Goal: Information Seeking & Learning: Learn about a topic

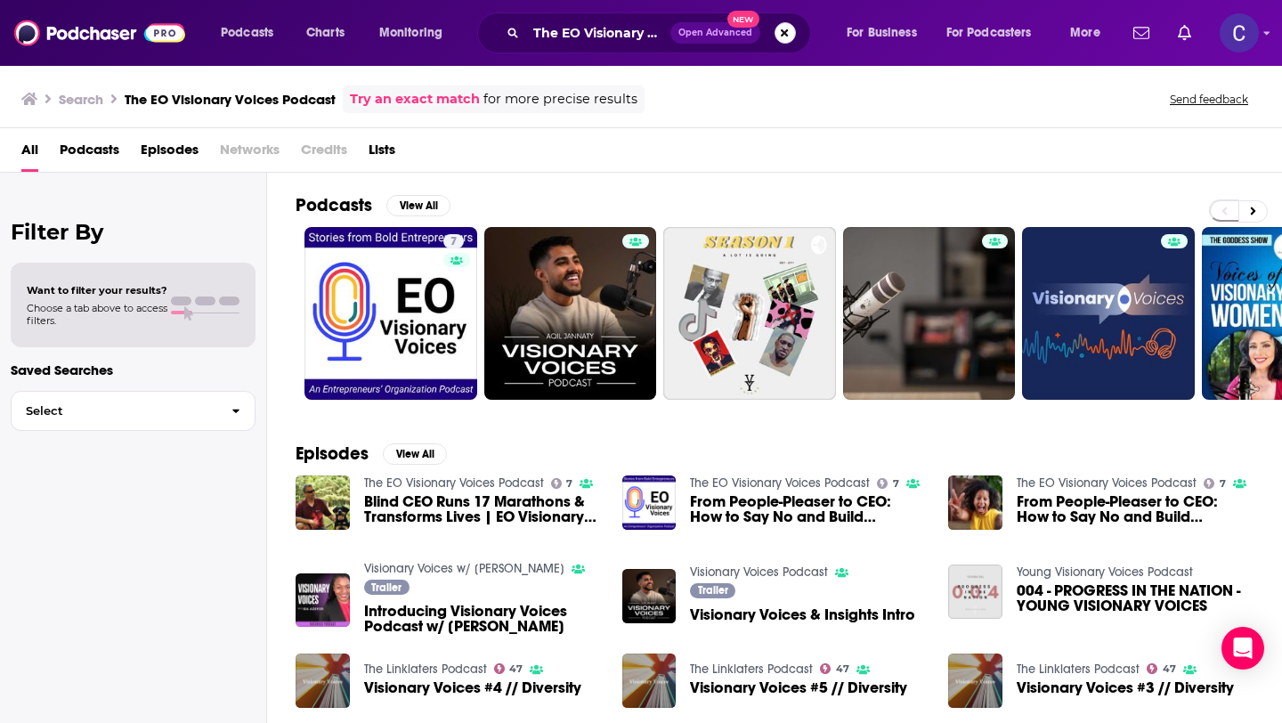
click at [790, 31] on button "Search podcasts, credits, & more..." at bounding box center [784, 32] width 21 height 21
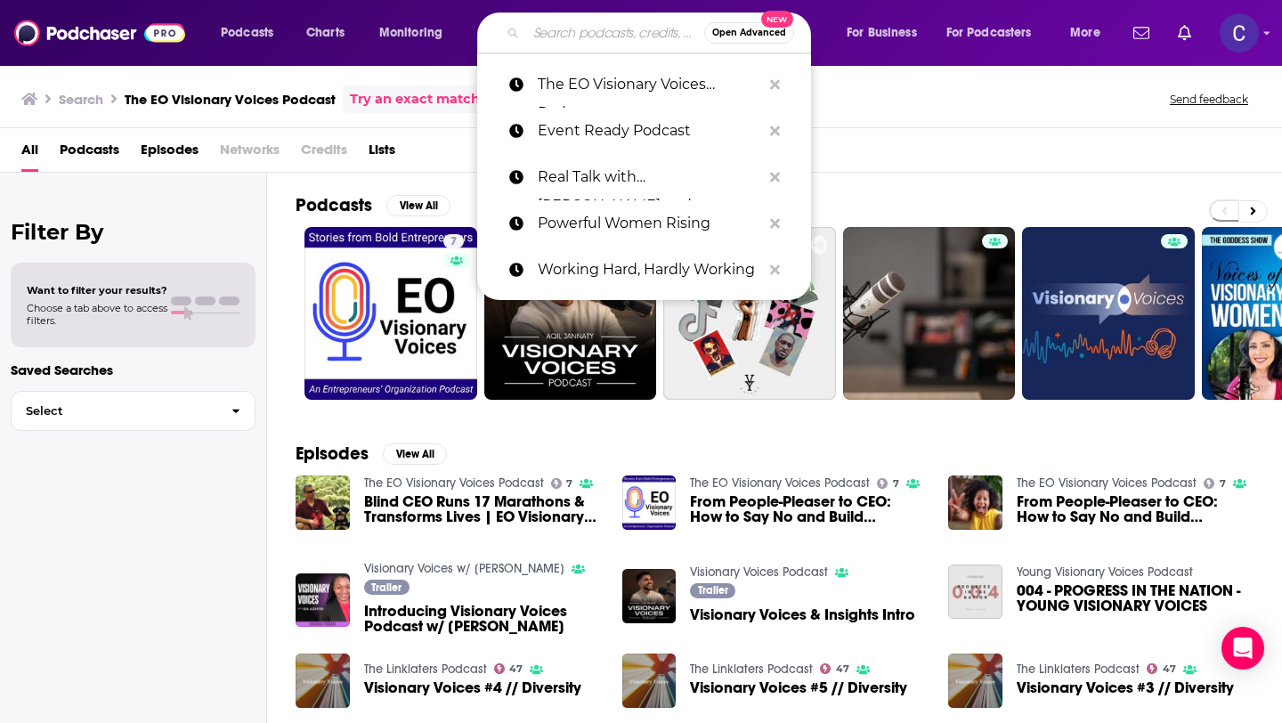
click at [628, 35] on input "Search podcasts, credits, & more..." at bounding box center [615, 33] width 178 height 28
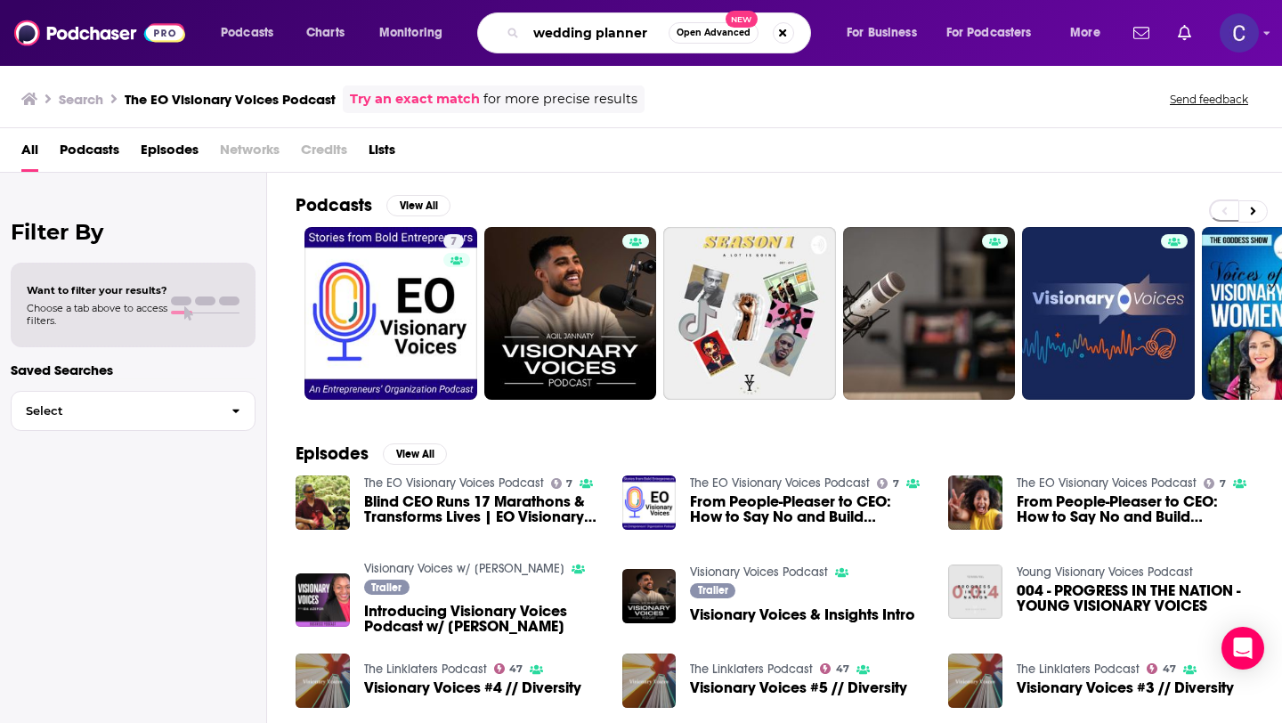
type input "wedding planner"
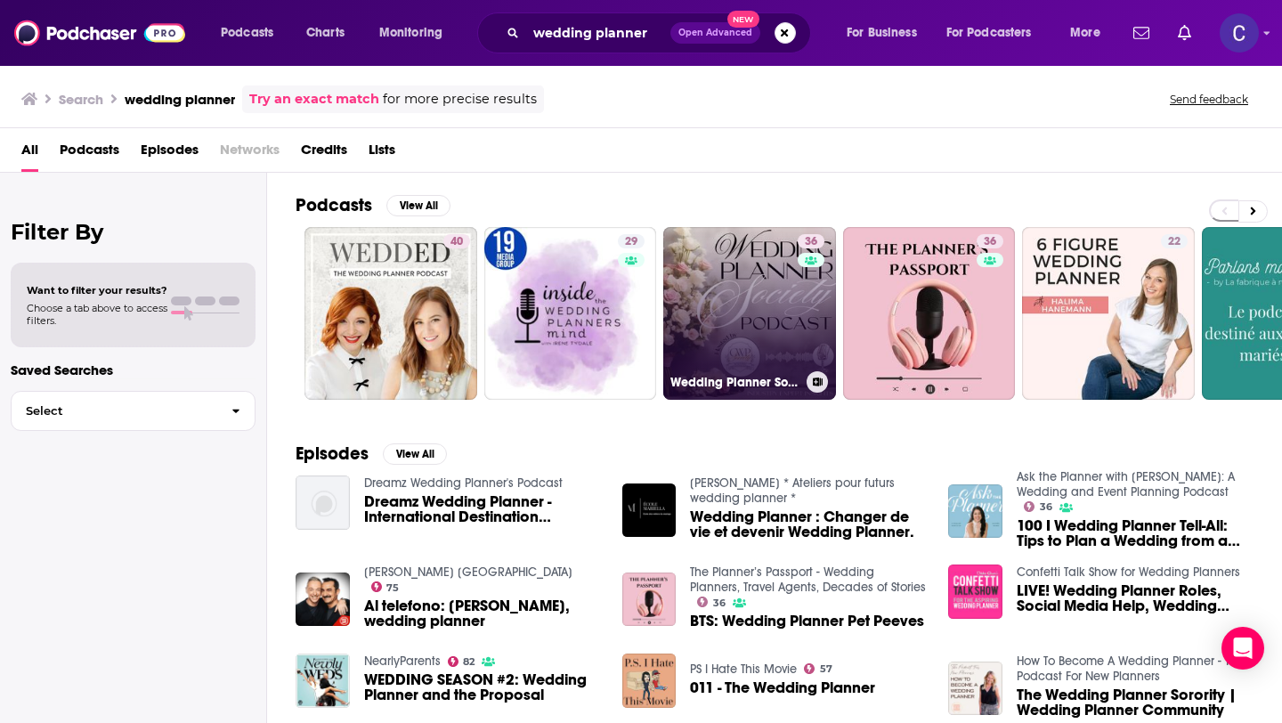
click at [759, 312] on link "36 Wedding Planner Society Podcast" at bounding box center [749, 313] width 173 height 173
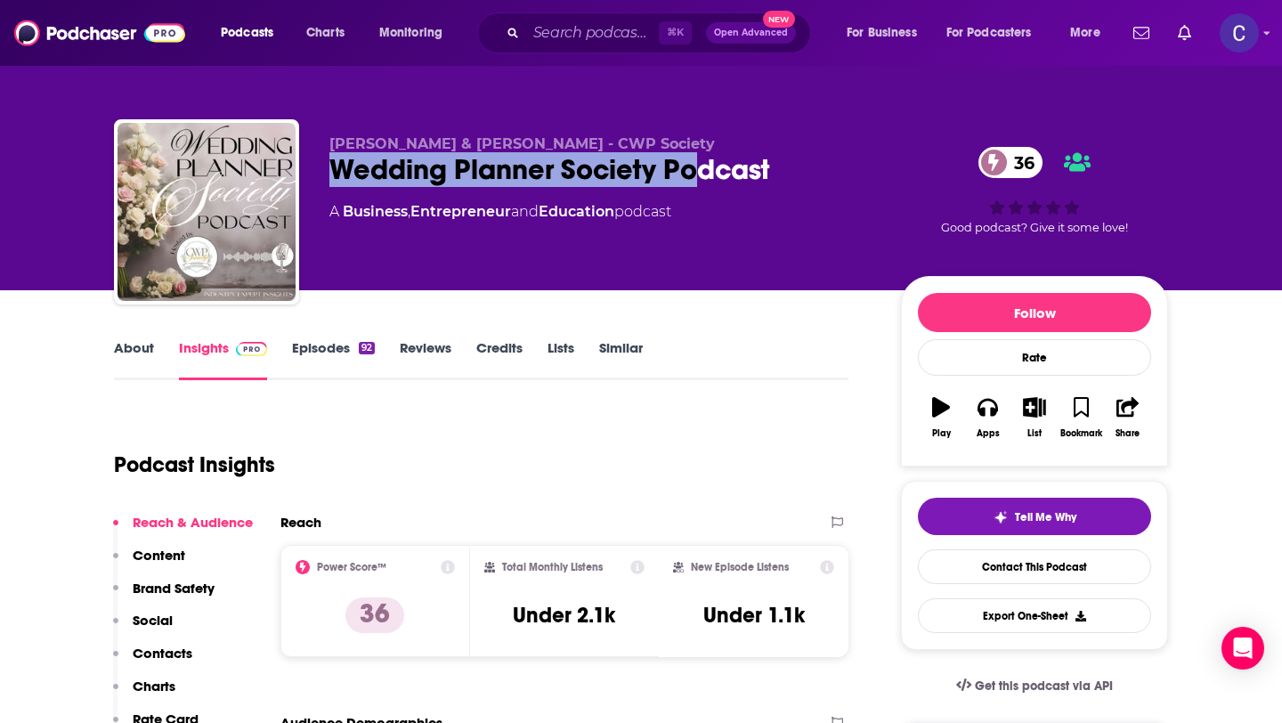
drag, startPoint x: 336, startPoint y: 172, endPoint x: 746, endPoint y: 171, distance: 409.5
click at [727, 171] on div "Wedding Planner Society Podcast 36" at bounding box center [600, 169] width 543 height 35
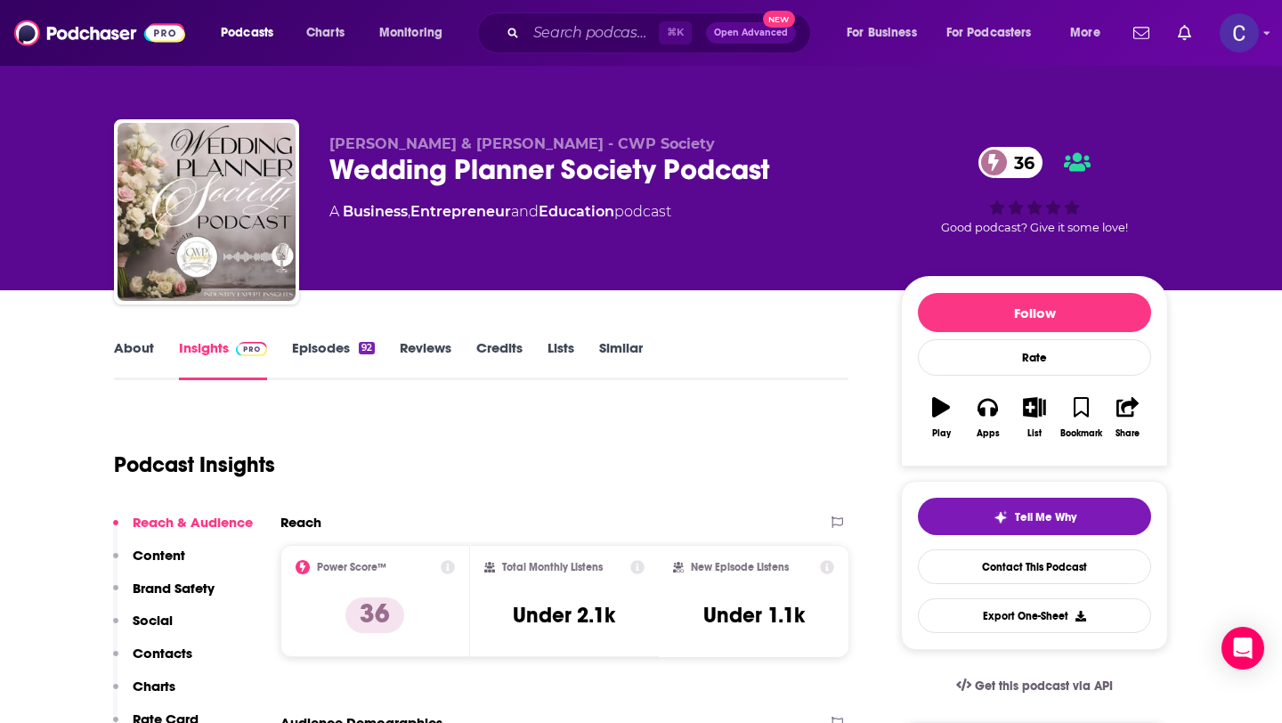
drag, startPoint x: 746, startPoint y: 171, endPoint x: 759, endPoint y: 172, distance: 13.4
click at [759, 172] on div "Wedding Planner Society Podcast 36" at bounding box center [600, 169] width 543 height 35
click at [789, 174] on div "Wedding Planner Society Podcast 36" at bounding box center [600, 169] width 543 height 35
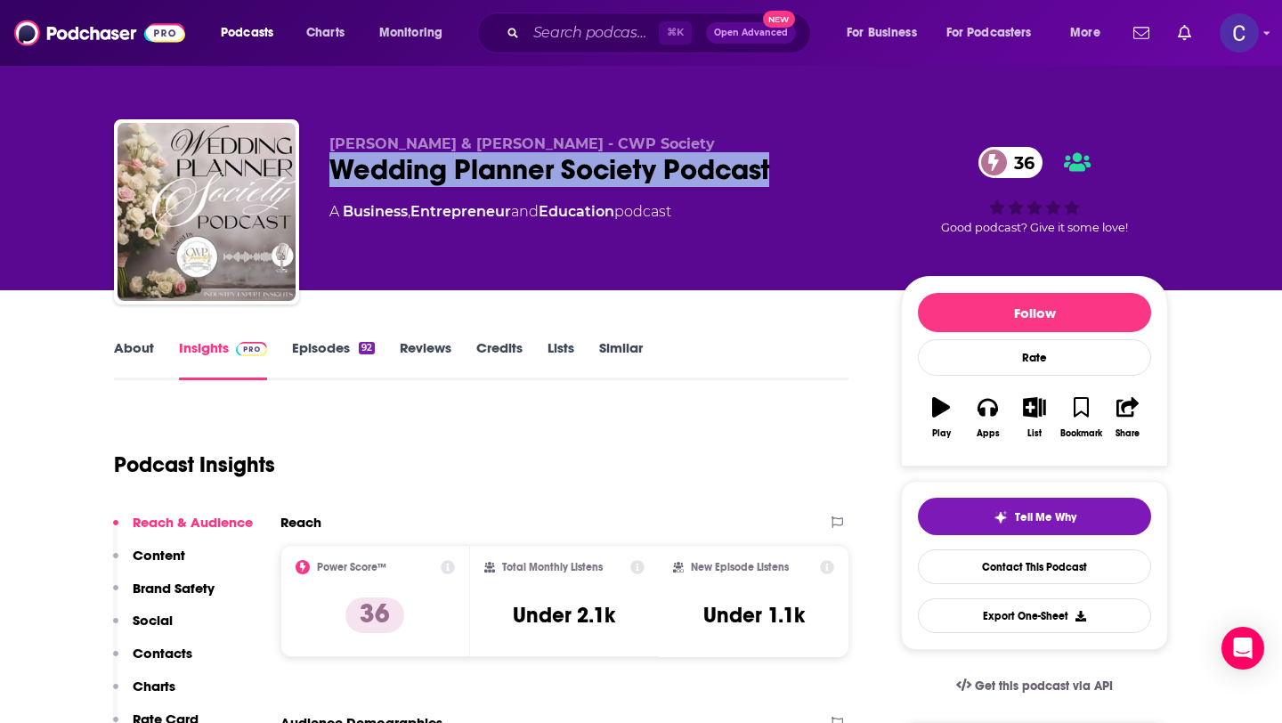
drag, startPoint x: 806, startPoint y: 174, endPoint x: 336, endPoint y: 166, distance: 470.1
click at [336, 166] on div "Wedding Planner Society Podcast 36" at bounding box center [600, 169] width 543 height 35
copy h2 "Wedding Planner Society Podcast"
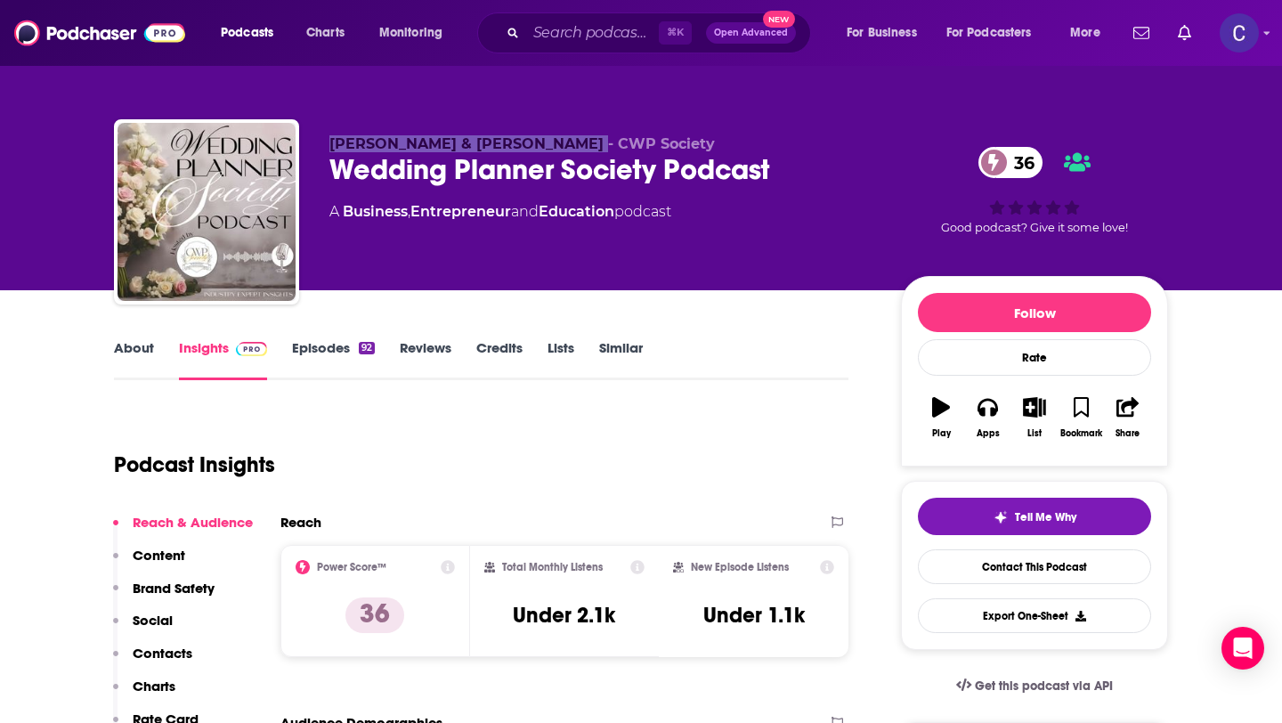
drag, startPoint x: 327, startPoint y: 146, endPoint x: 562, endPoint y: 146, distance: 235.0
click at [562, 146] on div "[PERSON_NAME] & [PERSON_NAME] - CWP Society Wedding Planner Society Podcast 36 …" at bounding box center [641, 215] width 1054 height 192
copy span "[PERSON_NAME] & [PERSON_NAME]"
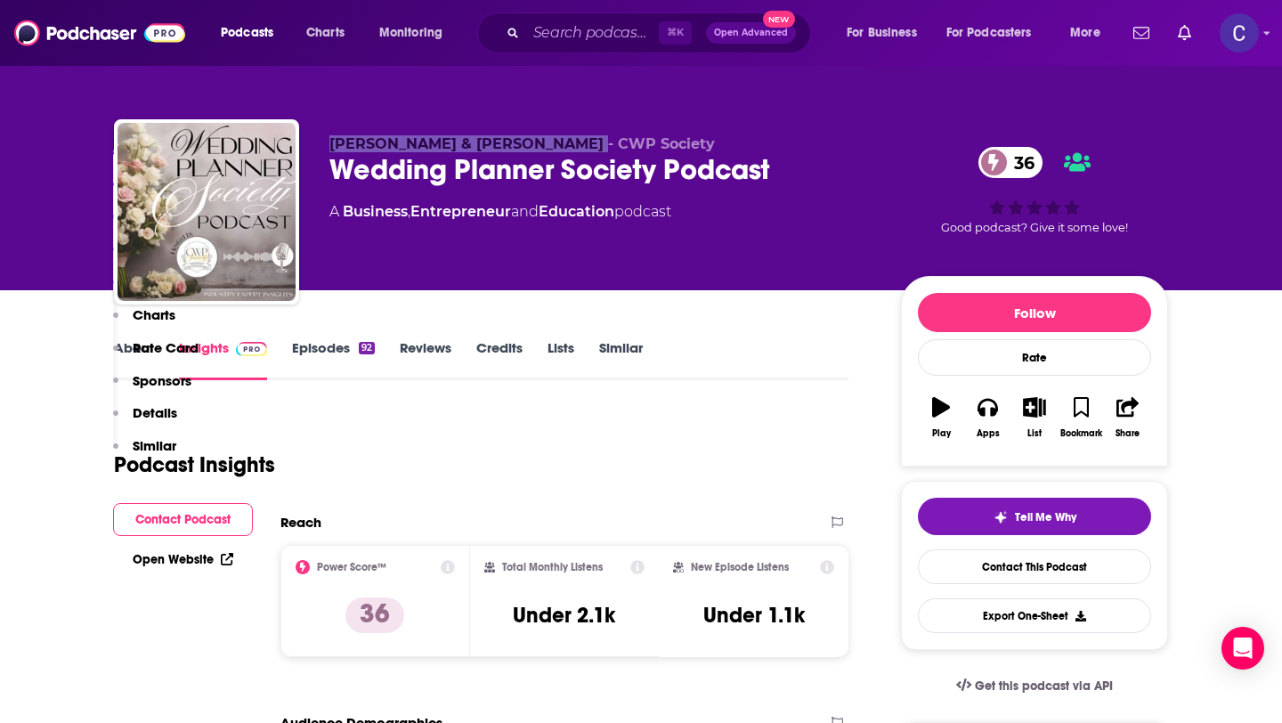
scroll to position [849, 0]
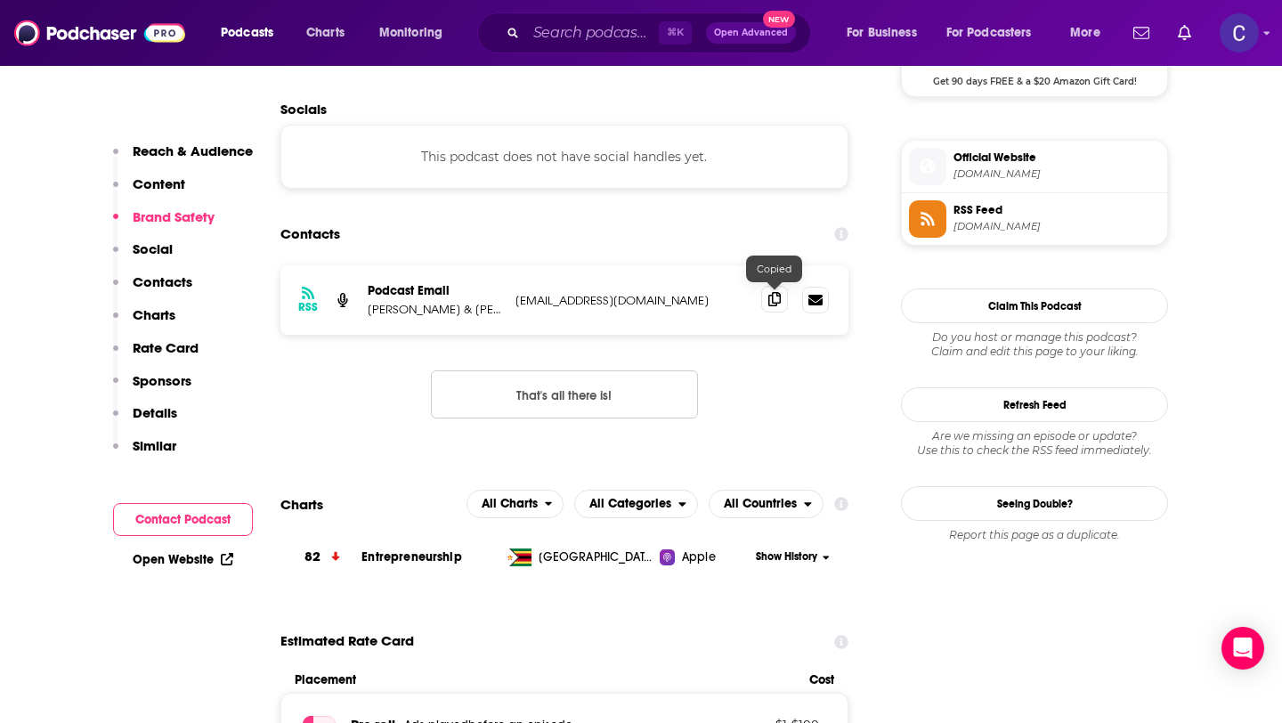
click at [772, 295] on icon at bounding box center [774, 299] width 12 height 14
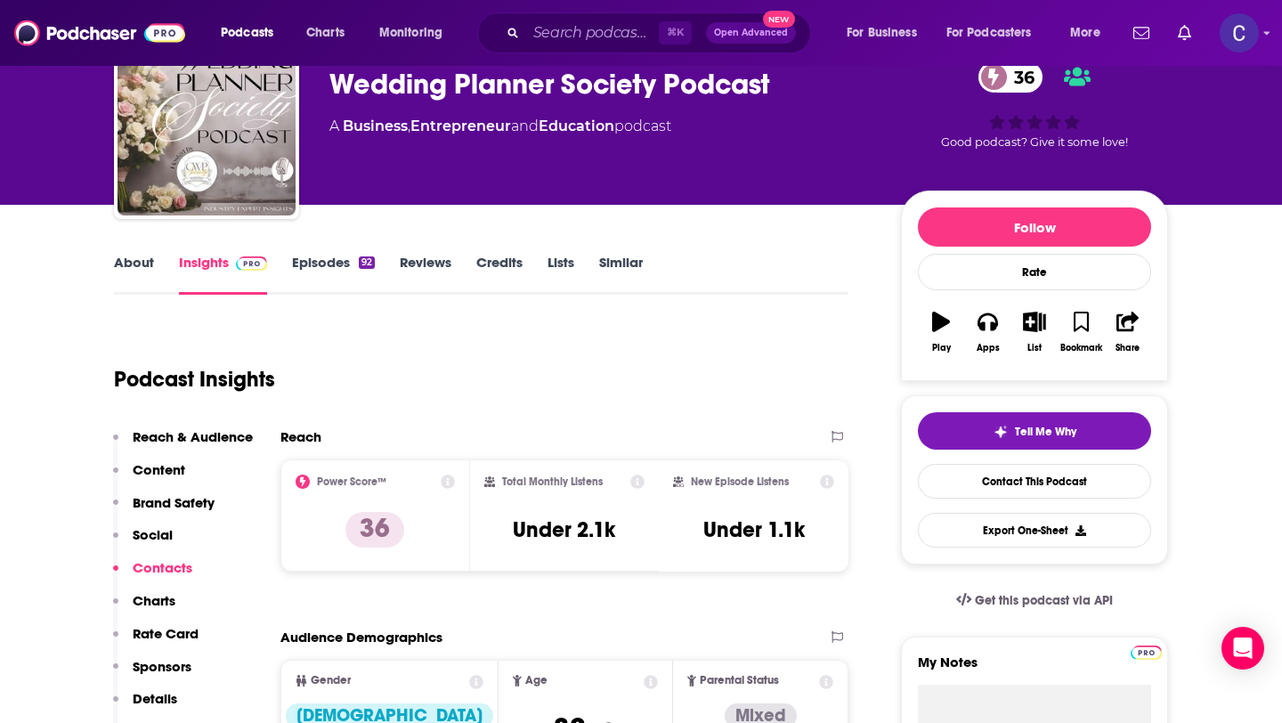
scroll to position [0, 0]
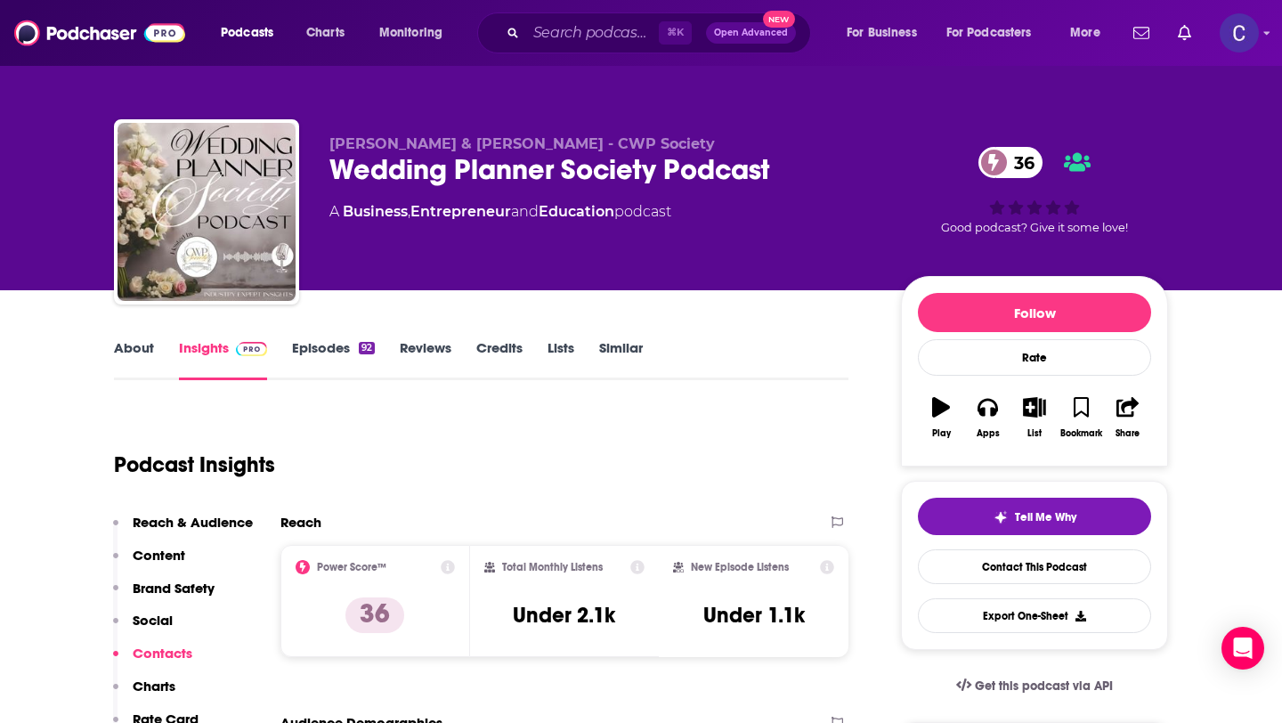
click at [624, 349] on link "Similar" at bounding box center [621, 359] width 44 height 41
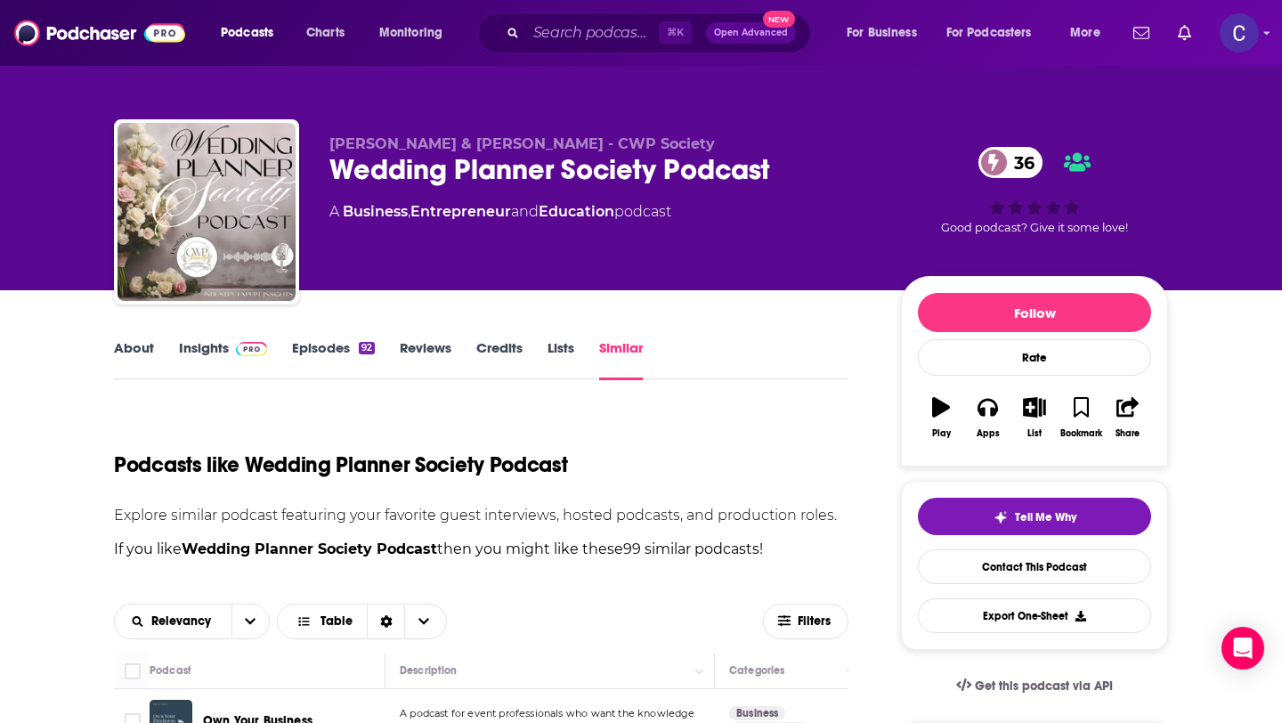
scroll to position [459, 0]
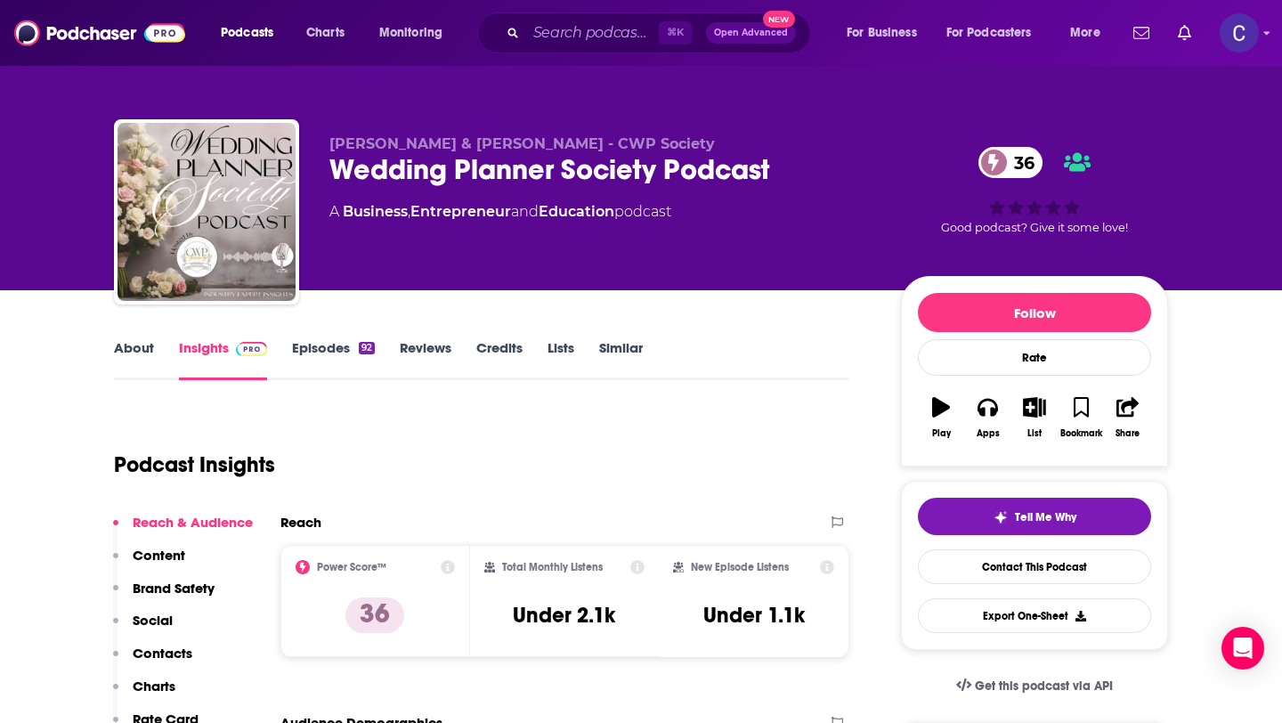
scroll to position [231, 0]
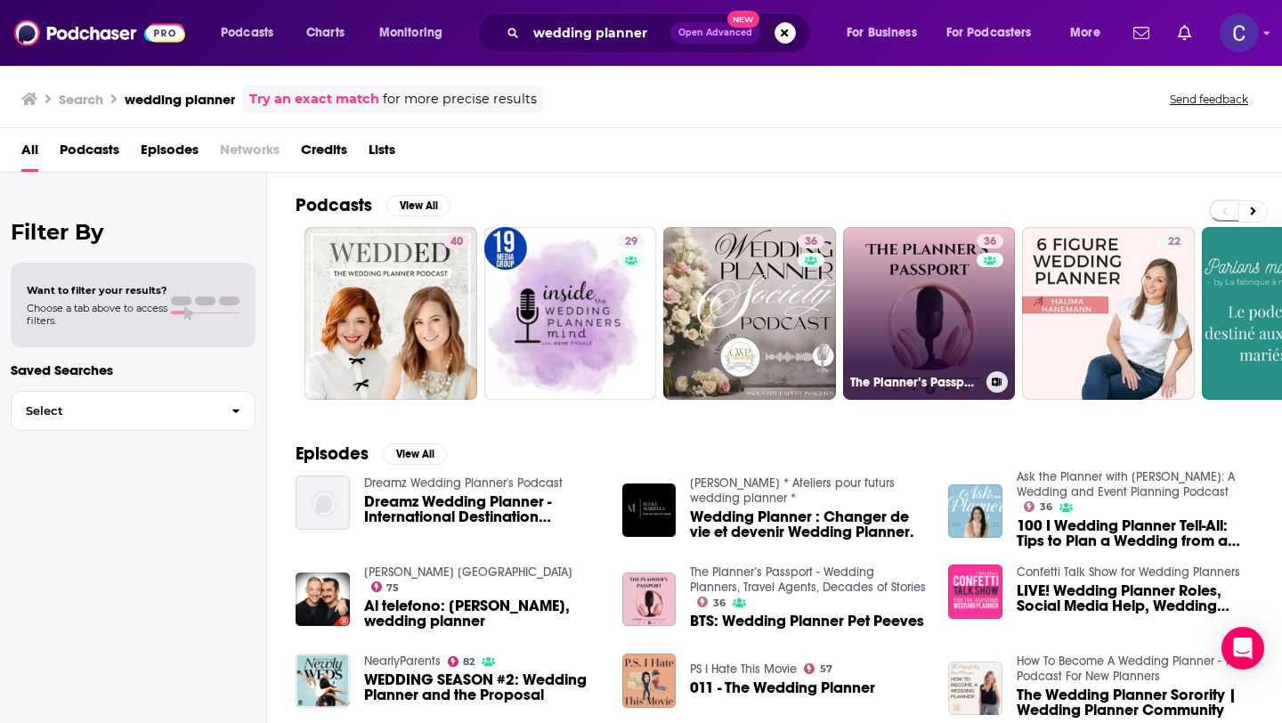
click at [966, 321] on link "36 The Planner’s Passport - Wedding Planners, Travel Agents, Decades of Stories" at bounding box center [929, 313] width 173 height 173
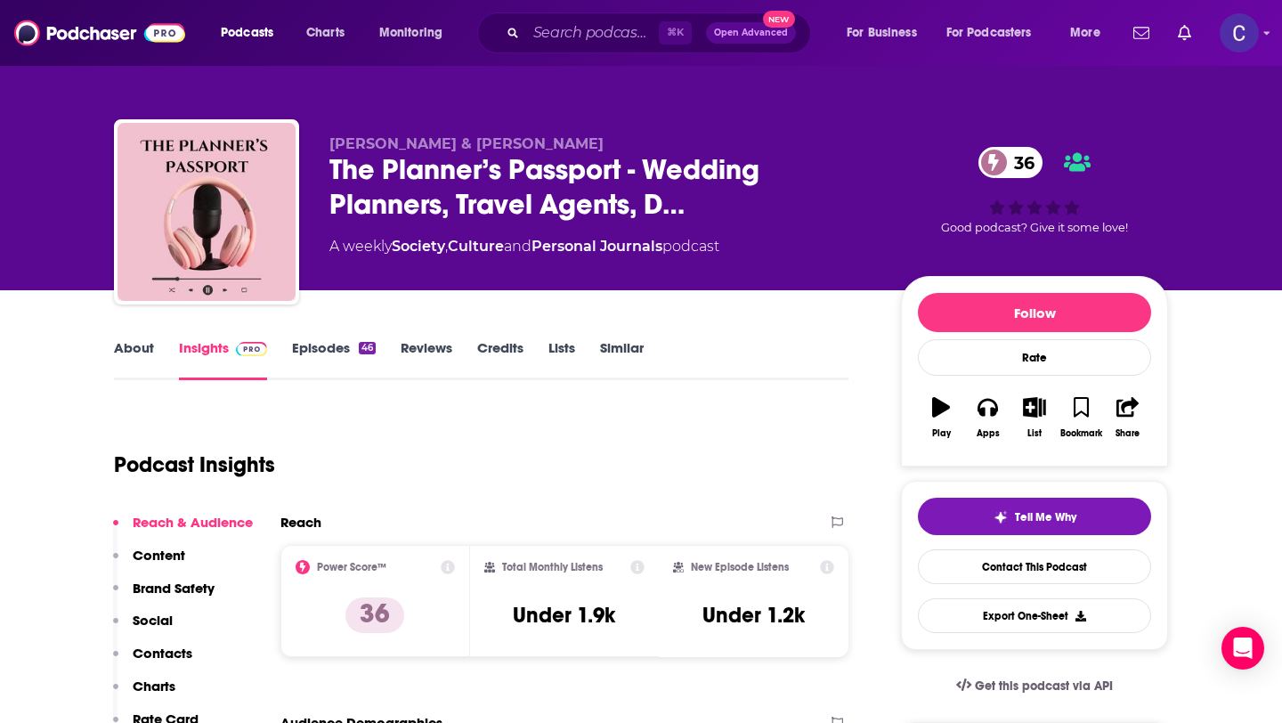
click at [142, 343] on link "About" at bounding box center [134, 359] width 40 height 41
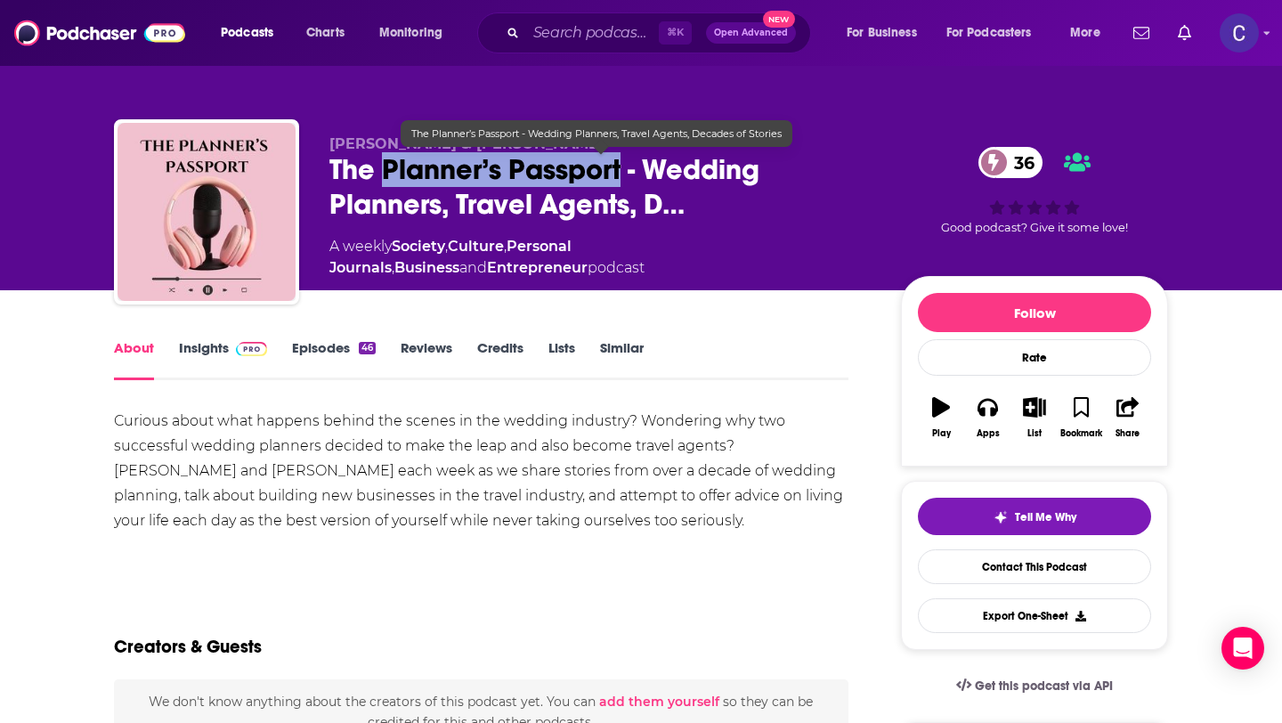
drag, startPoint x: 627, startPoint y: 172, endPoint x: 384, endPoint y: 172, distance: 243.0
click at [384, 172] on span "The Planner’s Passport - Wedding Planners, Travel Agents, D…" at bounding box center [600, 186] width 543 height 69
drag, startPoint x: 332, startPoint y: 171, endPoint x: 574, endPoint y: 174, distance: 242.2
click at [568, 174] on span "The Planner’s Passport - Wedding Planners, Travel Agents, D…" at bounding box center [600, 186] width 543 height 69
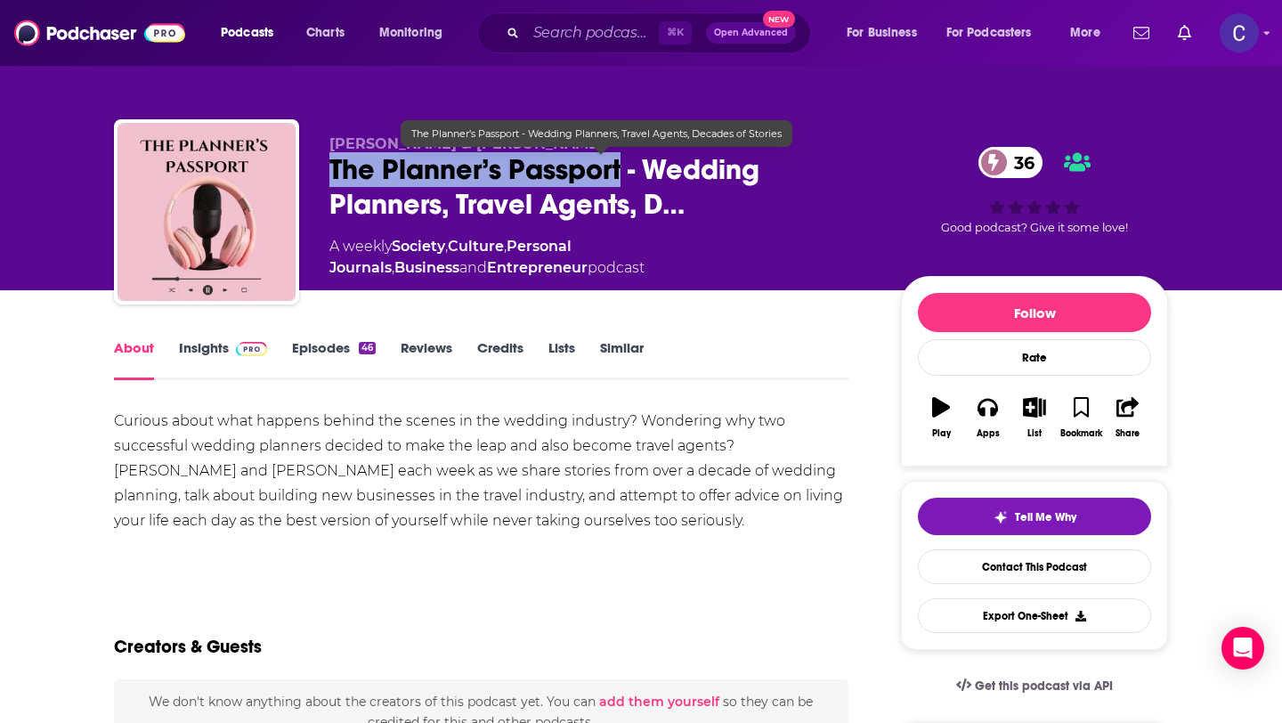
drag, startPoint x: 622, startPoint y: 174, endPoint x: 326, endPoint y: 167, distance: 296.5
click at [326, 167] on div "[PERSON_NAME] & [PERSON_NAME] The Planner’s Passport - Wedding Planners, Travel…" at bounding box center [641, 215] width 1054 height 192
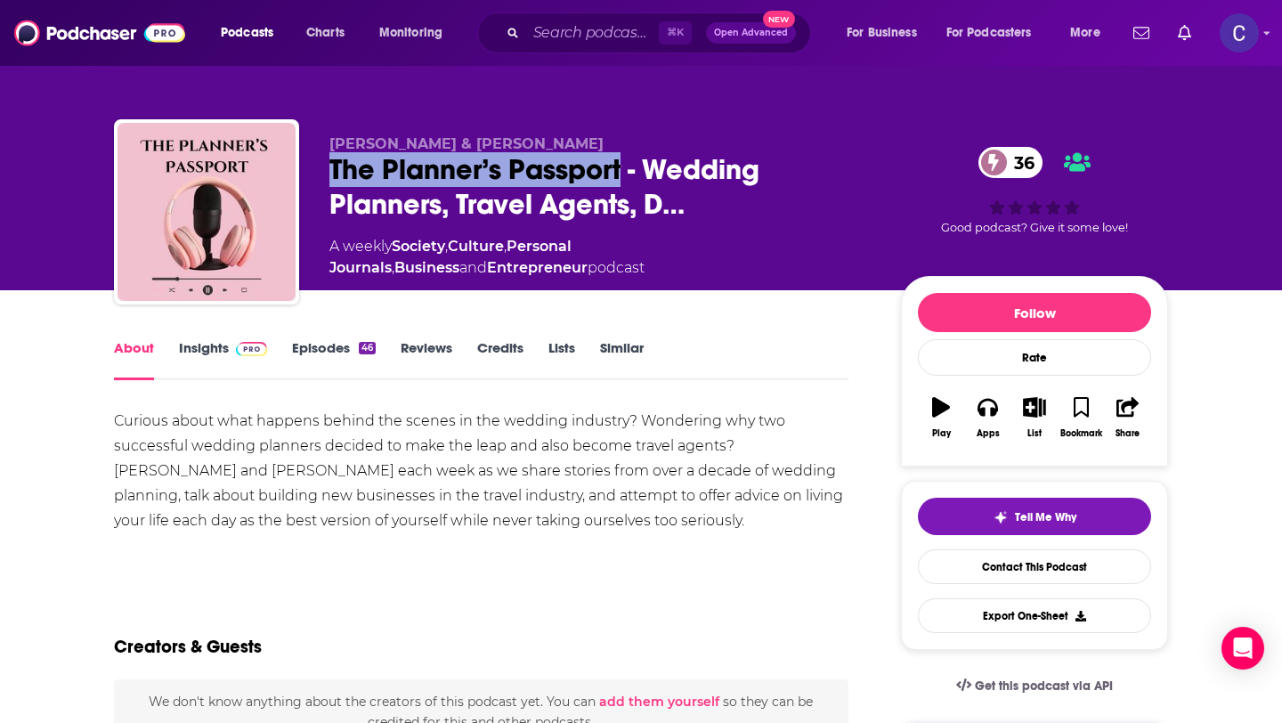
copy h1 "The Planner’s Passport"
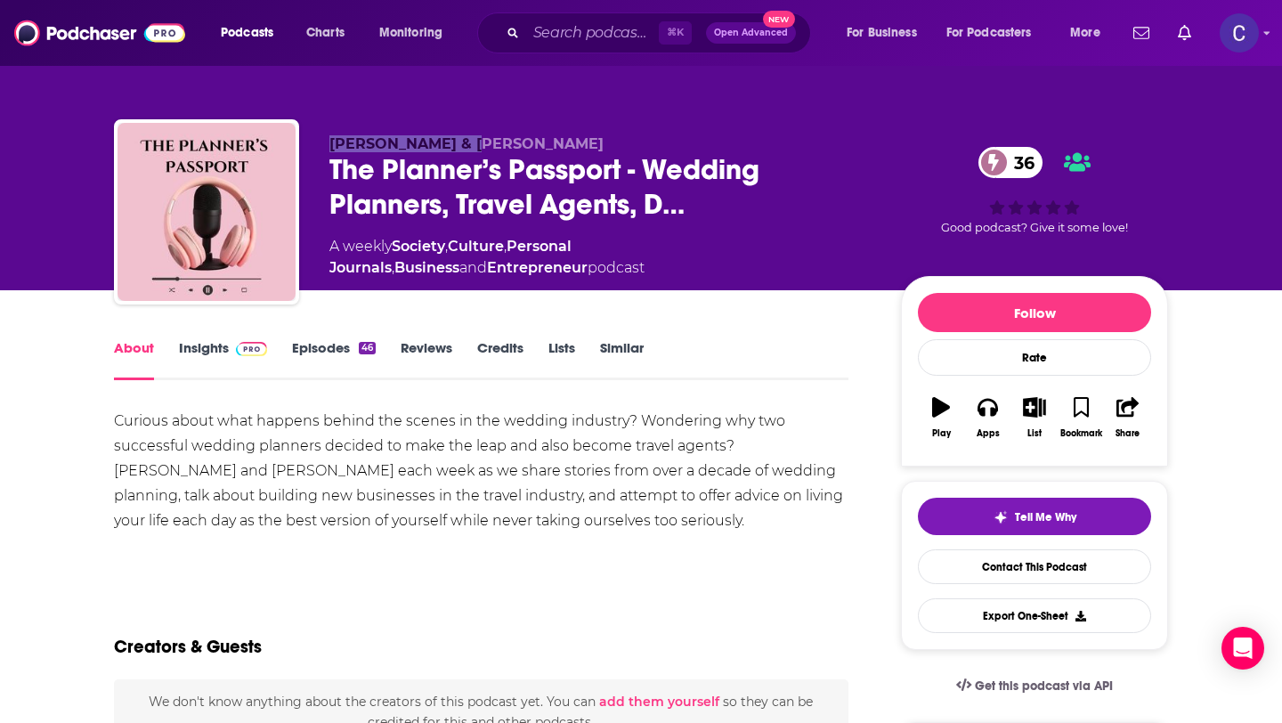
drag, startPoint x: 330, startPoint y: 142, endPoint x: 479, endPoint y: 142, distance: 148.7
click at [479, 142] on p "[PERSON_NAME] & [PERSON_NAME]" at bounding box center [600, 143] width 543 height 17
copy span "[PERSON_NAME] & [PERSON_NAME]"
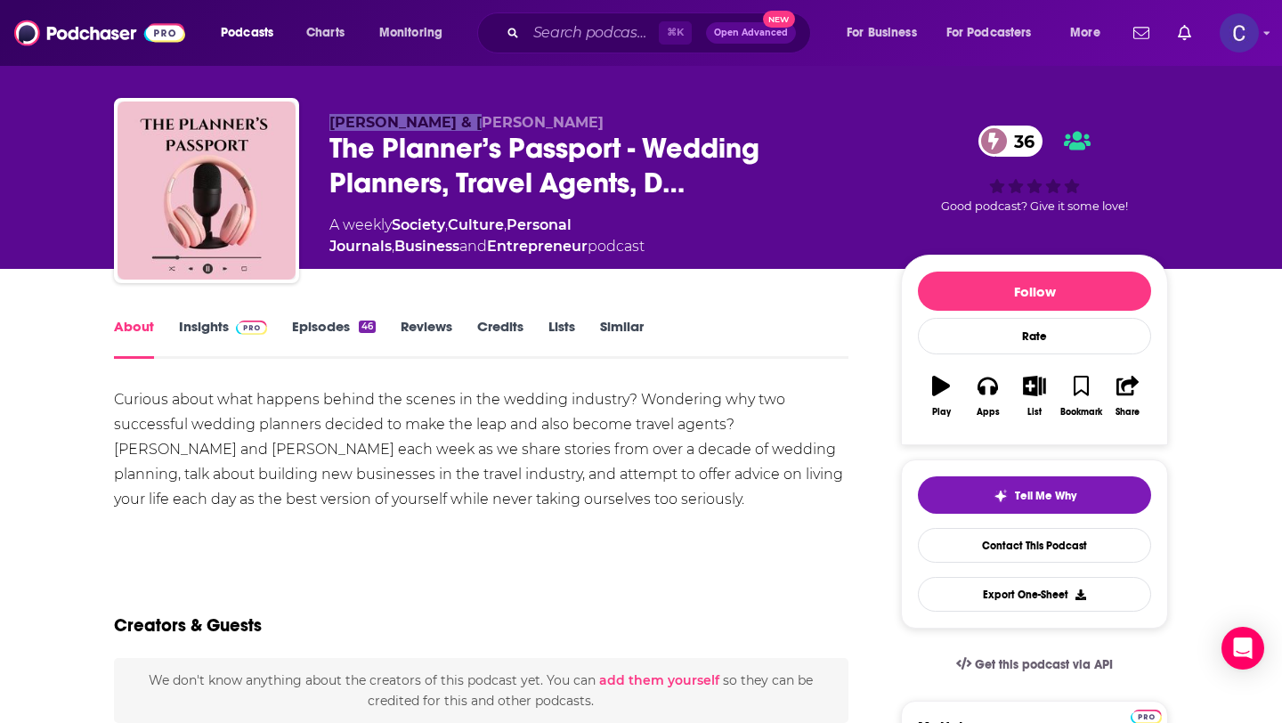
scroll to position [109, 0]
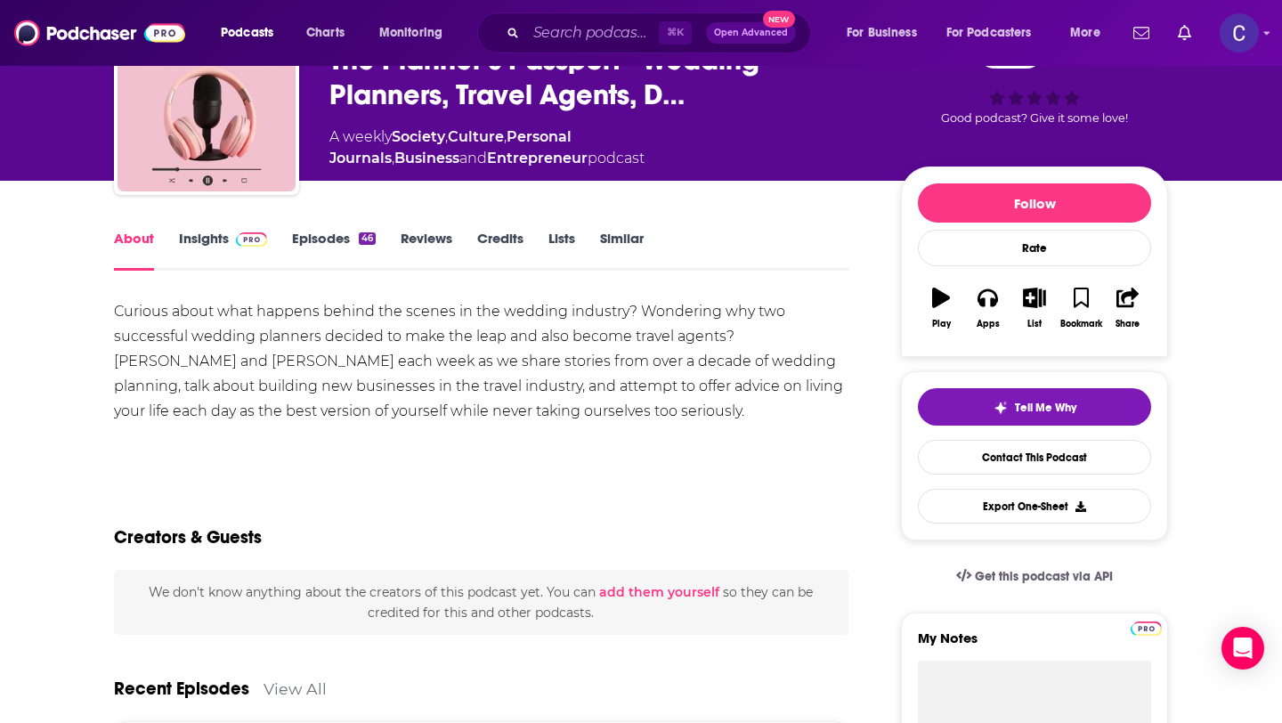
click at [207, 253] on link "Insights" at bounding box center [223, 250] width 88 height 41
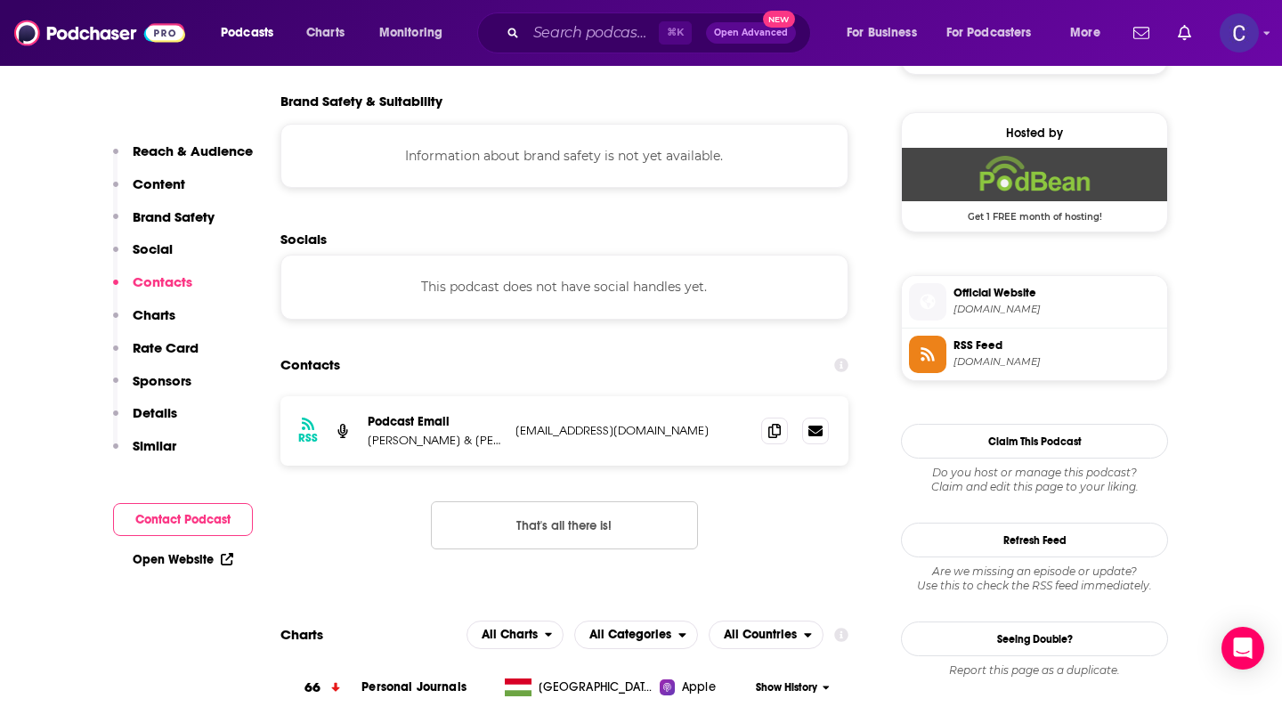
scroll to position [1431, 0]
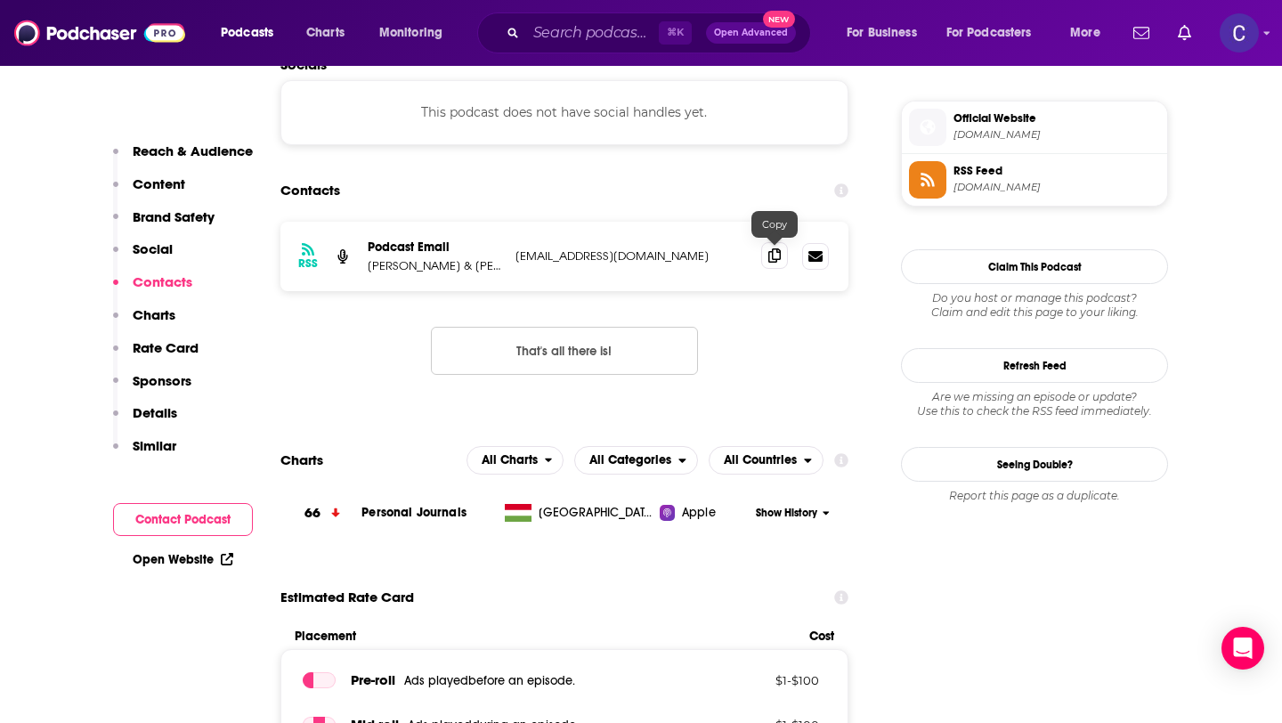
click at [774, 263] on icon at bounding box center [774, 255] width 12 height 14
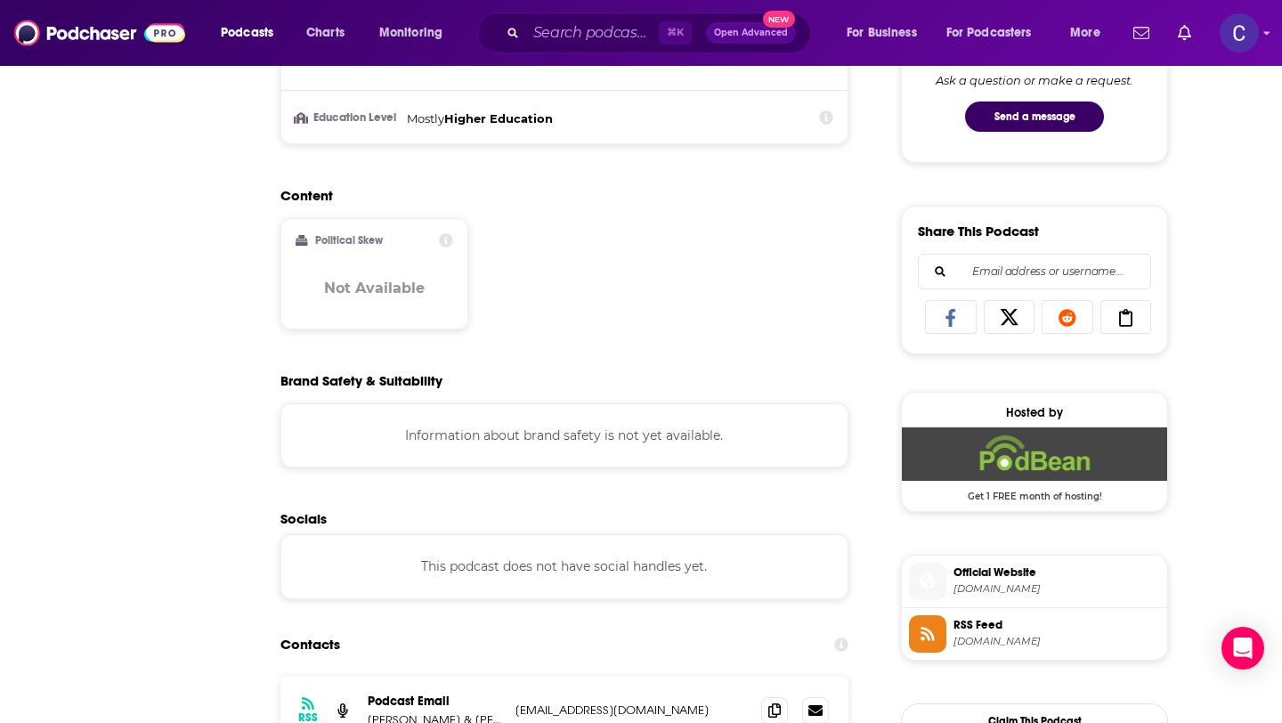
scroll to position [63, 0]
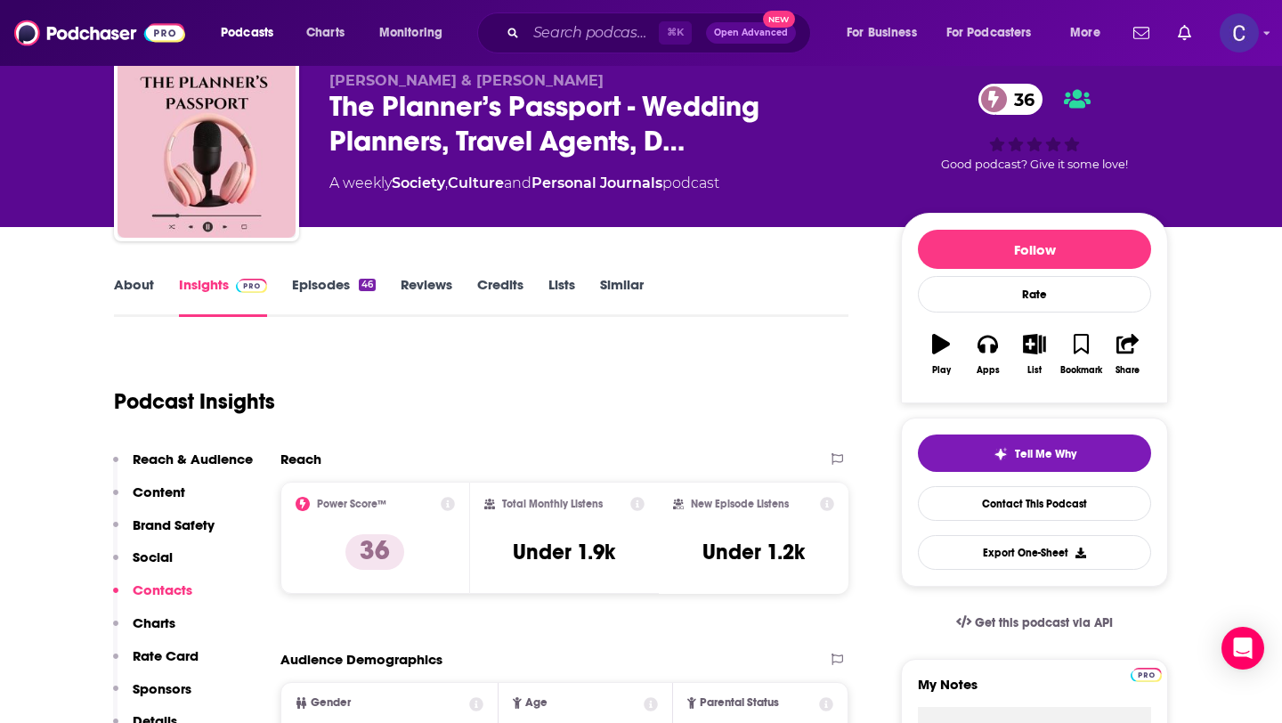
click at [637, 283] on link "Similar" at bounding box center [622, 296] width 44 height 41
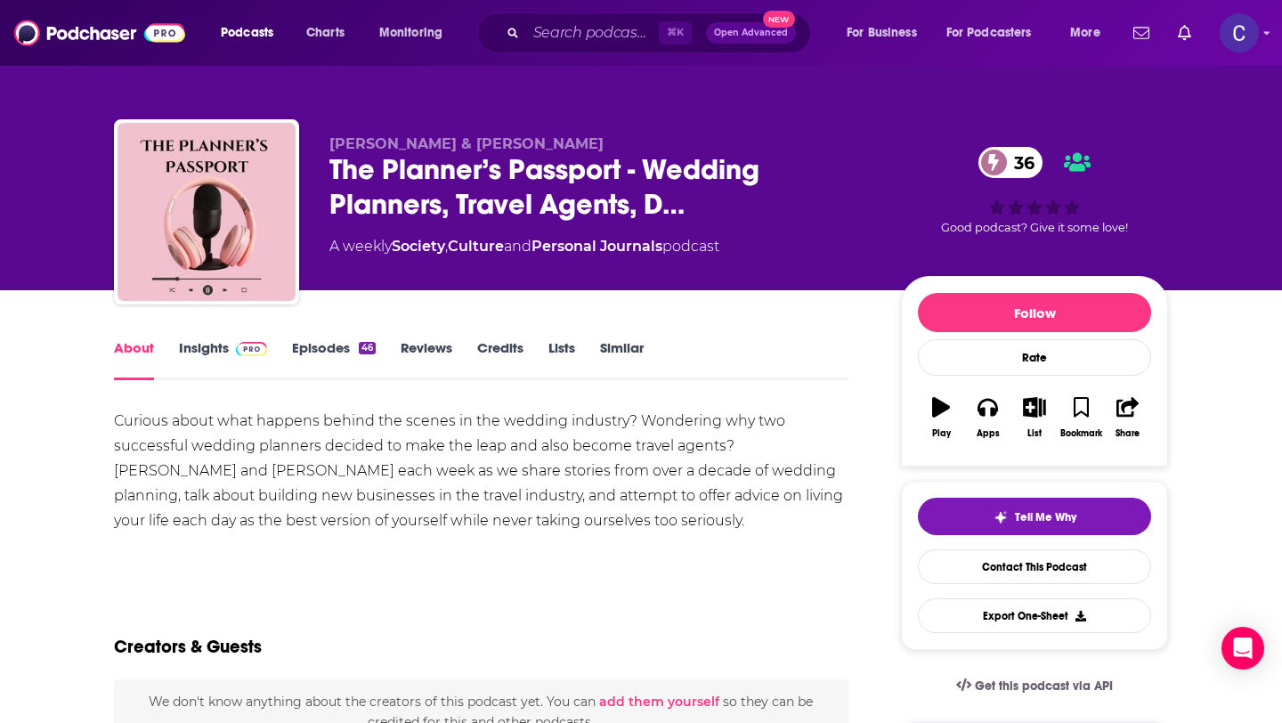
click at [642, 348] on link "Similar" at bounding box center [622, 359] width 44 height 41
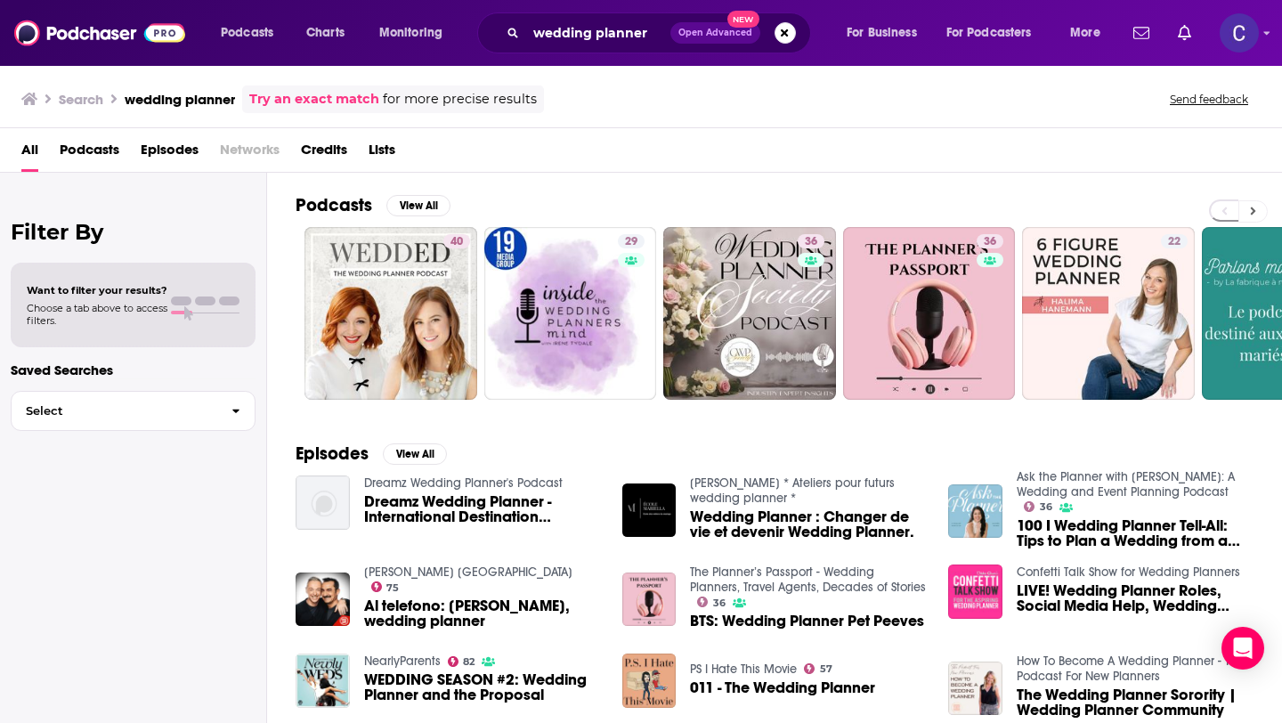
click at [1257, 214] on button at bounding box center [1252, 211] width 29 height 22
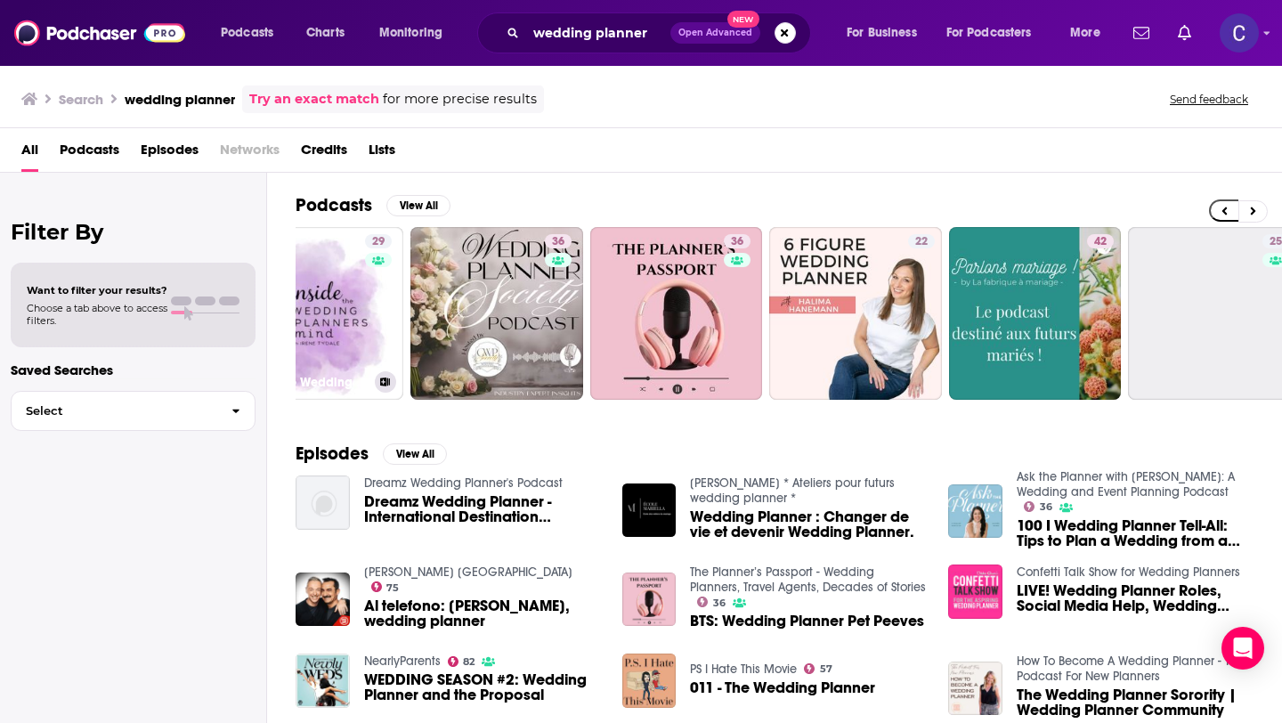
scroll to position [0, 452]
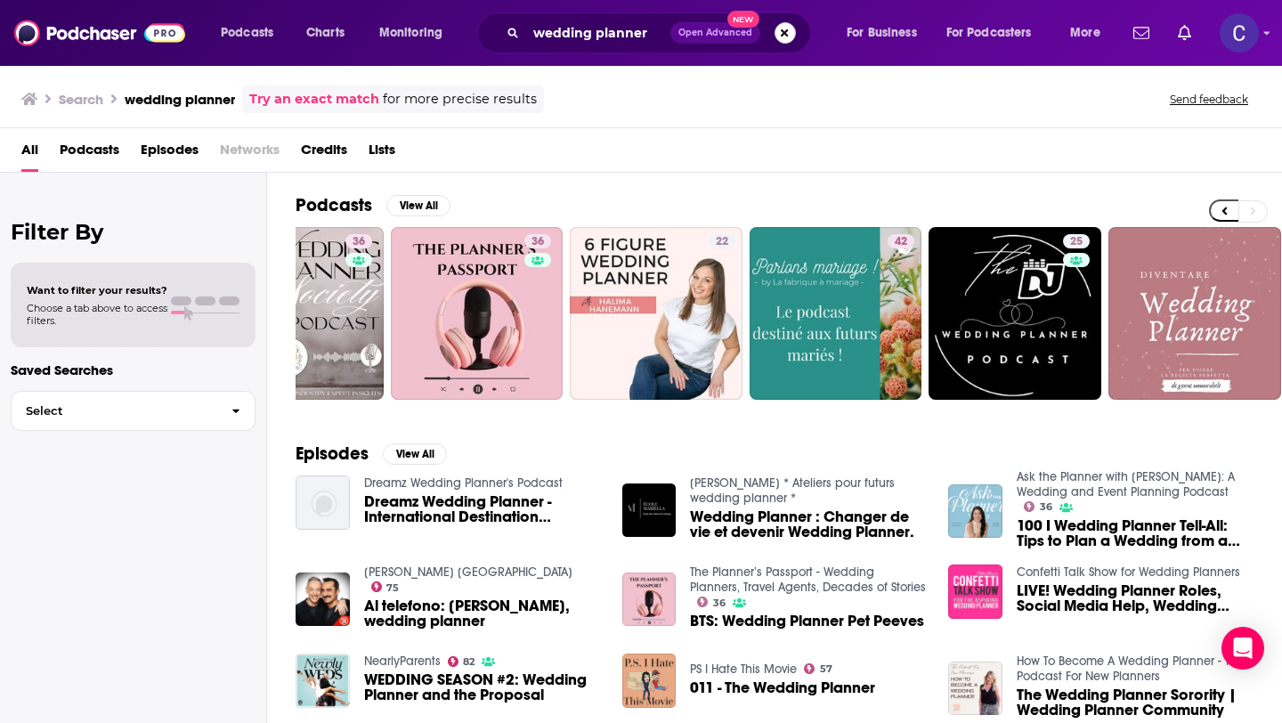
click at [775, 36] on button "Search podcasts, credits, & more..." at bounding box center [784, 32] width 21 height 21
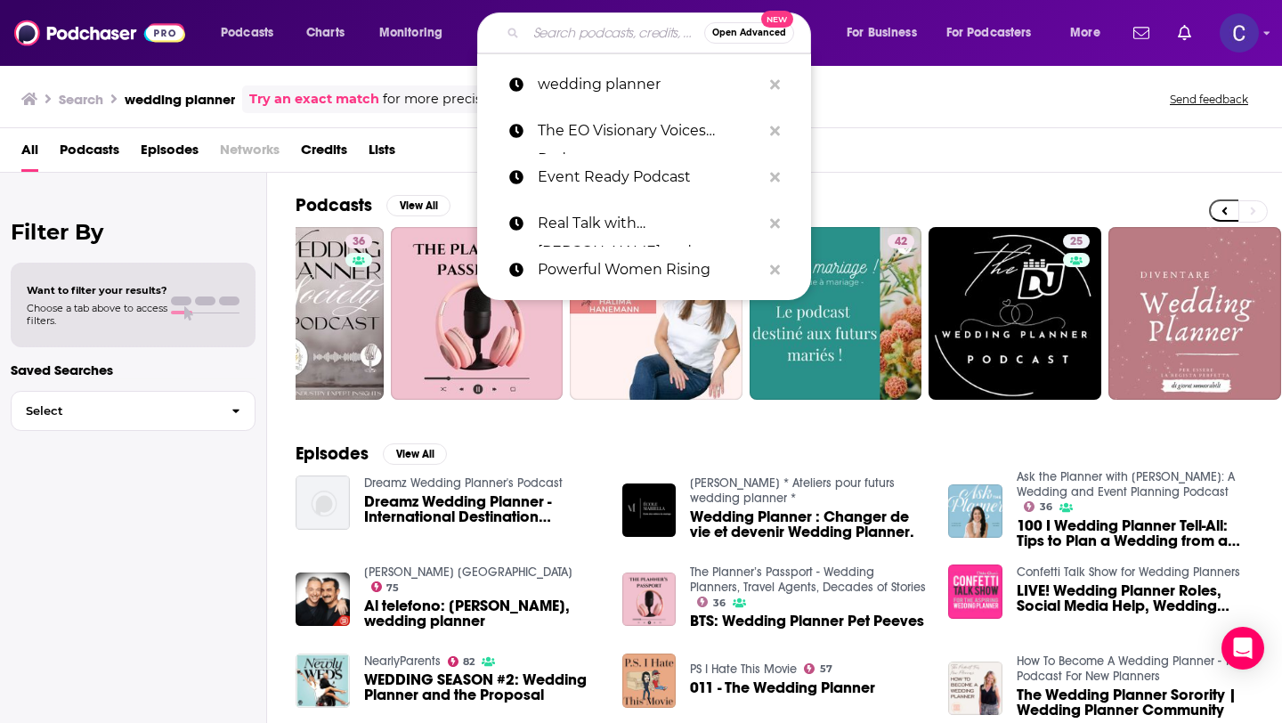
click at [625, 33] on input "Search podcasts, credits, & more..." at bounding box center [615, 33] width 178 height 28
paste input "influencers"
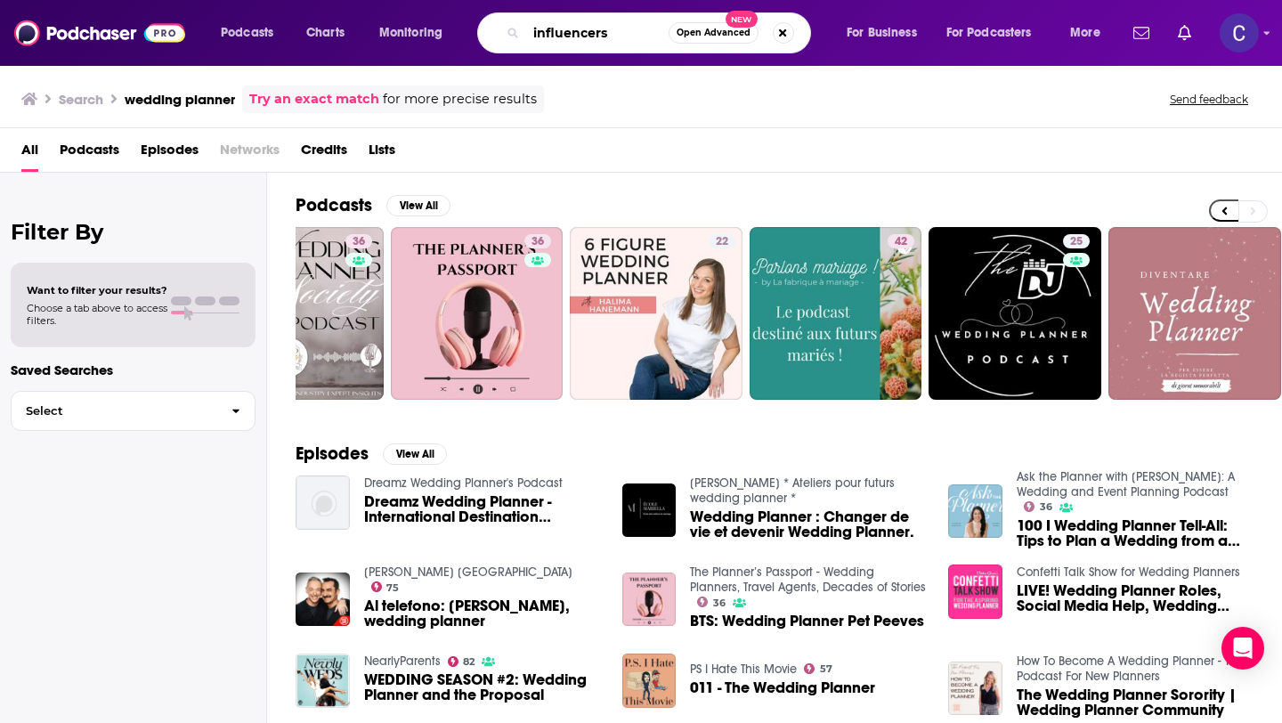
type input "influencers"
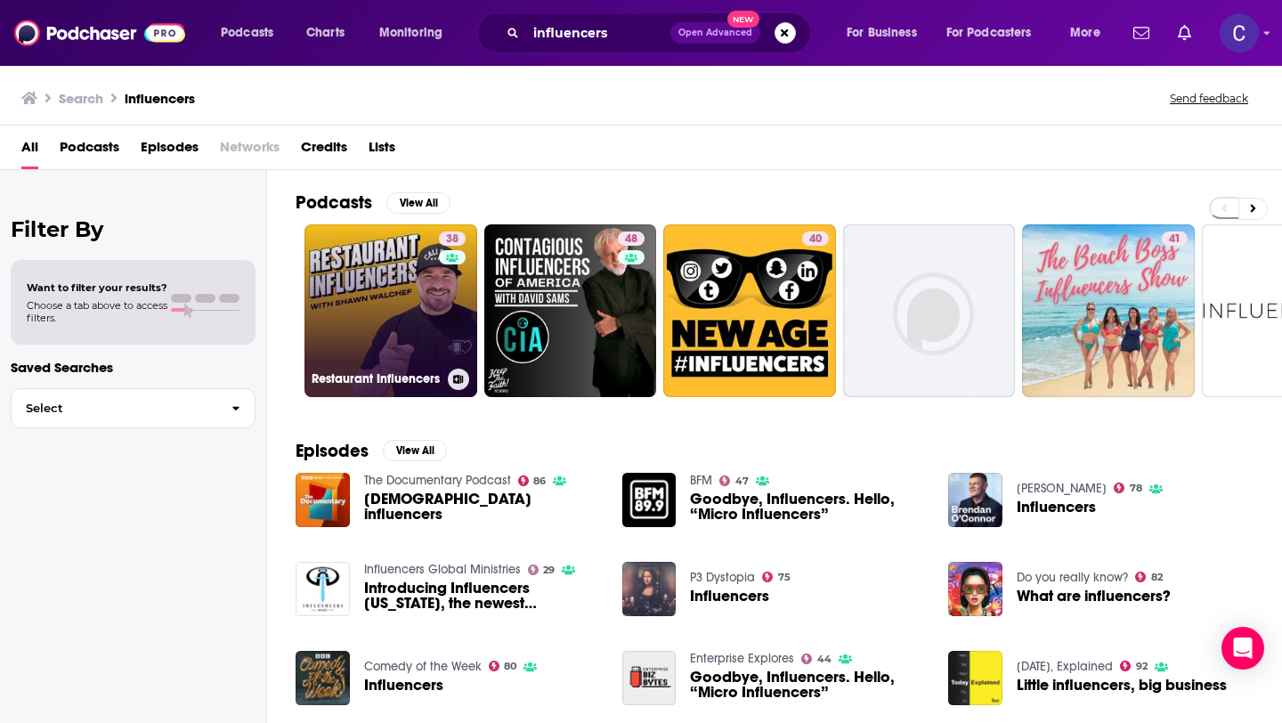
click at [434, 313] on link "38 Restaurant Influencers" at bounding box center [390, 310] width 173 height 173
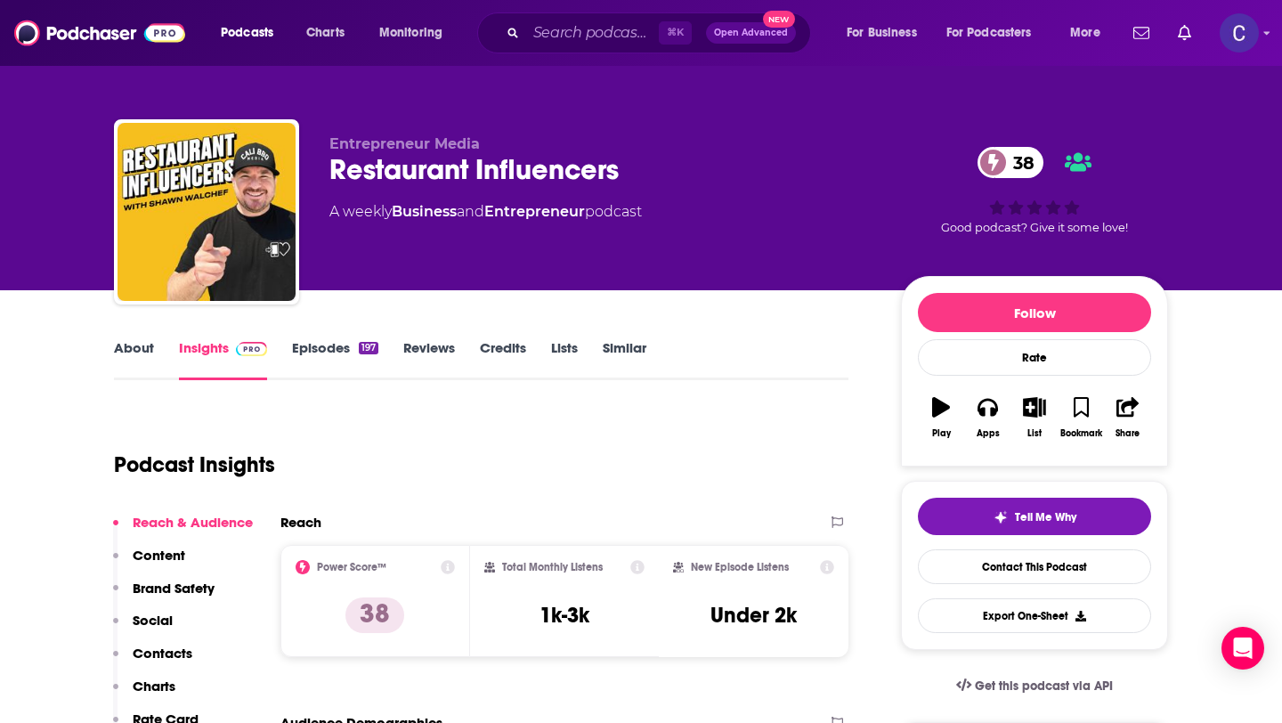
click at [142, 353] on link "About" at bounding box center [134, 359] width 40 height 41
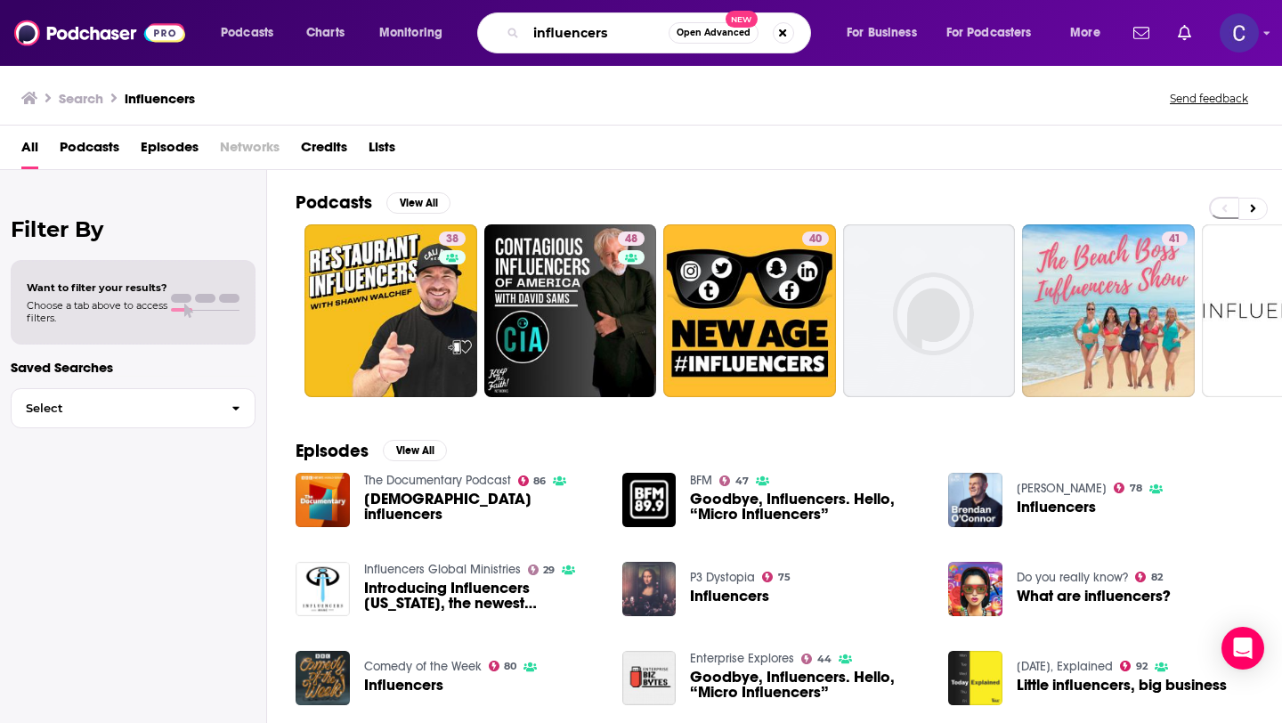
drag, startPoint x: 623, startPoint y: 44, endPoint x: 505, endPoint y: 36, distance: 118.7
click at [505, 36] on div "influencers Open Advanced New" at bounding box center [644, 32] width 334 height 41
type input "content creators"
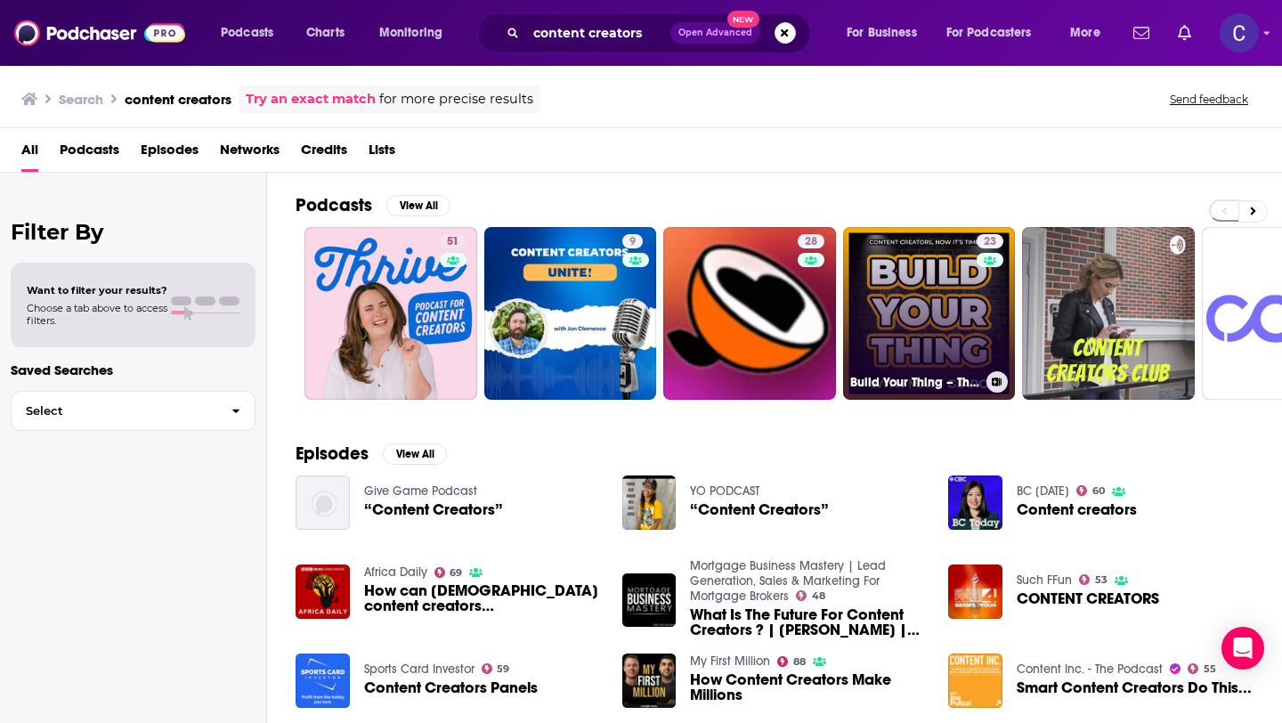
click at [943, 318] on link "23 Build Your Thing – The Podcast For Content Creators" at bounding box center [929, 313] width 173 height 173
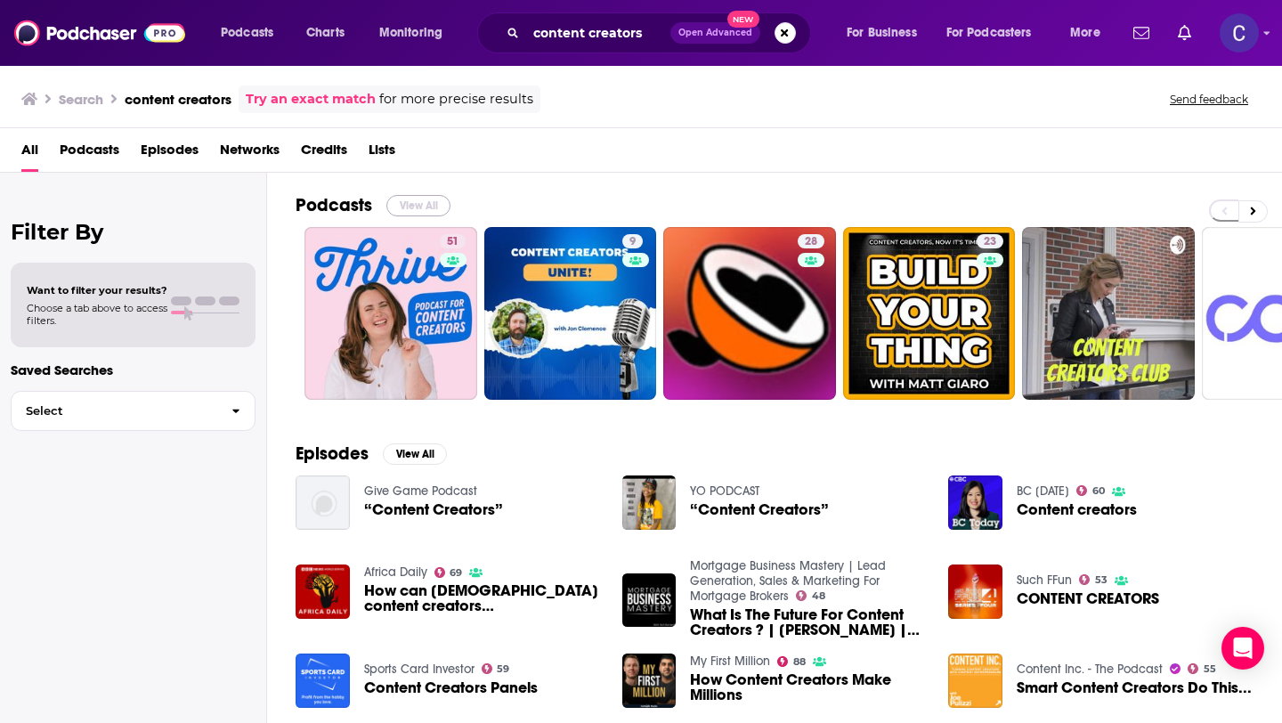
click at [407, 209] on button "View All" at bounding box center [418, 205] width 64 height 21
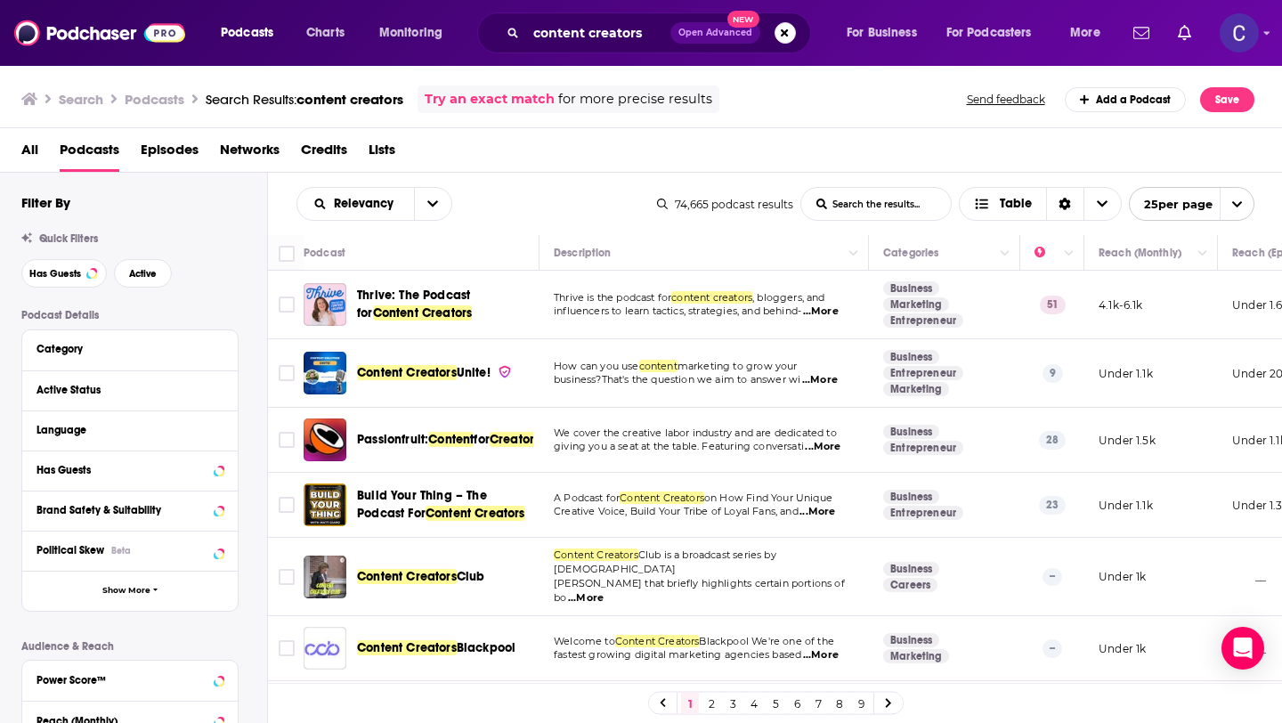
click at [750, 137] on div "All Podcasts Episodes Networks Credits Lists" at bounding box center [644, 153] width 1247 height 36
click at [783, 40] on button "Search podcasts, credits, & more..." at bounding box center [784, 32] width 21 height 21
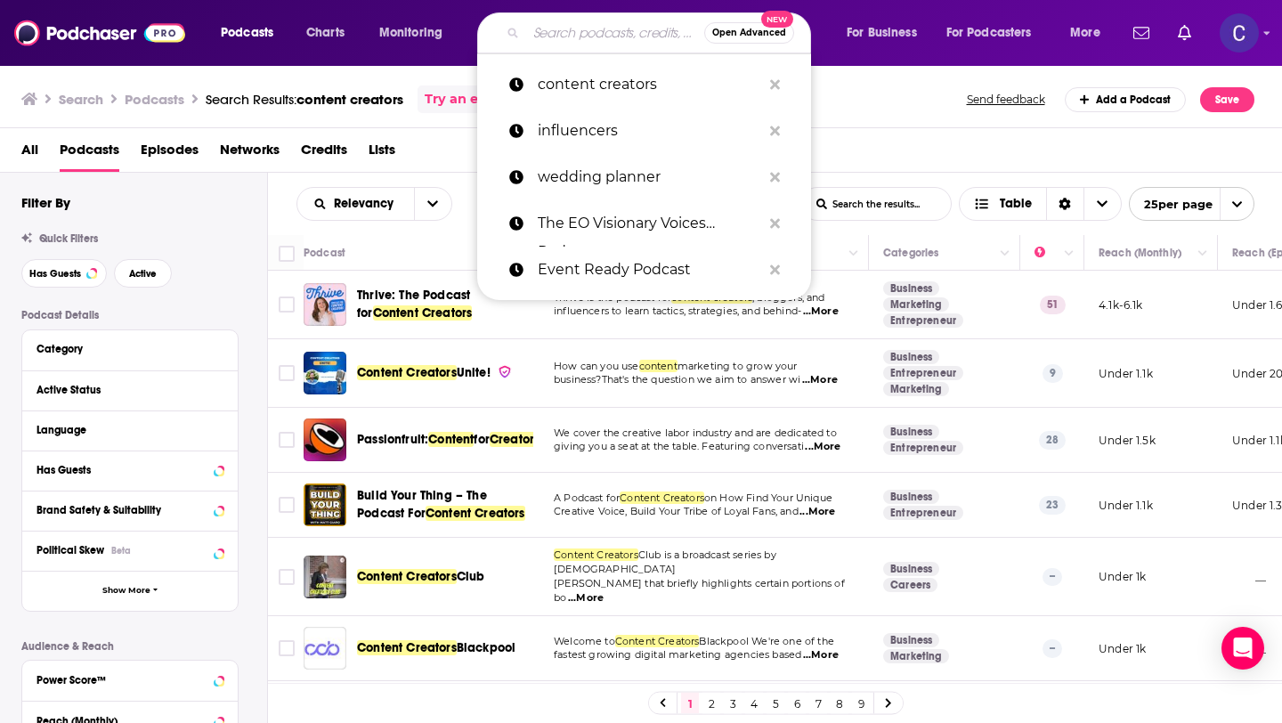
click at [613, 37] on input "Search podcasts, credits, & more..." at bounding box center [615, 33] width 178 height 28
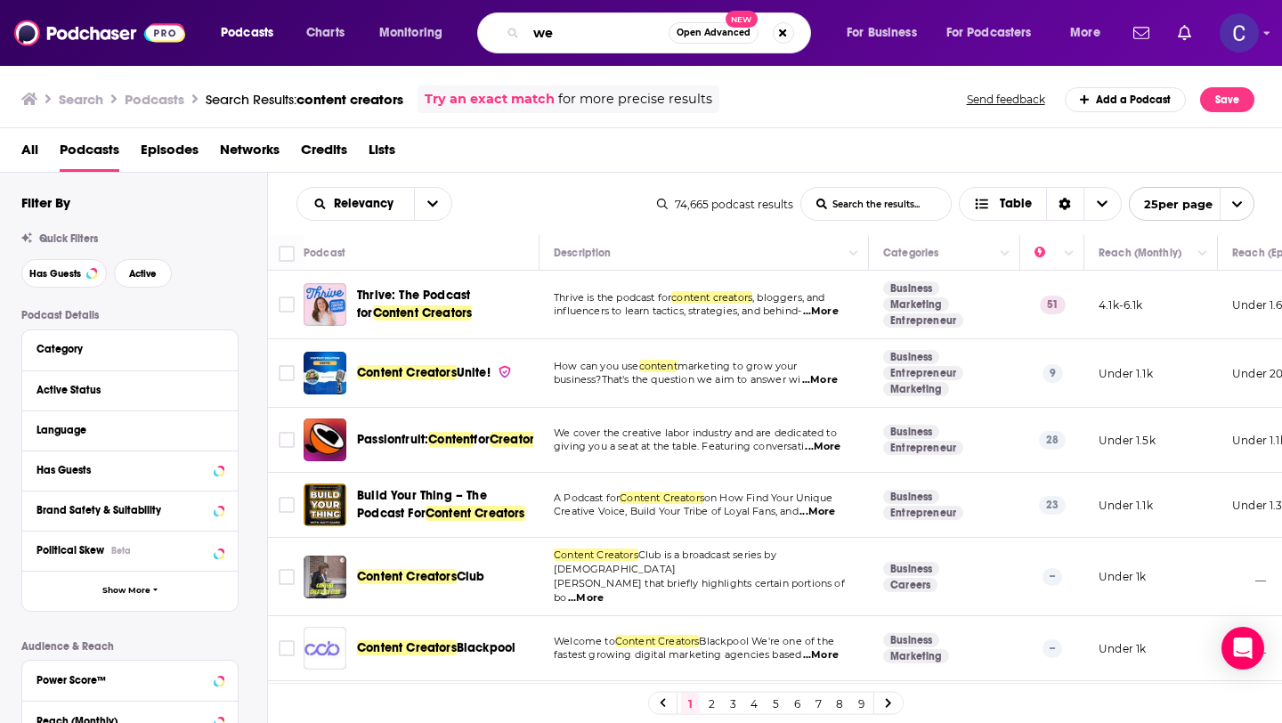
type input "w"
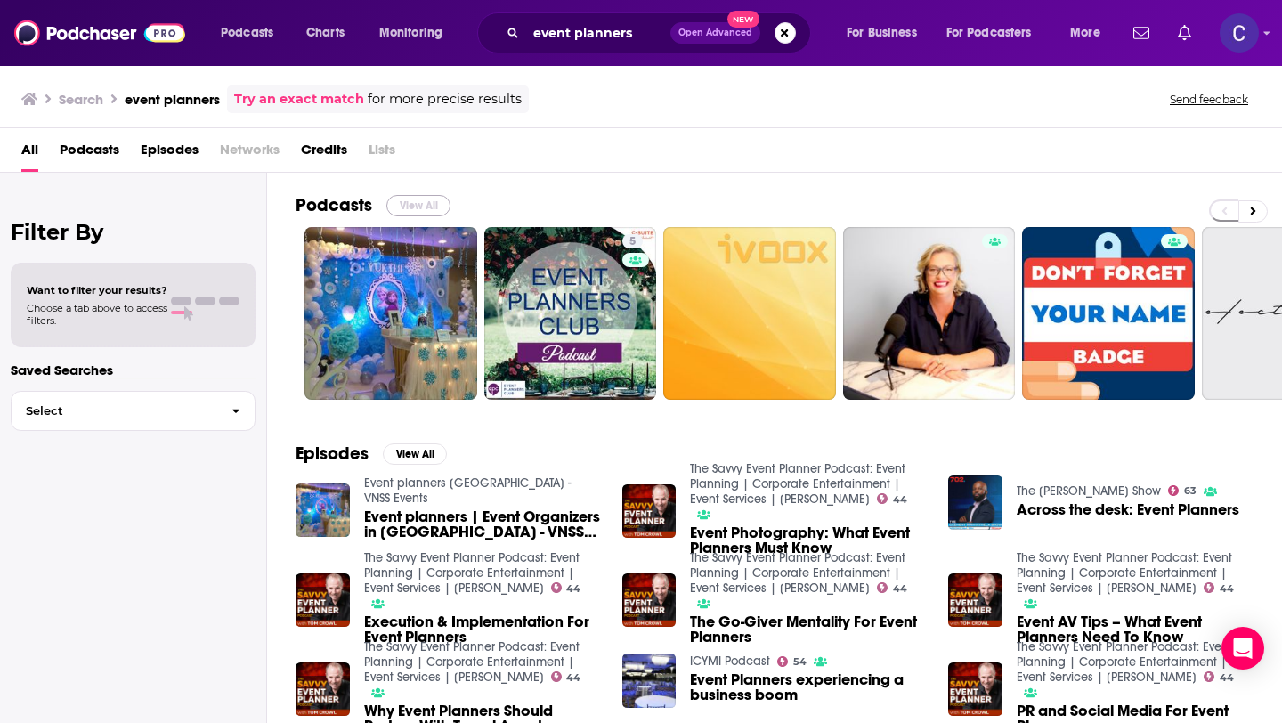
click at [426, 208] on button "View All" at bounding box center [418, 205] width 64 height 21
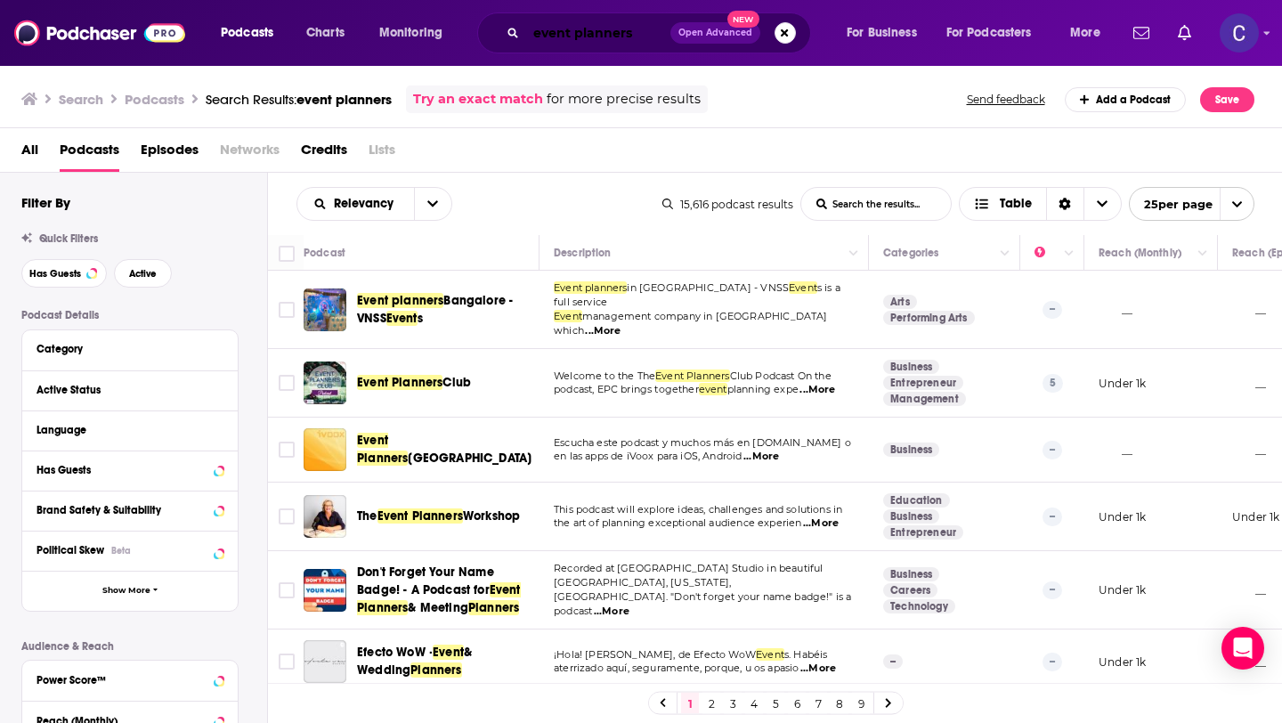
click at [640, 36] on input "event planners" at bounding box center [598, 33] width 144 height 28
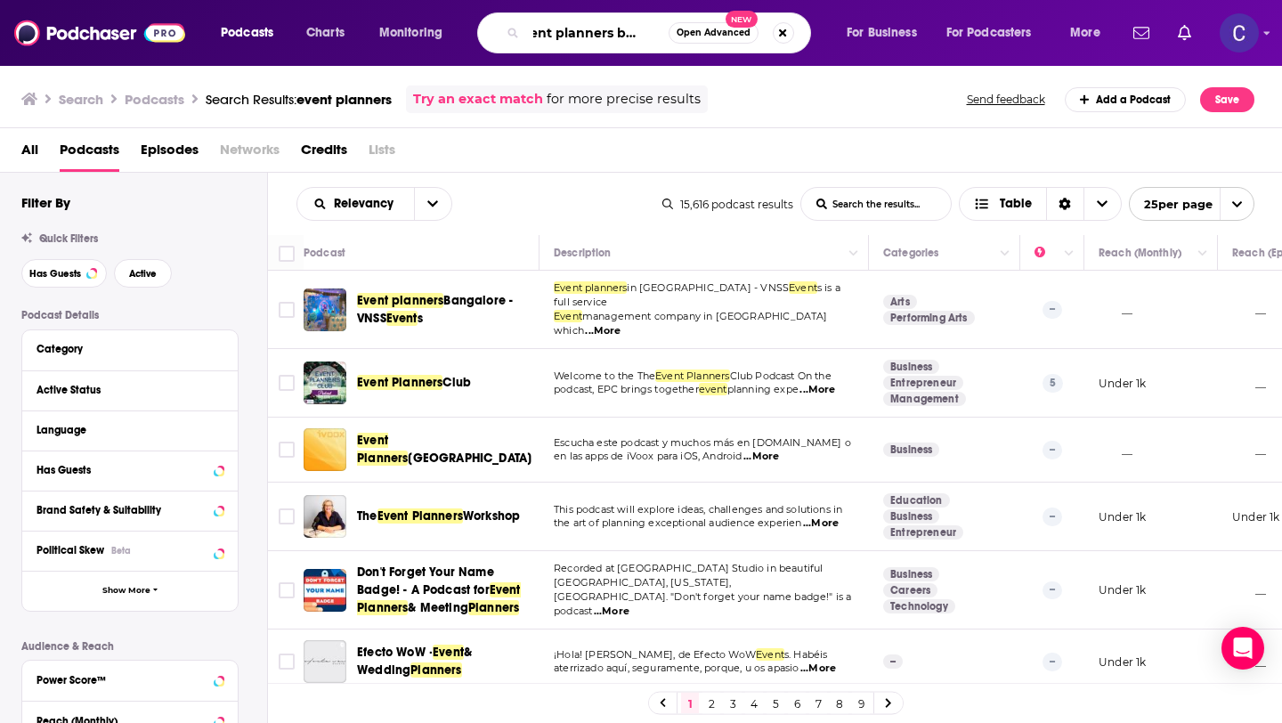
scroll to position [0, 32]
type input "event planners business"
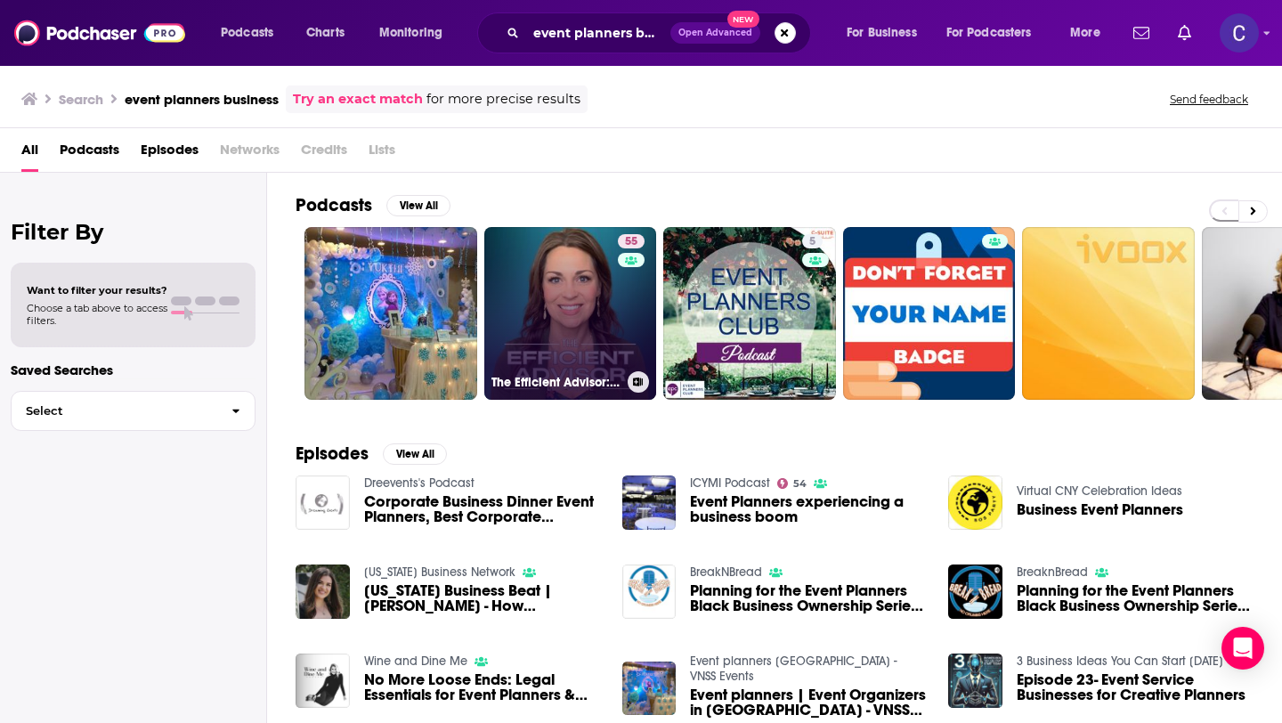
click at [555, 310] on link "55 The Efficient Advisor: Tactical Business Advice for Financial Planners" at bounding box center [570, 313] width 173 height 173
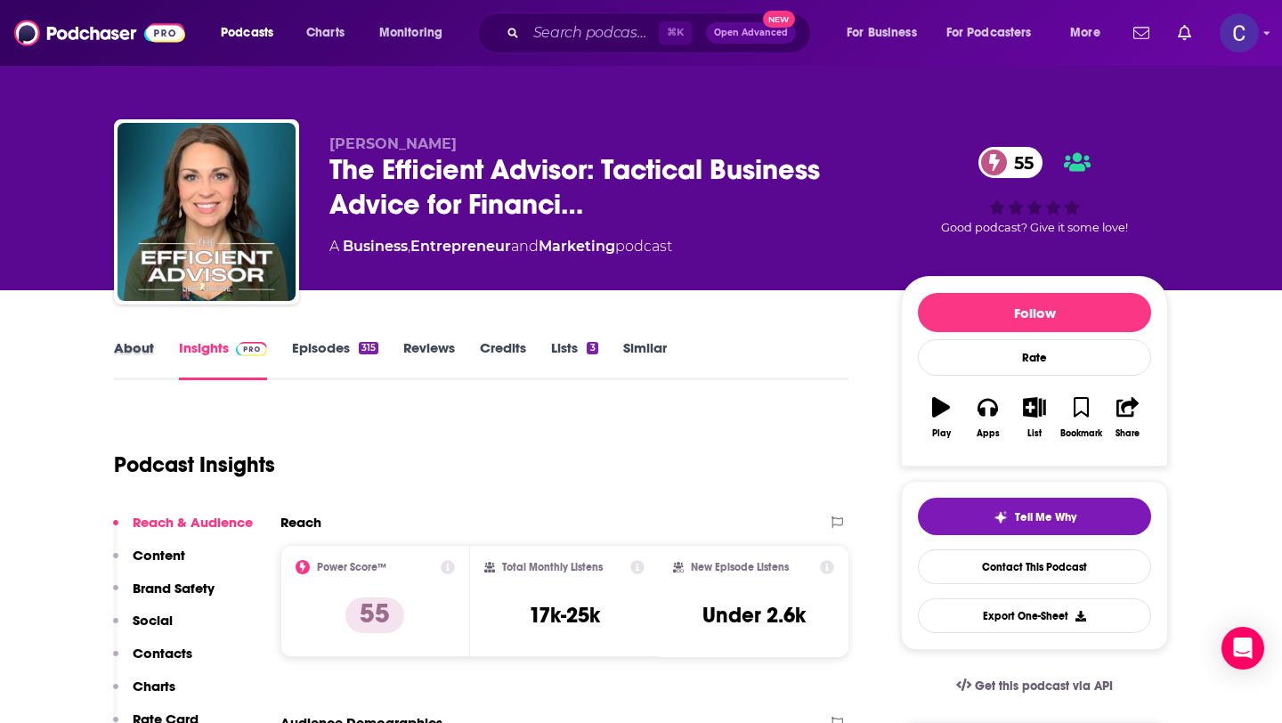
click at [154, 354] on div "About" at bounding box center [146, 359] width 65 height 41
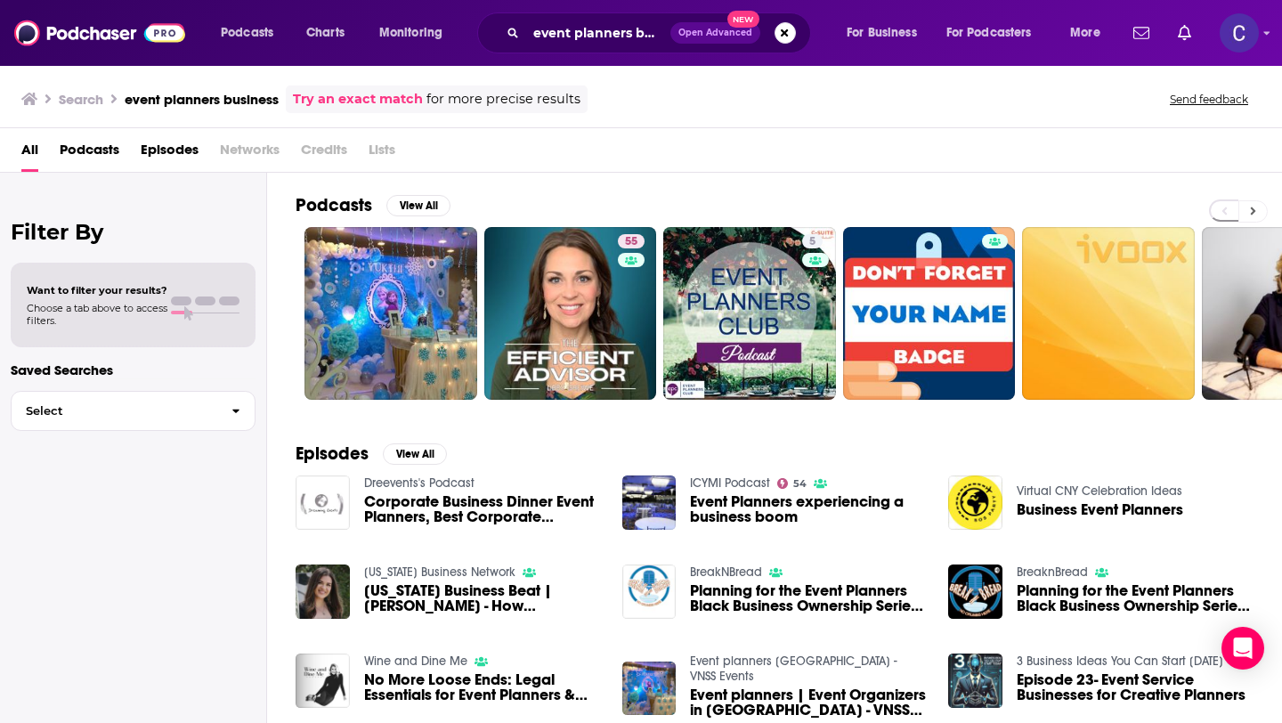
click at [1252, 210] on icon at bounding box center [1253, 211] width 5 height 8
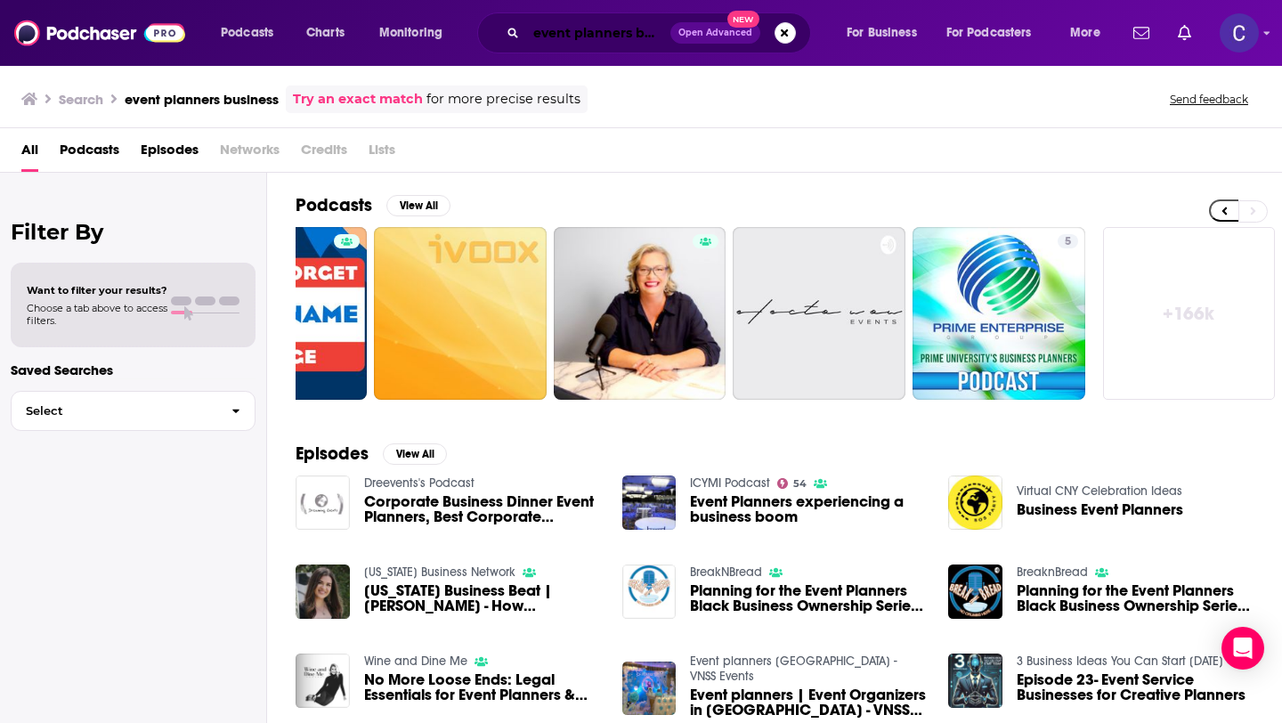
click at [598, 30] on input "event planners business" at bounding box center [598, 33] width 144 height 28
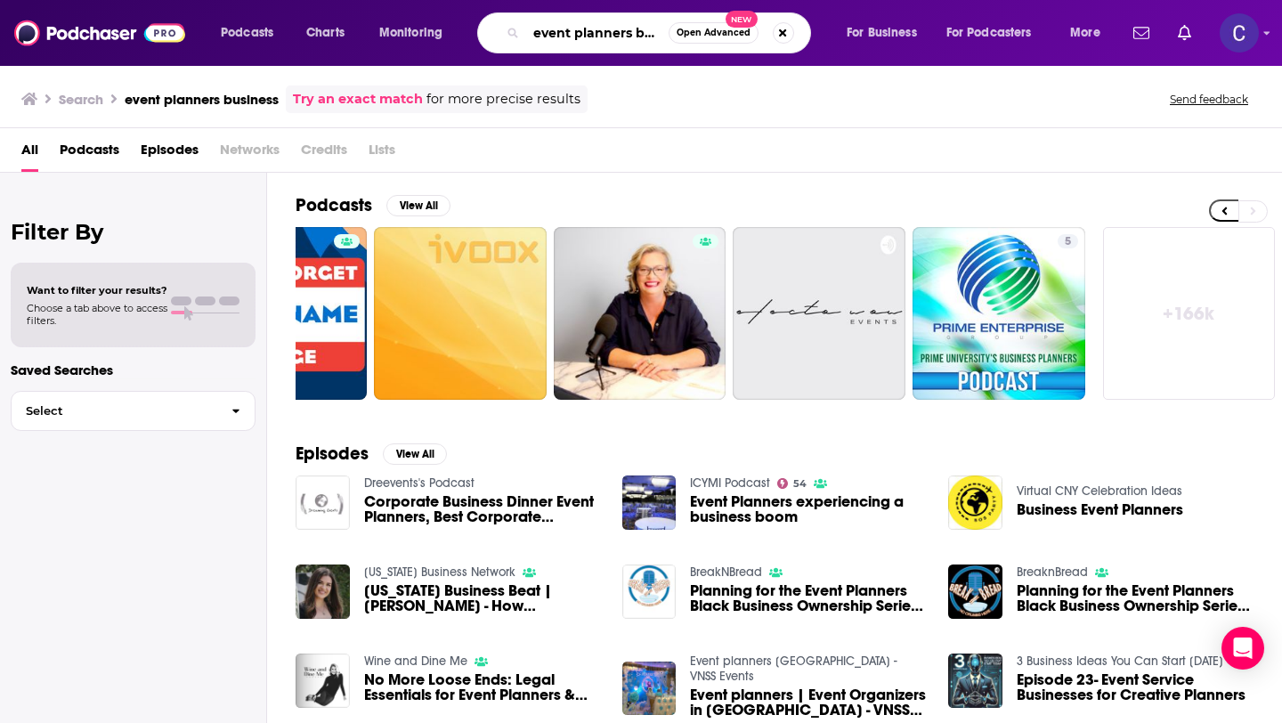
drag, startPoint x: 537, startPoint y: 35, endPoint x: 660, endPoint y: 35, distance: 122.8
click at [660, 35] on input "event planners business" at bounding box center [597, 33] width 142 height 28
click at [780, 37] on button "Search podcasts, credits, & more..." at bounding box center [783, 32] width 21 height 21
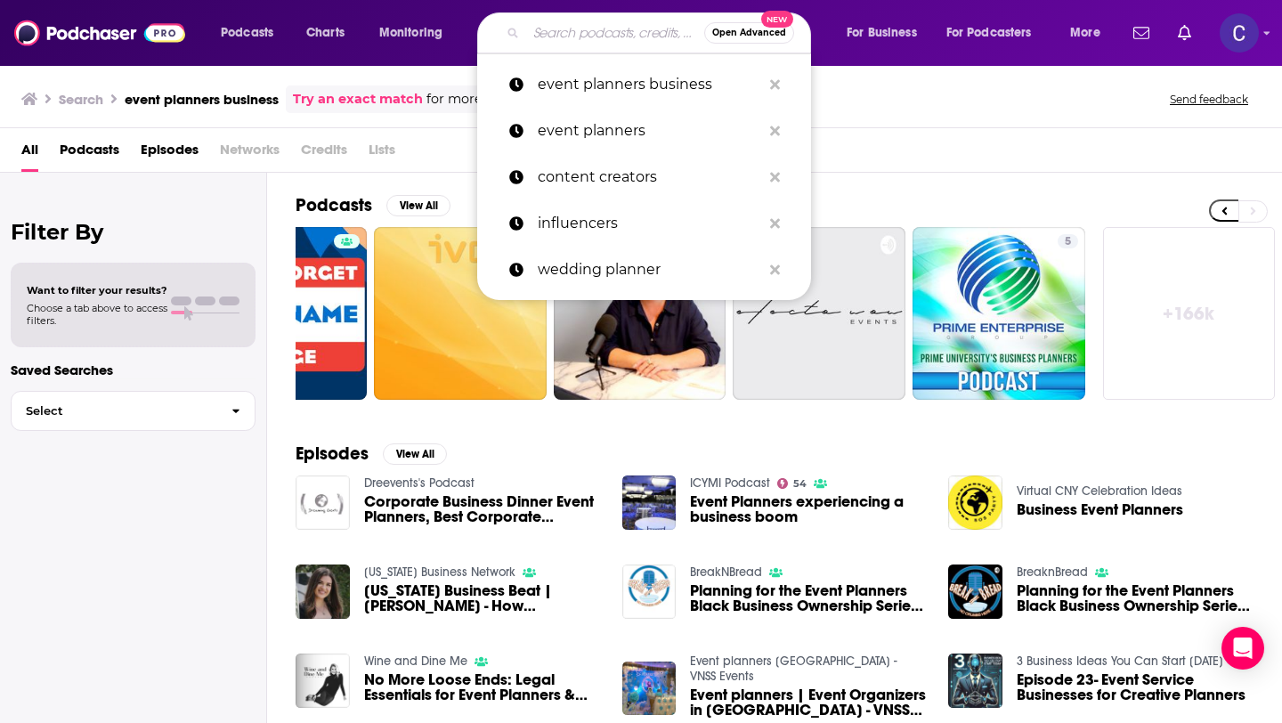
click at [628, 28] on input "Search podcasts, credits, & more..." at bounding box center [615, 33] width 178 height 28
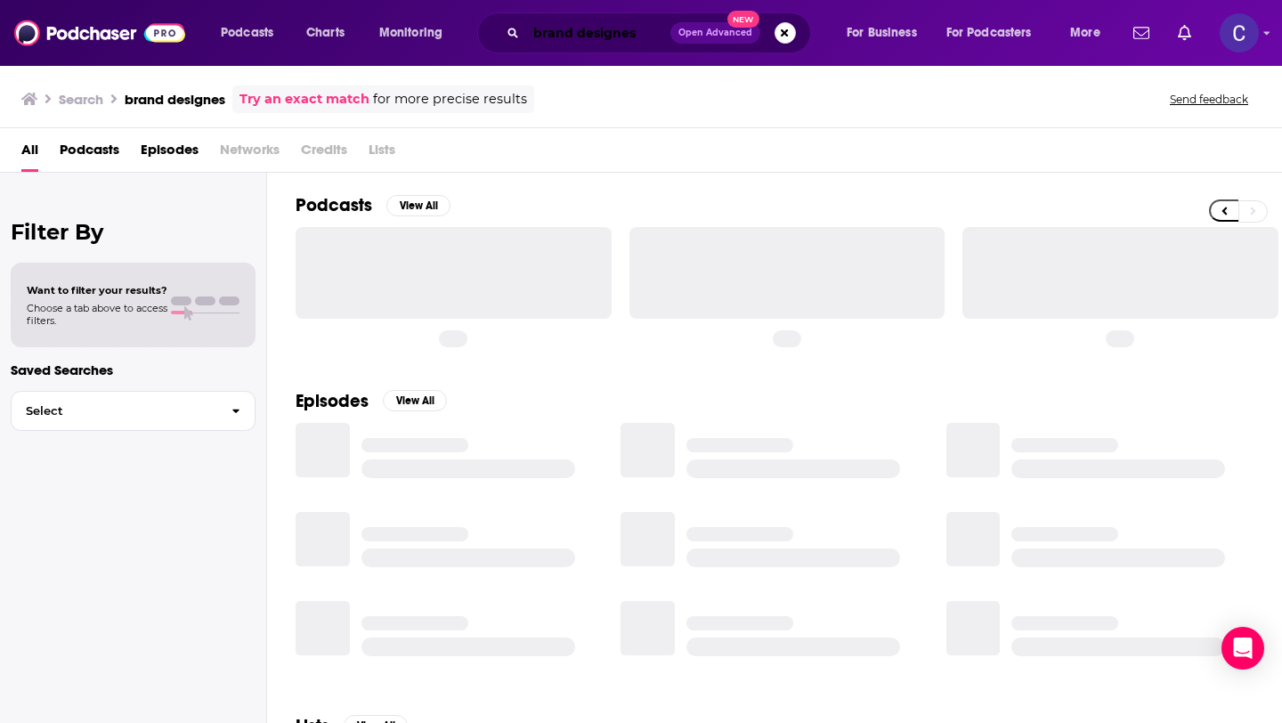
click at [651, 36] on input "brand designes" at bounding box center [598, 33] width 144 height 28
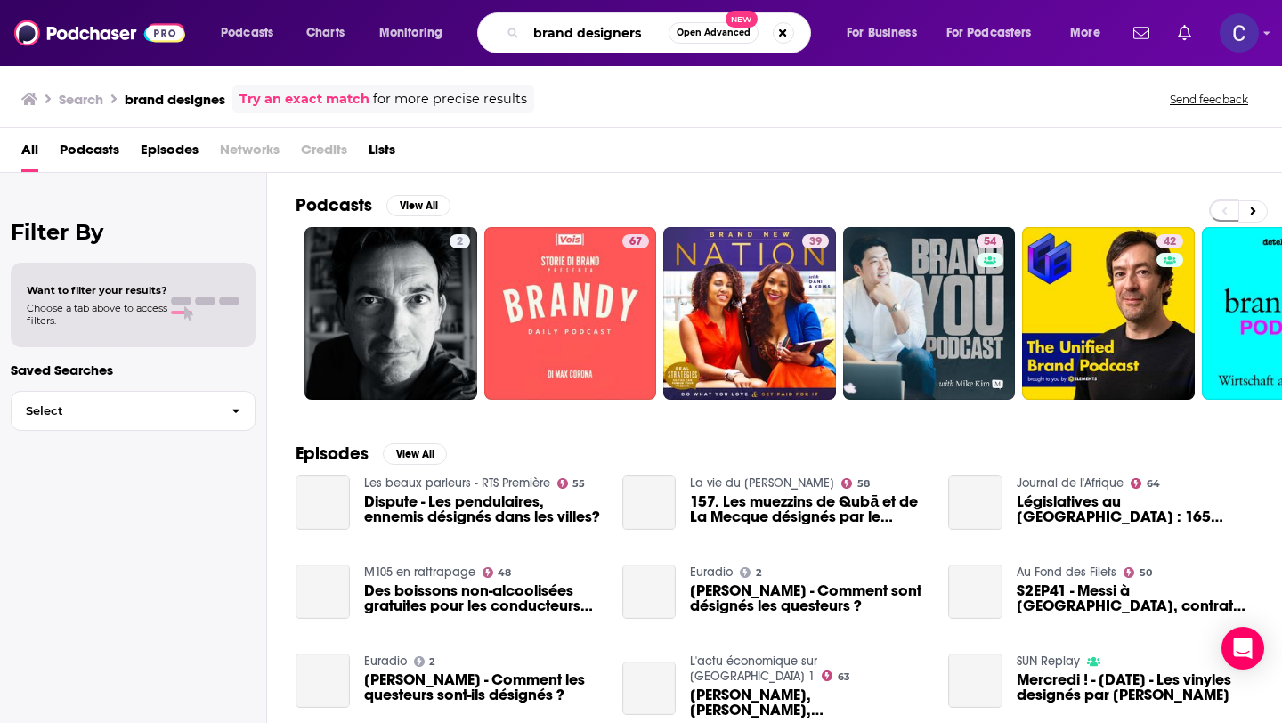
type input "brand designers"
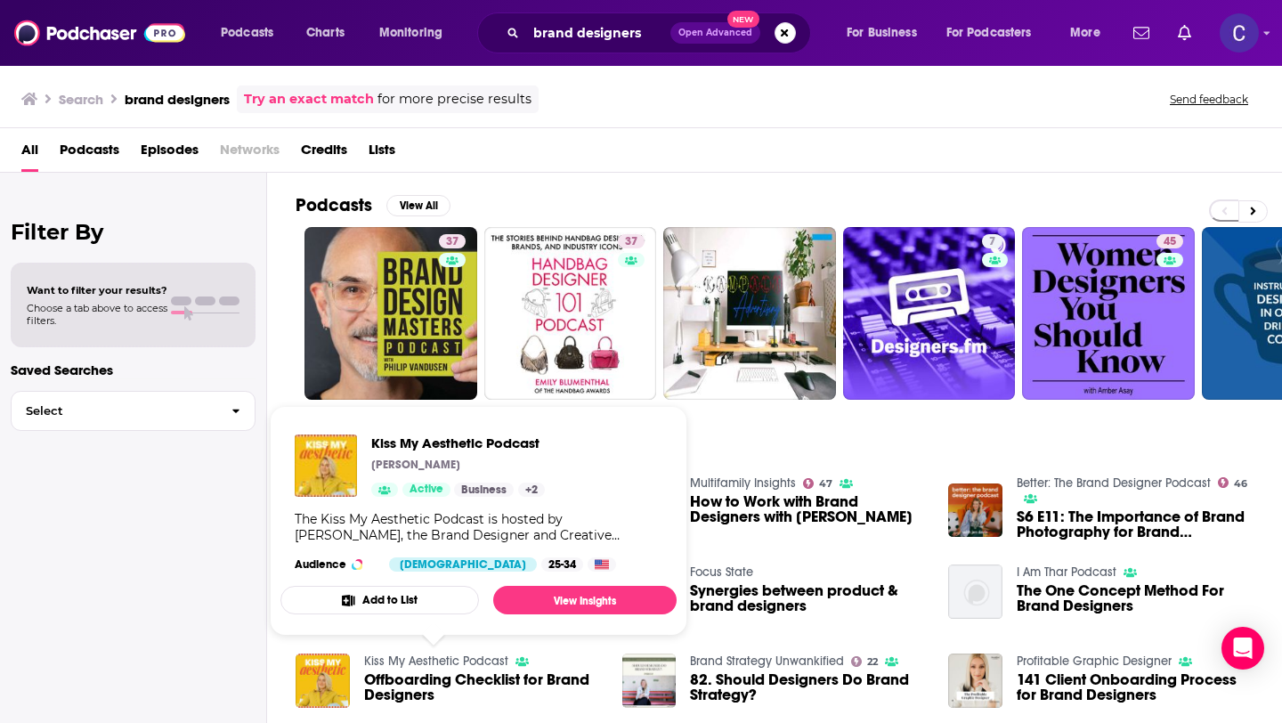
click at [427, 661] on link "Kiss My Aesthetic Podcast" at bounding box center [436, 660] width 144 height 15
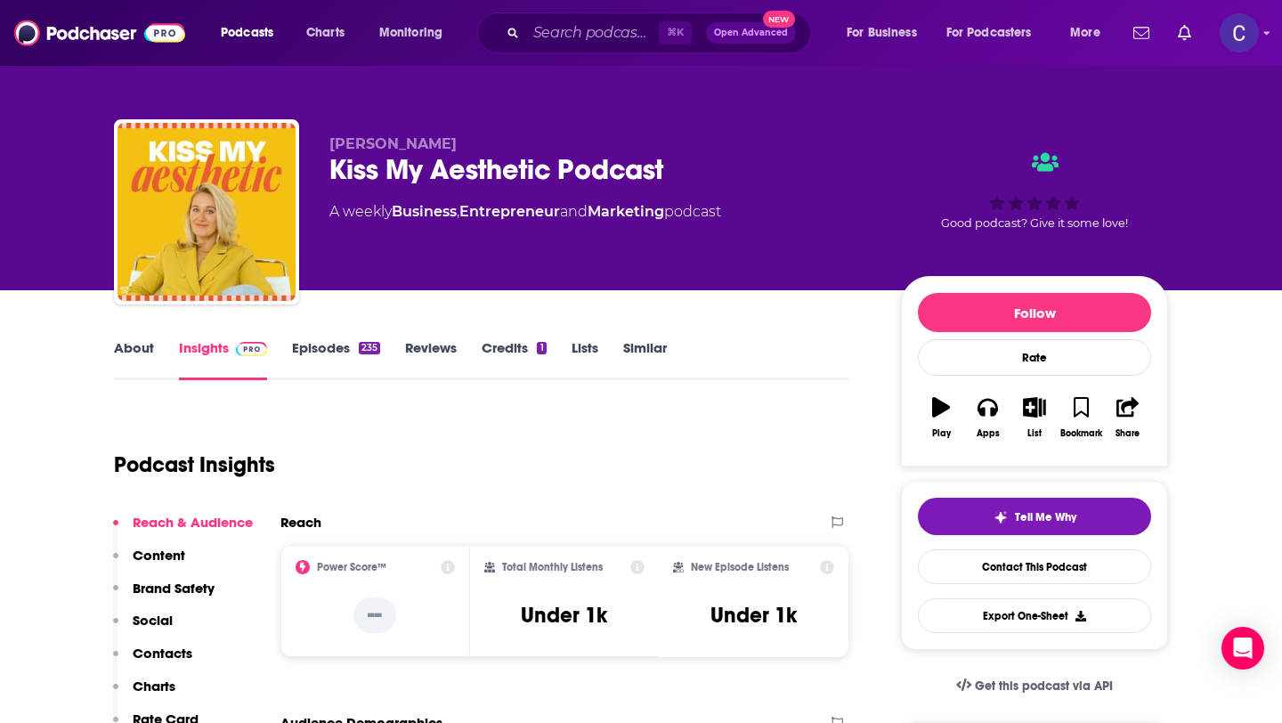
click at [647, 352] on link "Similar" at bounding box center [645, 359] width 44 height 41
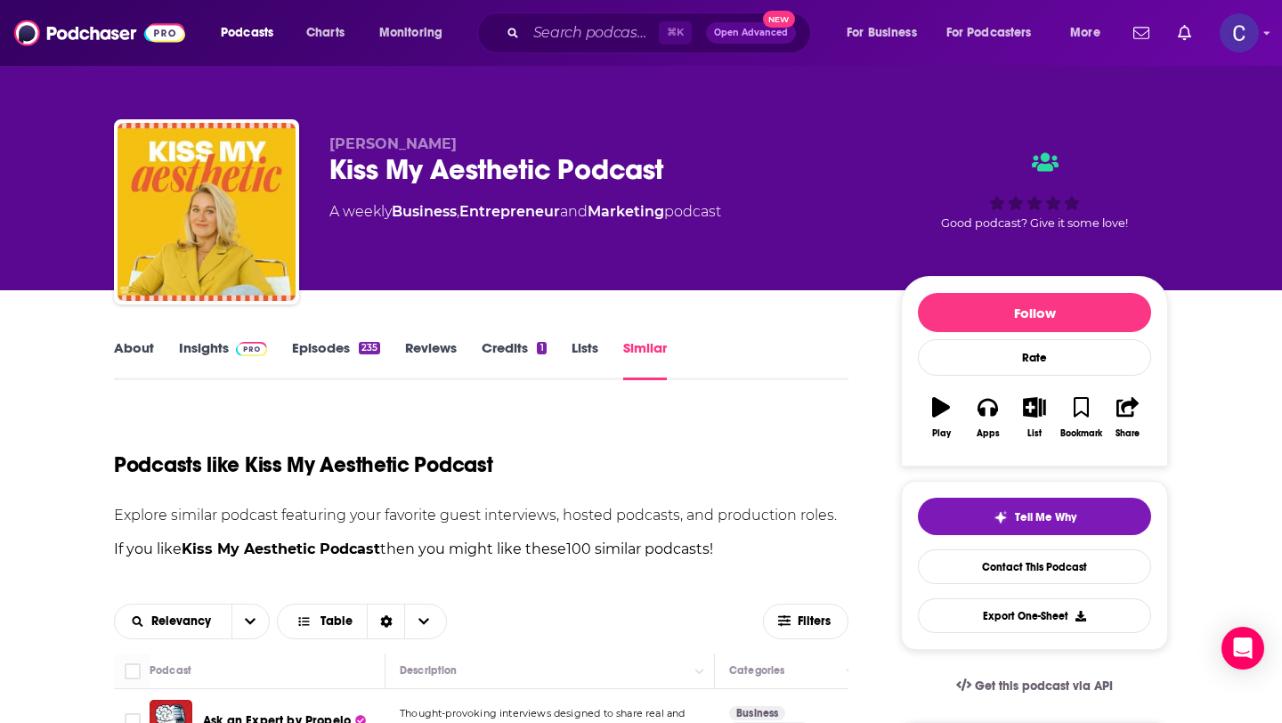
click at [423, 150] on span "[PERSON_NAME]" at bounding box center [392, 143] width 127 height 17
drag, startPoint x: 490, startPoint y: 147, endPoint x: 332, endPoint y: 142, distance: 157.6
click at [332, 142] on p "[PERSON_NAME]" at bounding box center [600, 143] width 543 height 17
copy span "[PERSON_NAME]"
click at [586, 36] on input "Search podcasts, credits, & more..." at bounding box center [592, 33] width 133 height 28
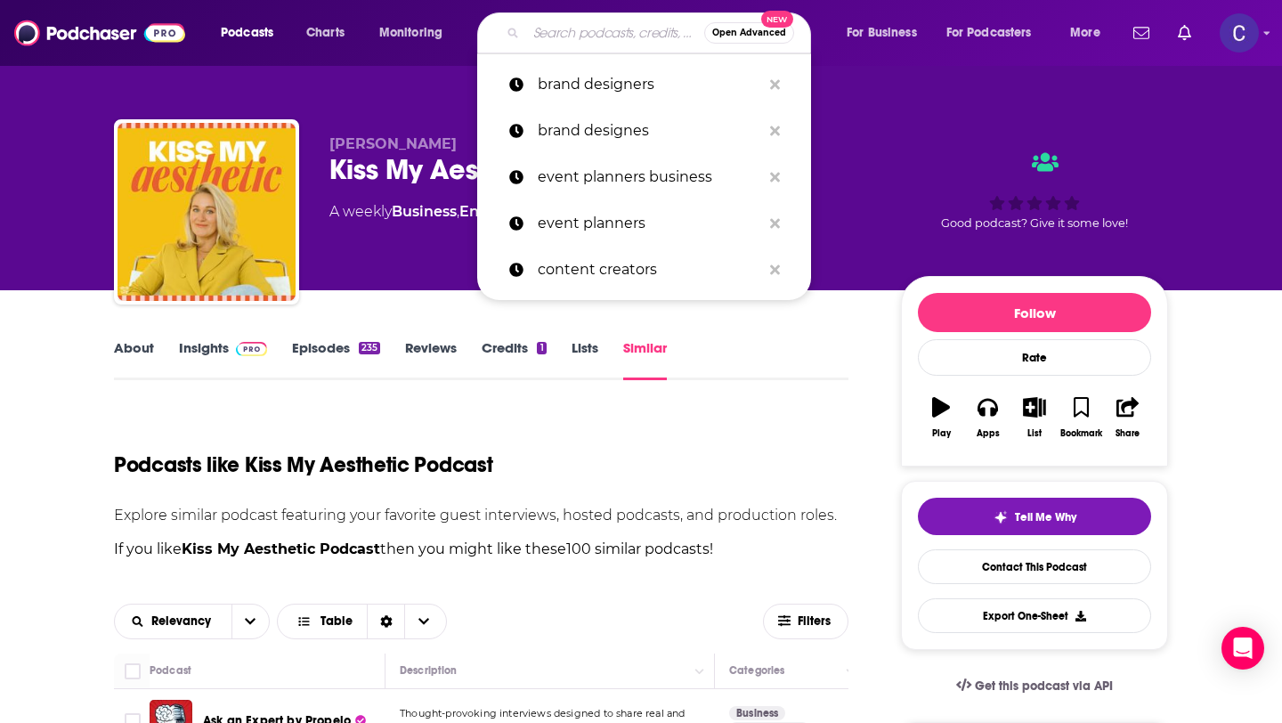
paste input "[PERSON_NAME]"
type input "[PERSON_NAME]"
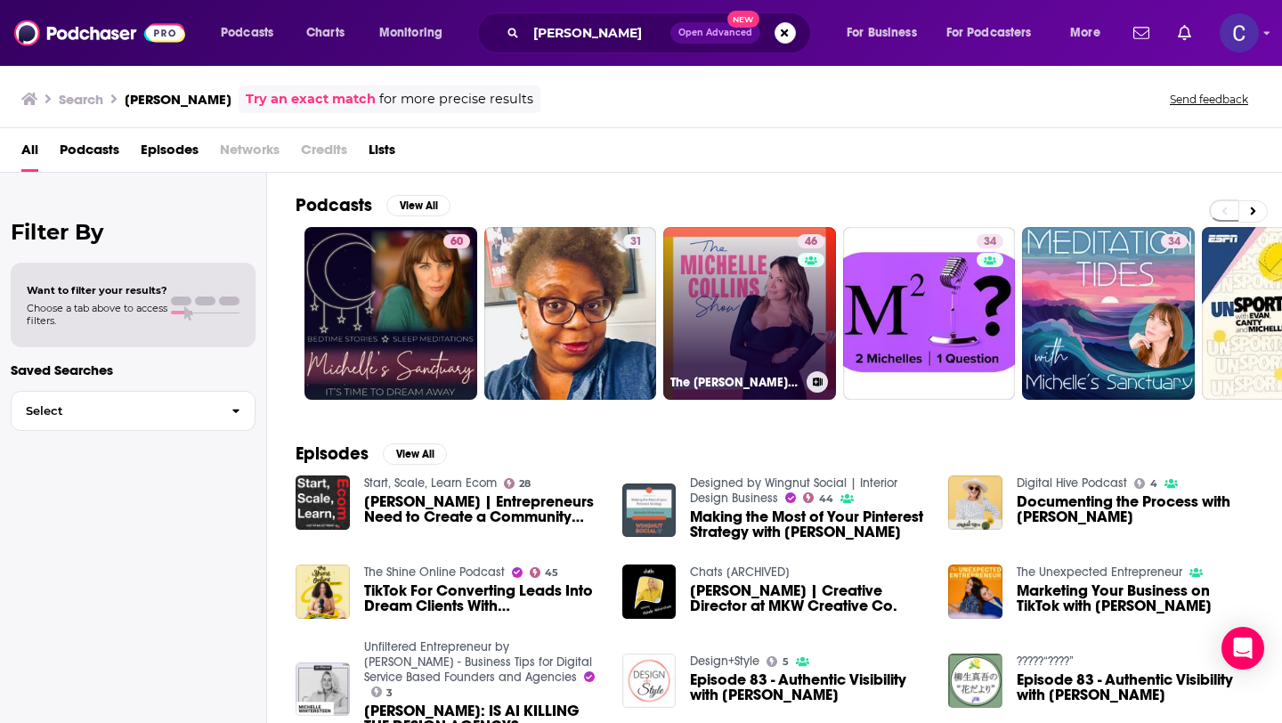
click at [723, 326] on link "46 The [PERSON_NAME] Show with [PERSON_NAME]" at bounding box center [749, 313] width 173 height 173
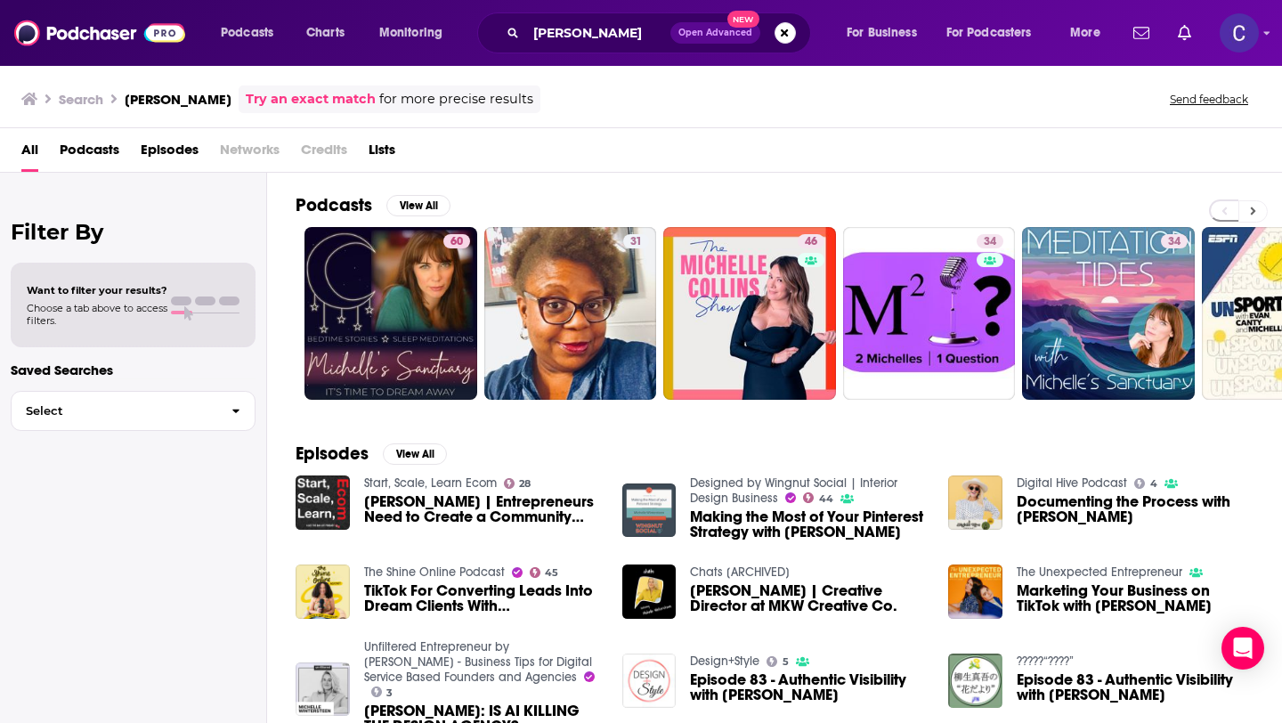
click at [1250, 210] on icon at bounding box center [1253, 211] width 6 height 12
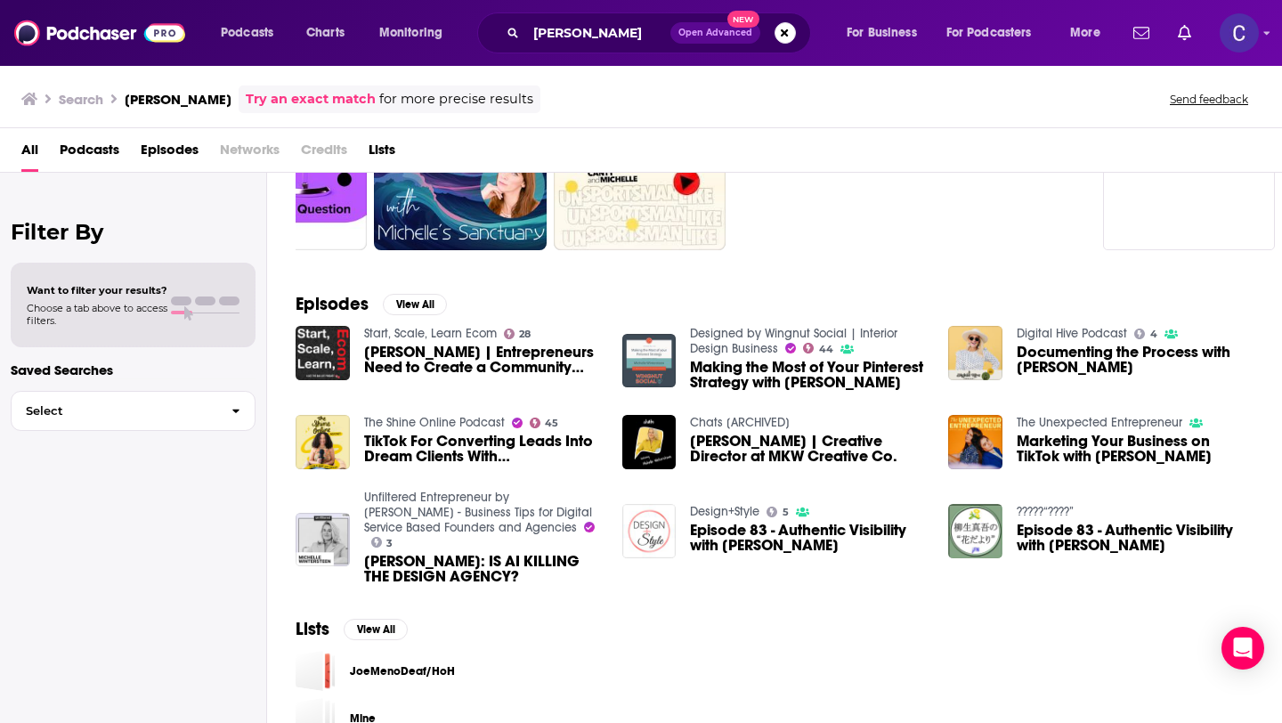
scroll to position [153, 0]
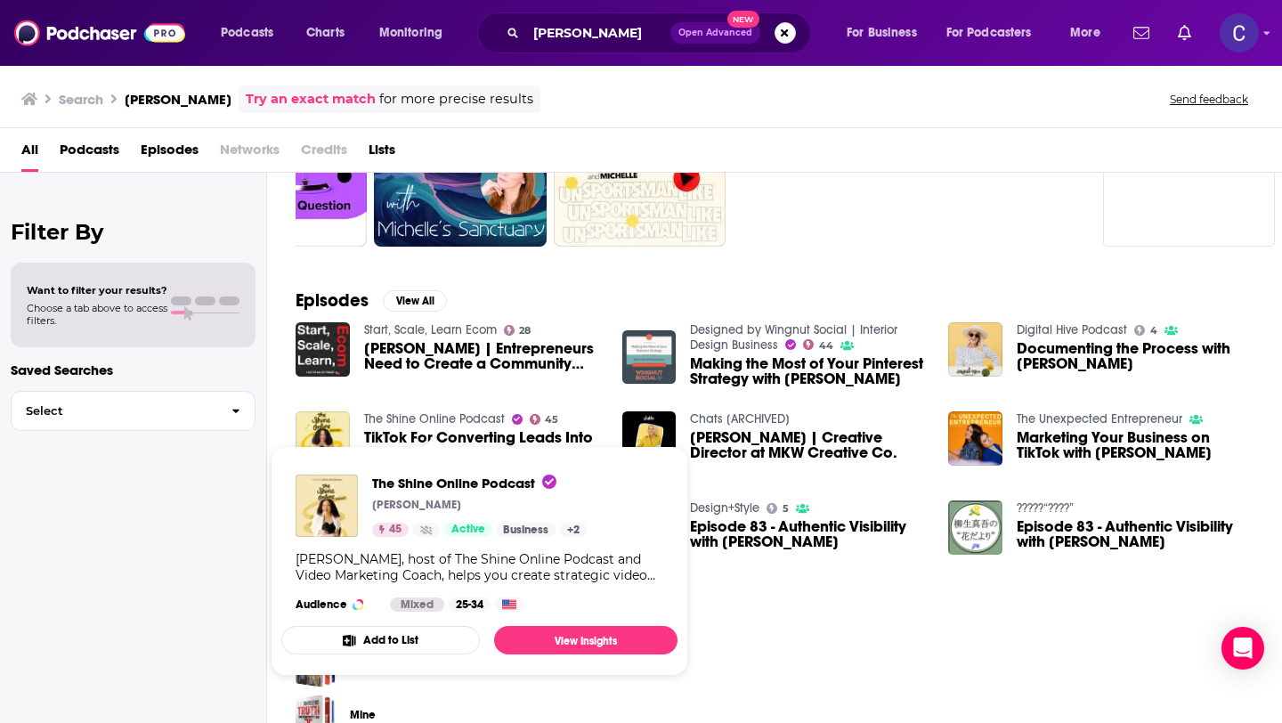
click at [471, 419] on link "The Shine Online Podcast" at bounding box center [434, 418] width 141 height 15
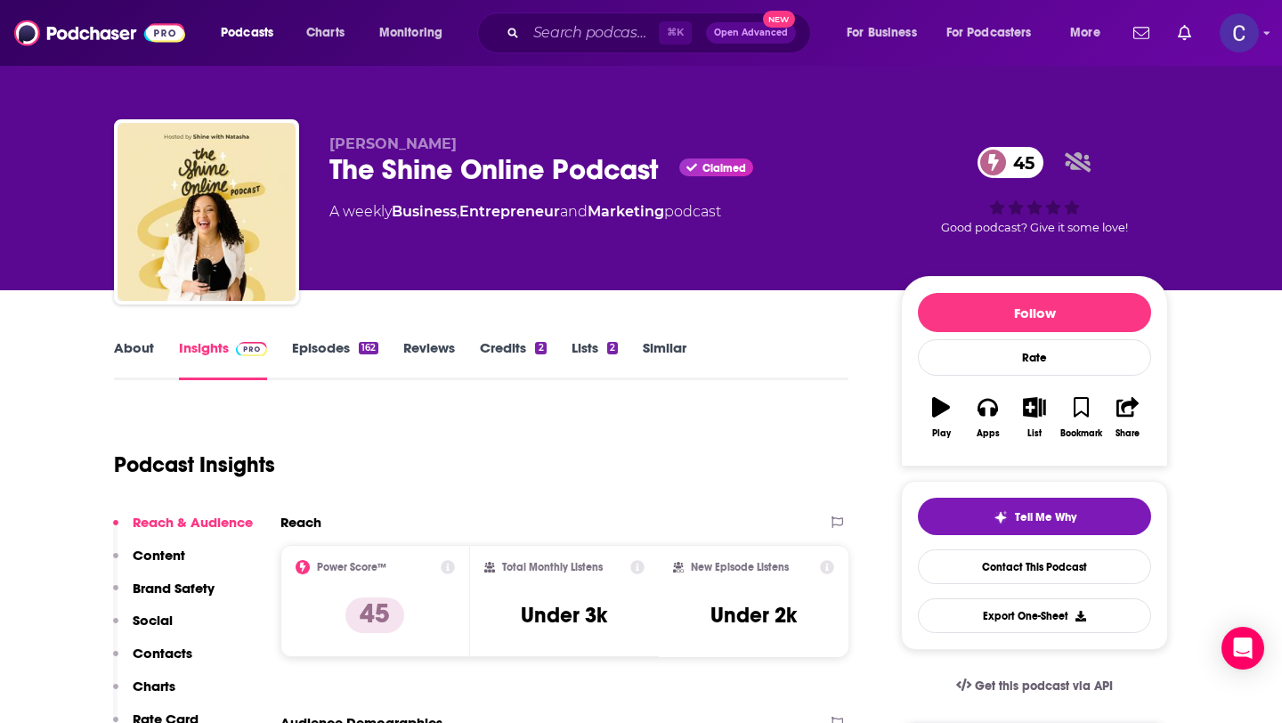
click at [312, 352] on link "Episodes 162" at bounding box center [335, 359] width 86 height 41
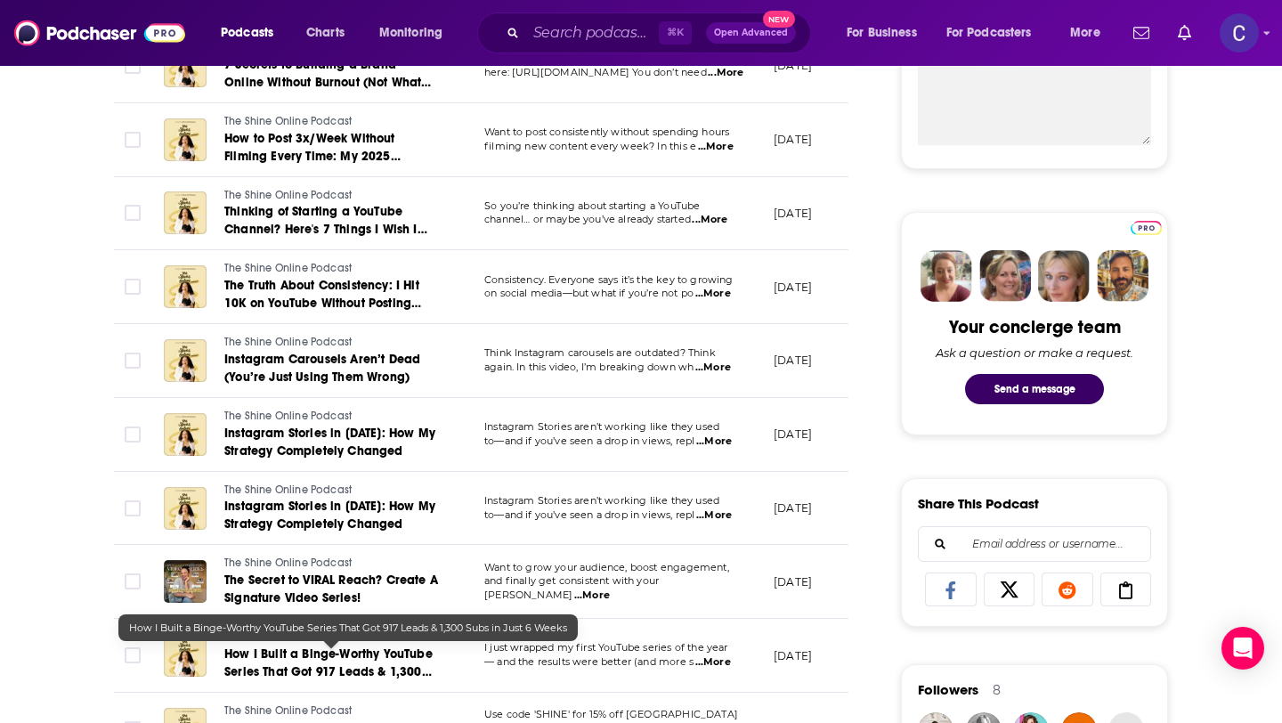
scroll to position [718, 0]
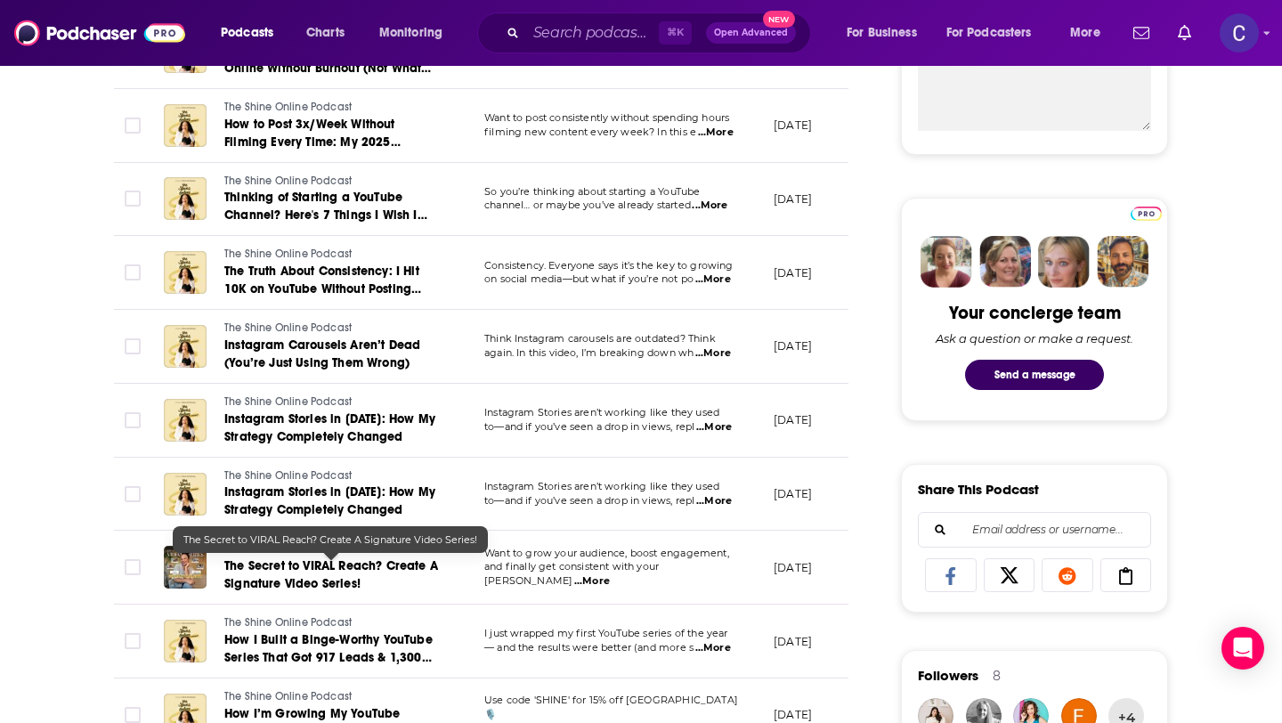
click at [363, 580] on span "The Secret to VIRAL Reach? Create A Signature Video Series!" at bounding box center [331, 574] width 214 height 33
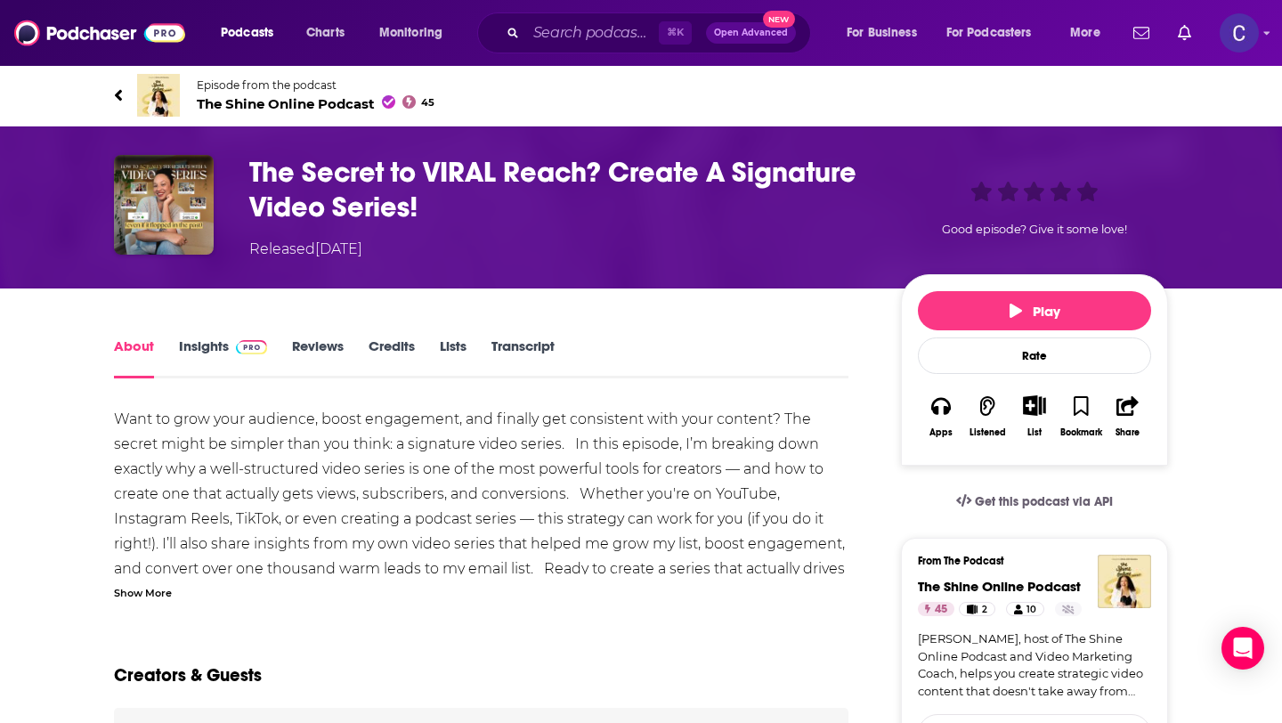
click at [118, 91] on icon at bounding box center [118, 95] width 9 height 18
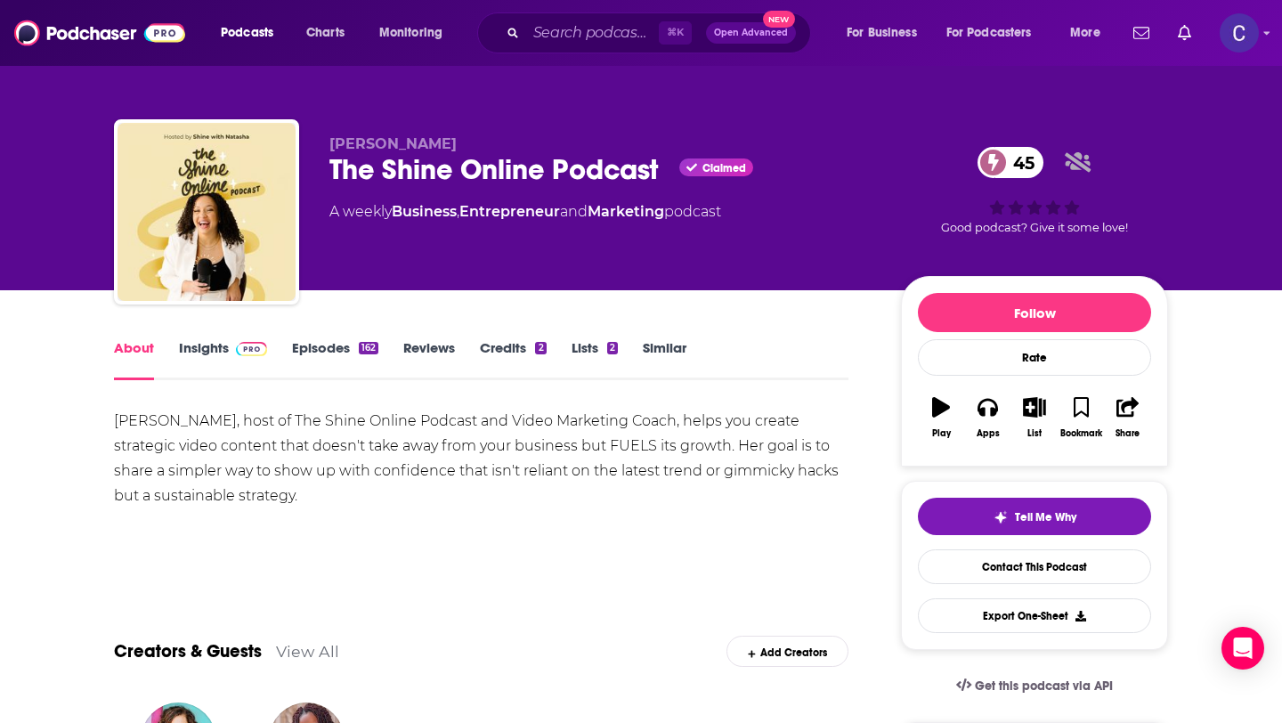
scroll to position [129, 0]
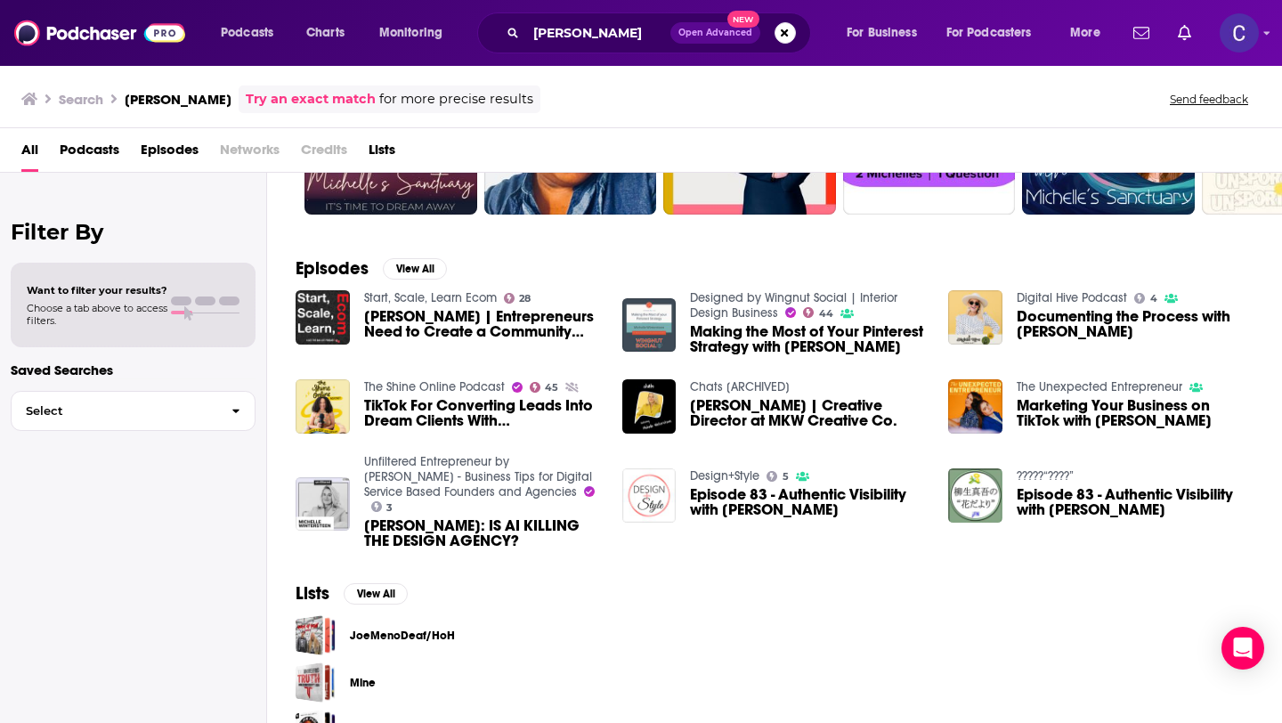
scroll to position [182, 0]
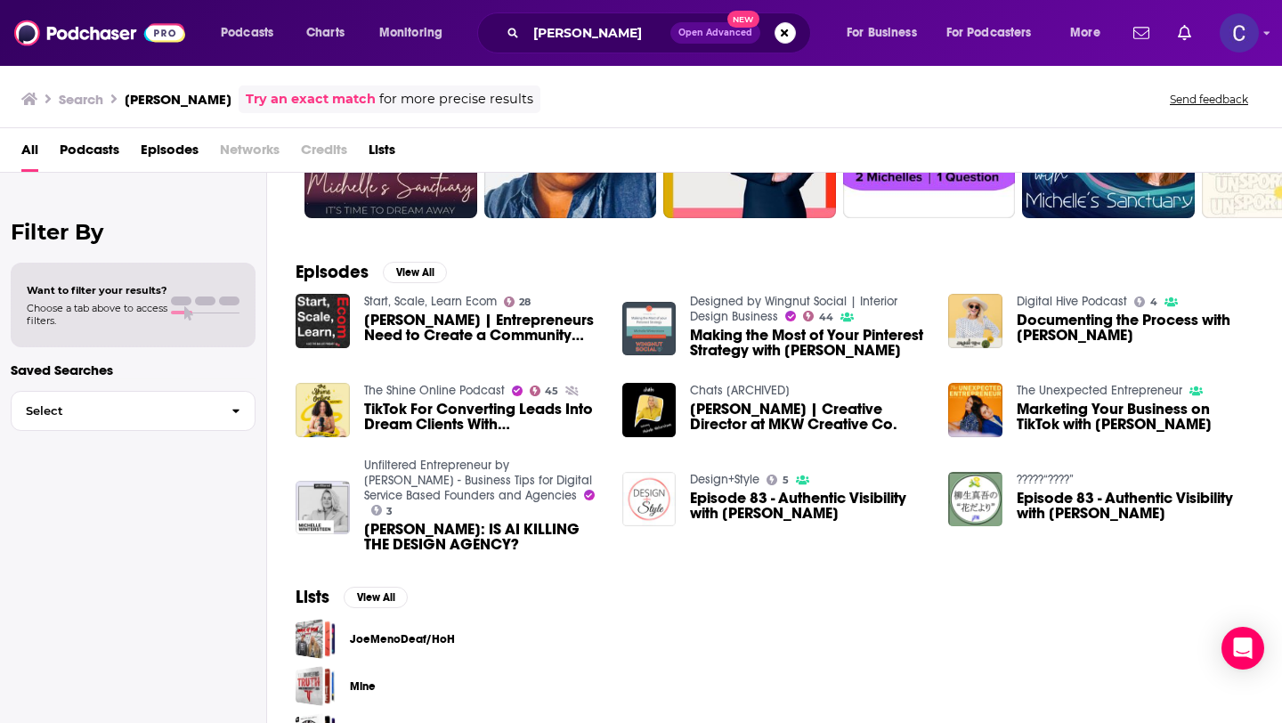
click at [447, 420] on span "TikTok For Converting Leads Into Dream Clients With [PERSON_NAME]" at bounding box center [482, 416] width 237 height 30
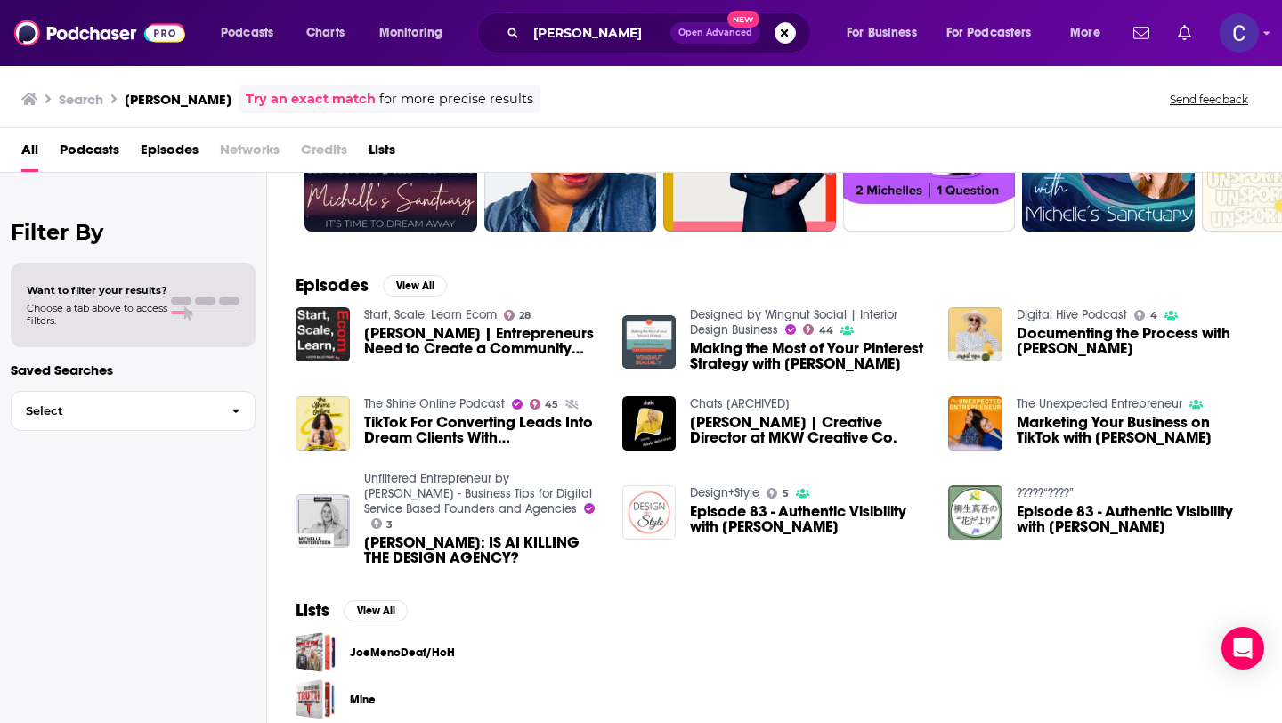
scroll to position [172, 0]
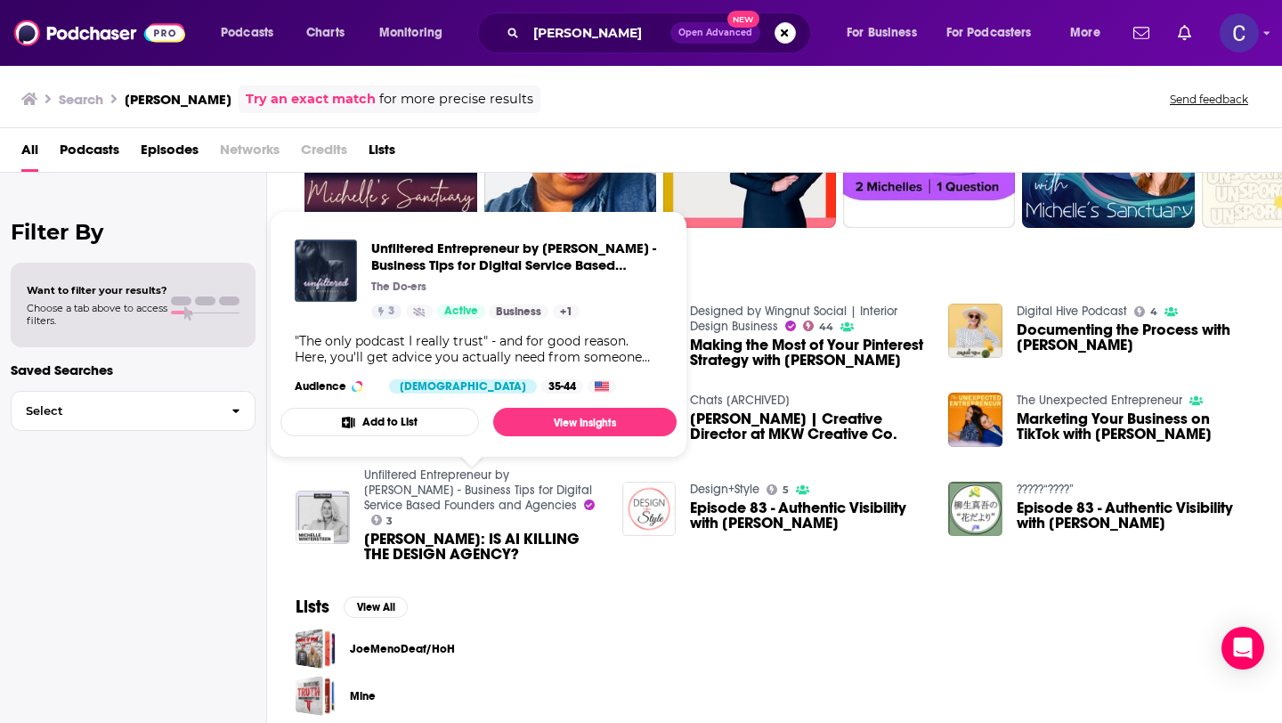
click at [434, 506] on link "Unfiltered Entrepreneur by [PERSON_NAME] - Business Tips for Digital Service Ba…" at bounding box center [478, 489] width 228 height 45
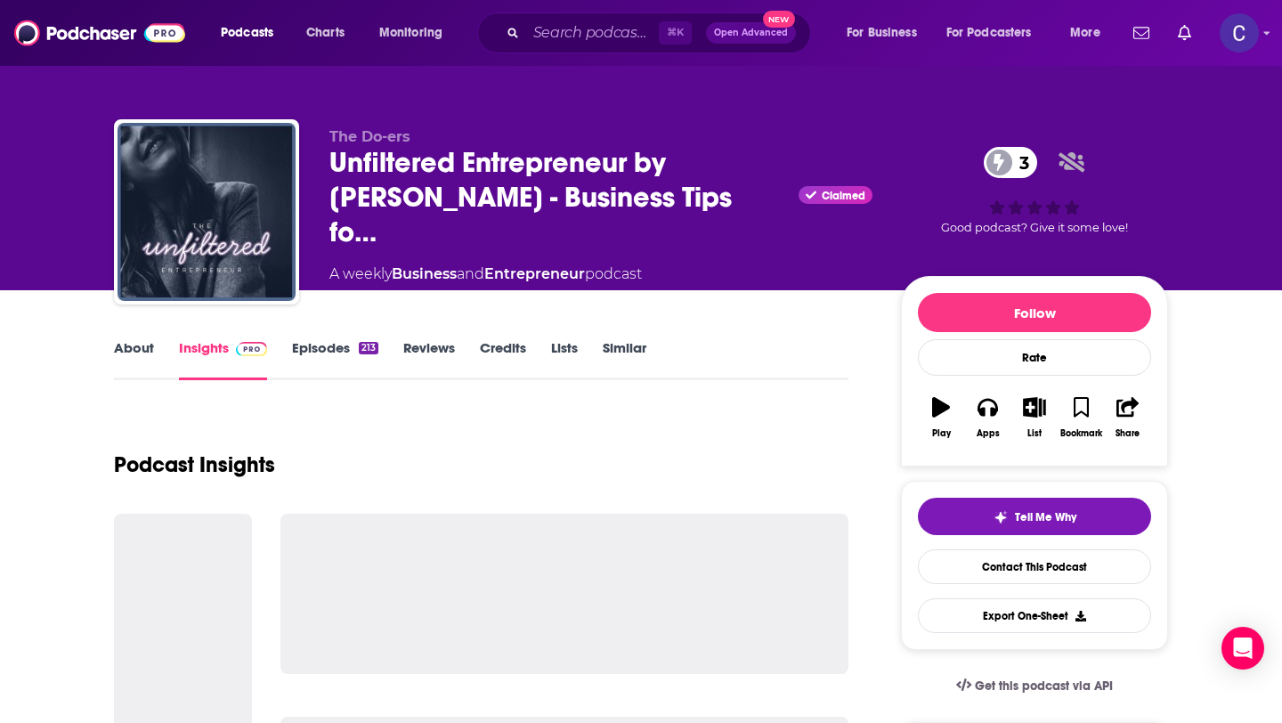
click at [628, 353] on link "Similar" at bounding box center [625, 359] width 44 height 41
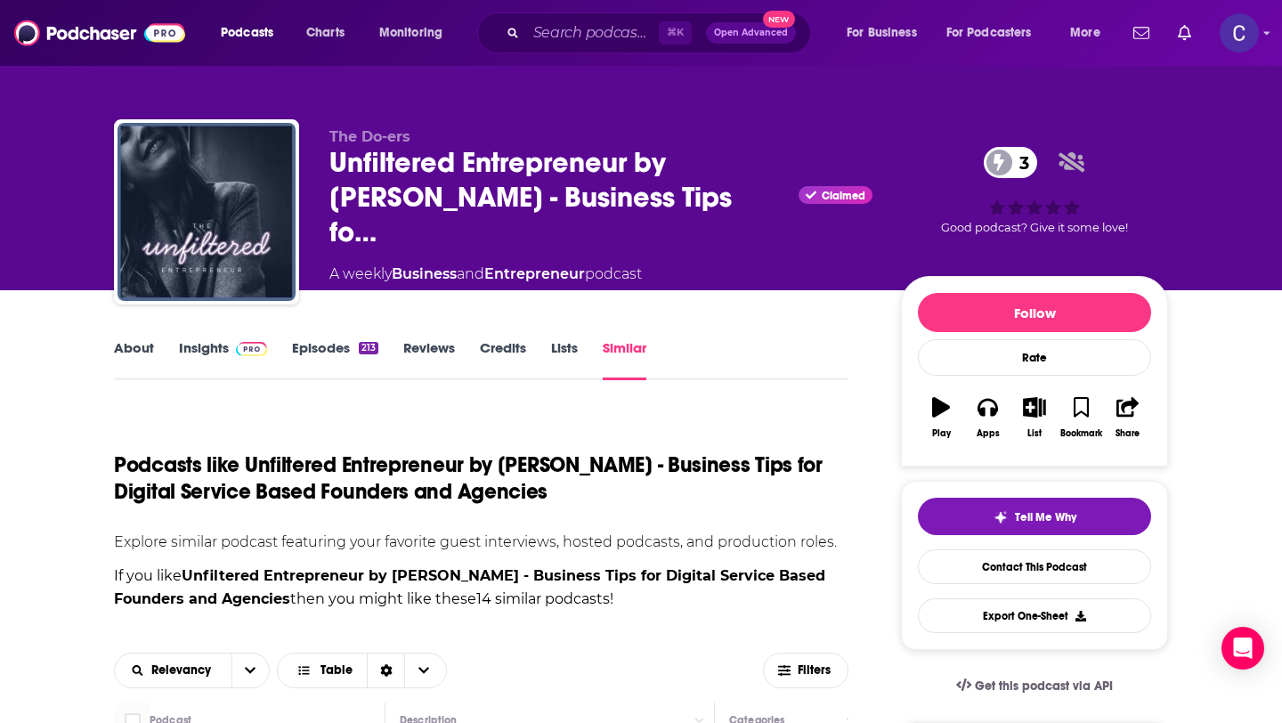
scroll to position [730, 0]
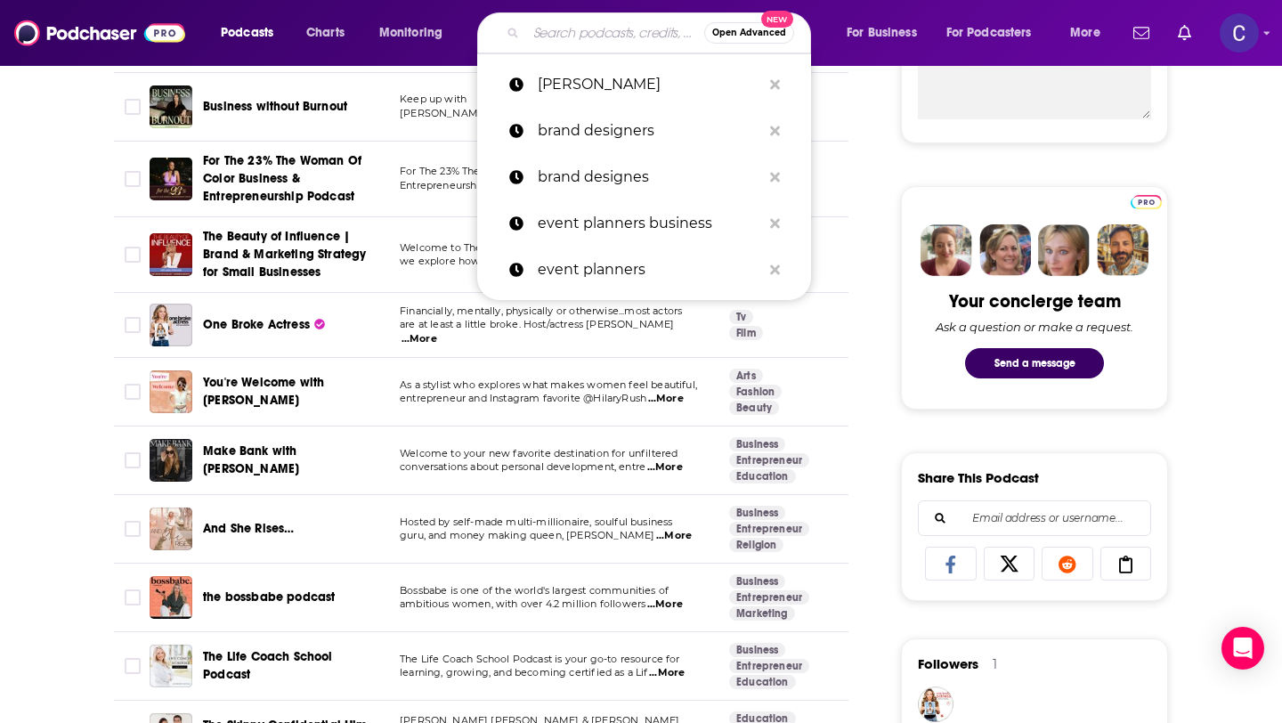
click at [600, 45] on input "Search podcasts, credits, & more..." at bounding box center [615, 33] width 178 height 28
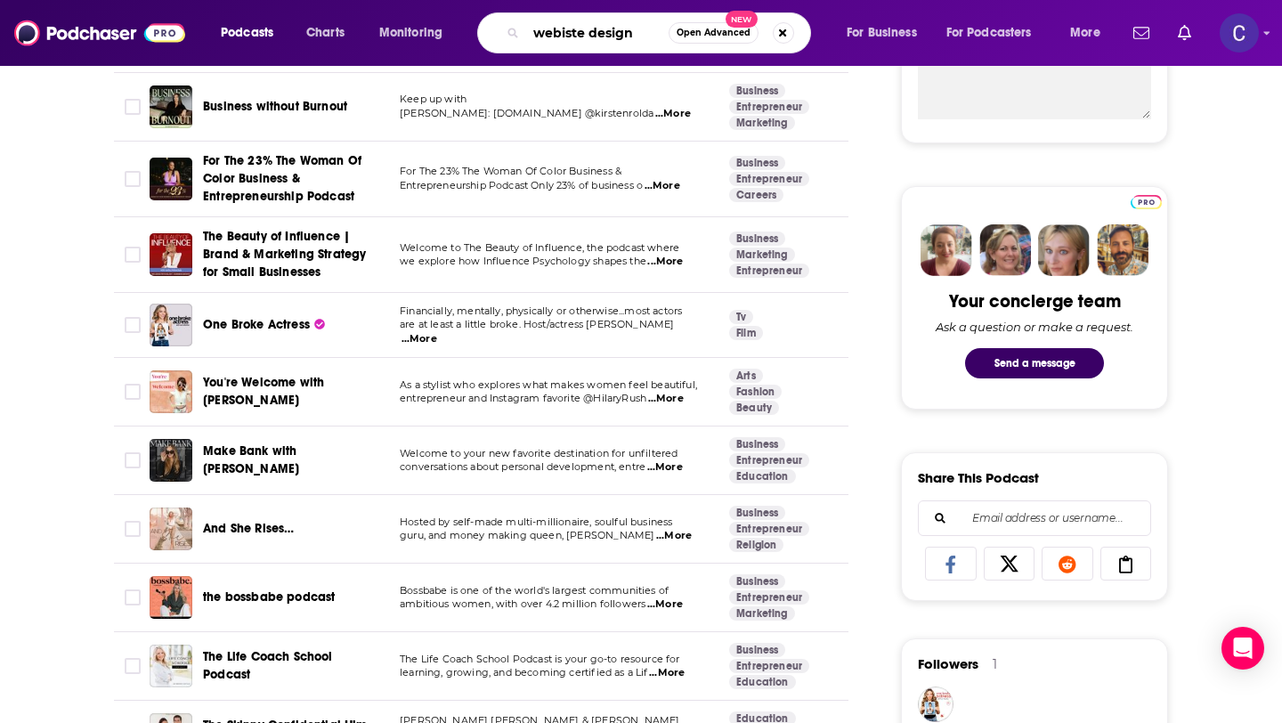
drag, startPoint x: 625, startPoint y: 32, endPoint x: 507, endPoint y: 32, distance: 118.4
click at [507, 32] on div "webiste design Open Advanced New" at bounding box center [644, 32] width 334 height 41
drag, startPoint x: 656, startPoint y: 34, endPoint x: 531, endPoint y: 33, distance: 124.6
click at [531, 33] on input "webiste design" at bounding box center [597, 33] width 142 height 28
type input "[PERSON_NAME] co"
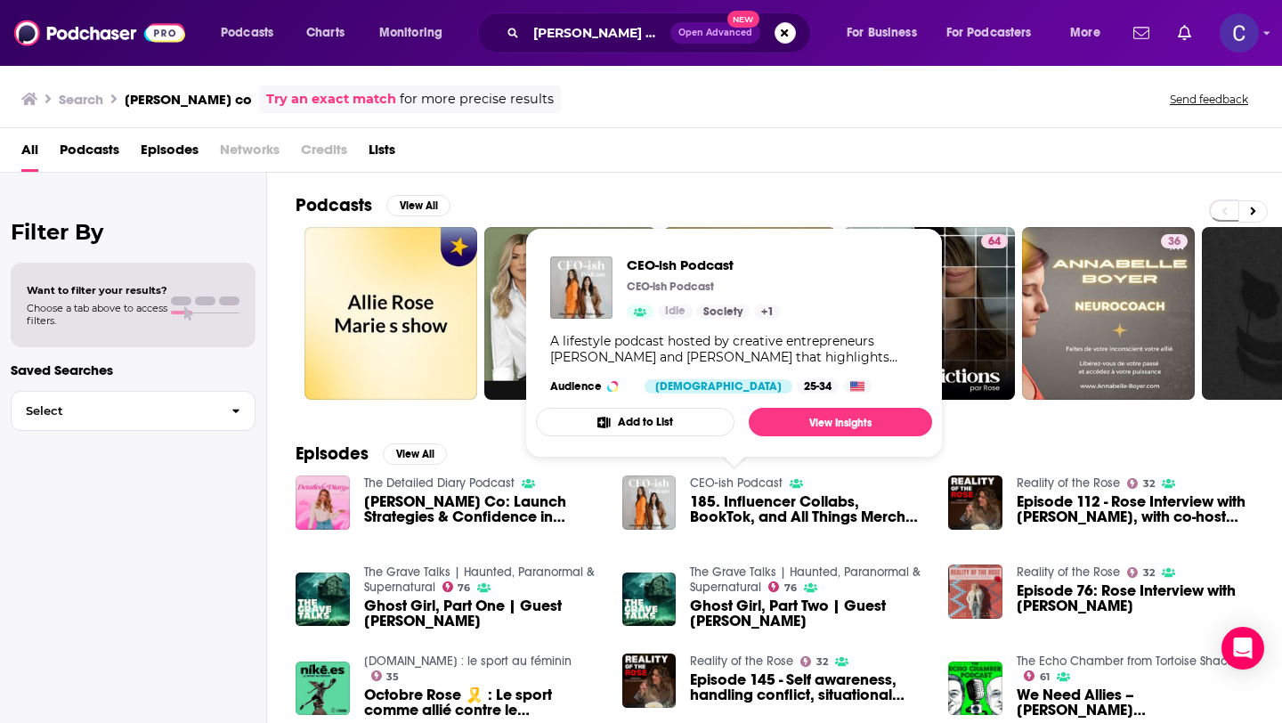
click at [746, 480] on link "CEO-ish Podcast" at bounding box center [736, 482] width 93 height 15
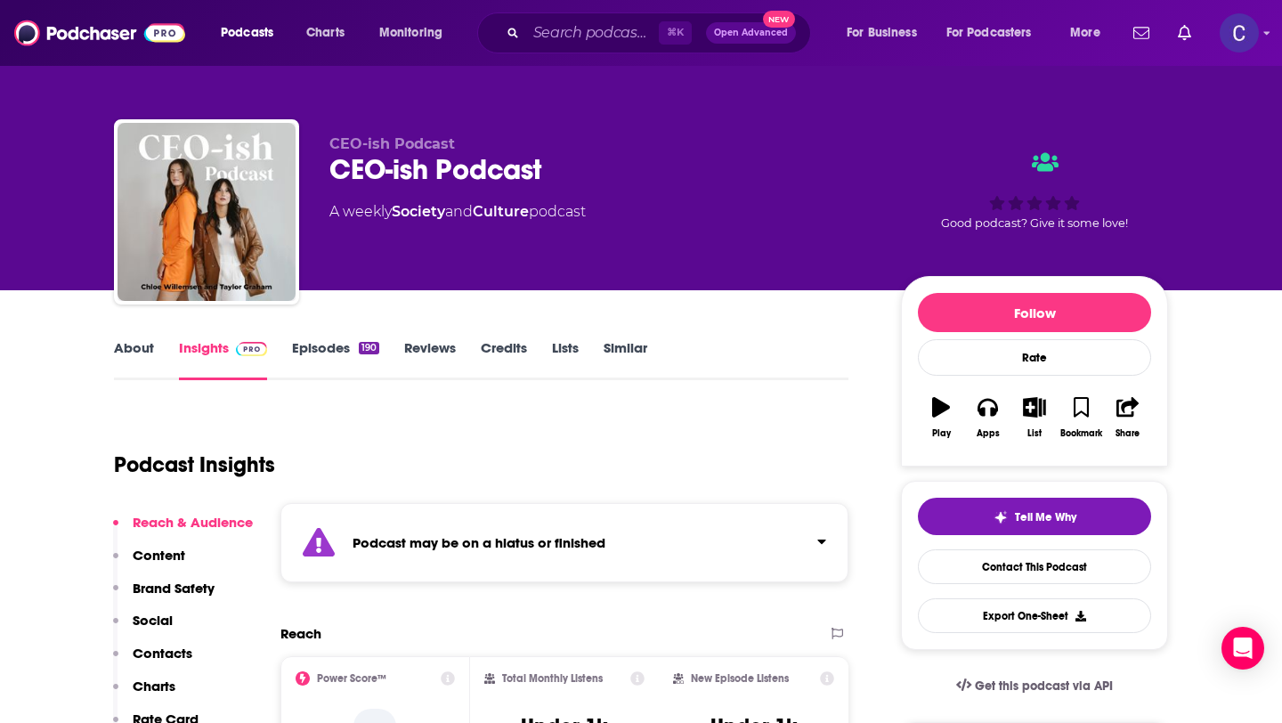
click at [150, 355] on link "About" at bounding box center [134, 359] width 40 height 41
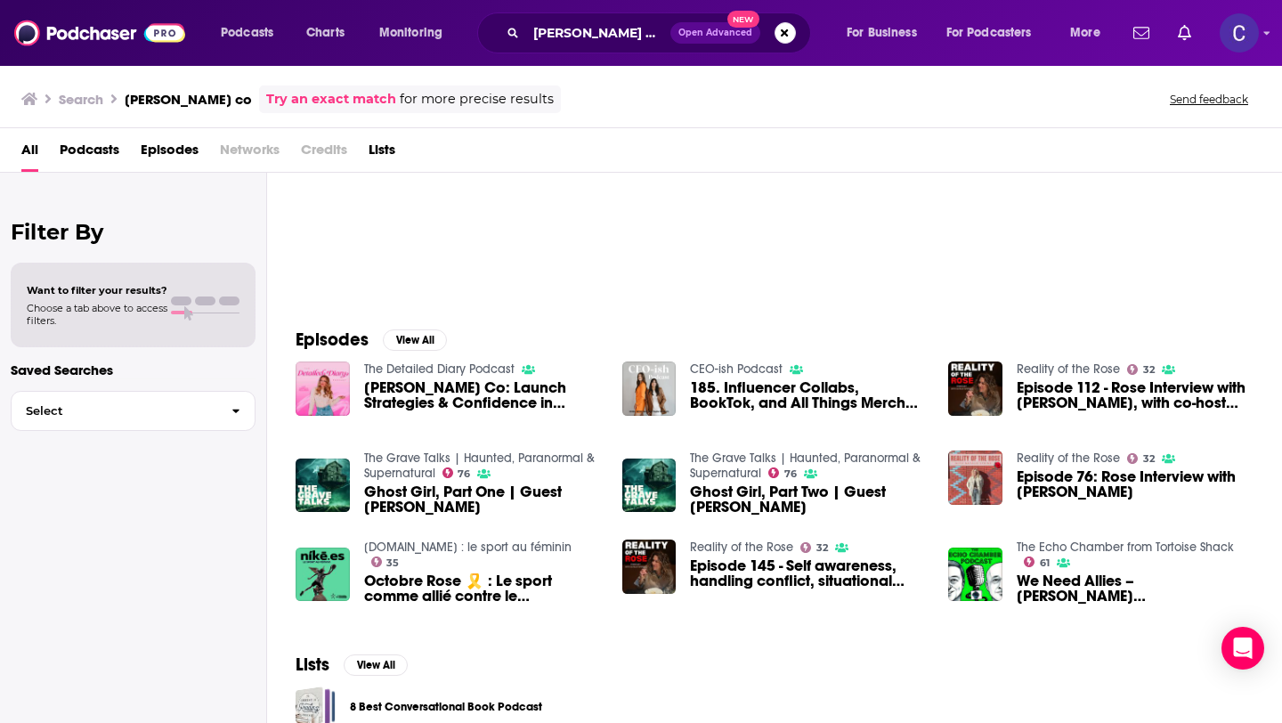
scroll to position [113, 0]
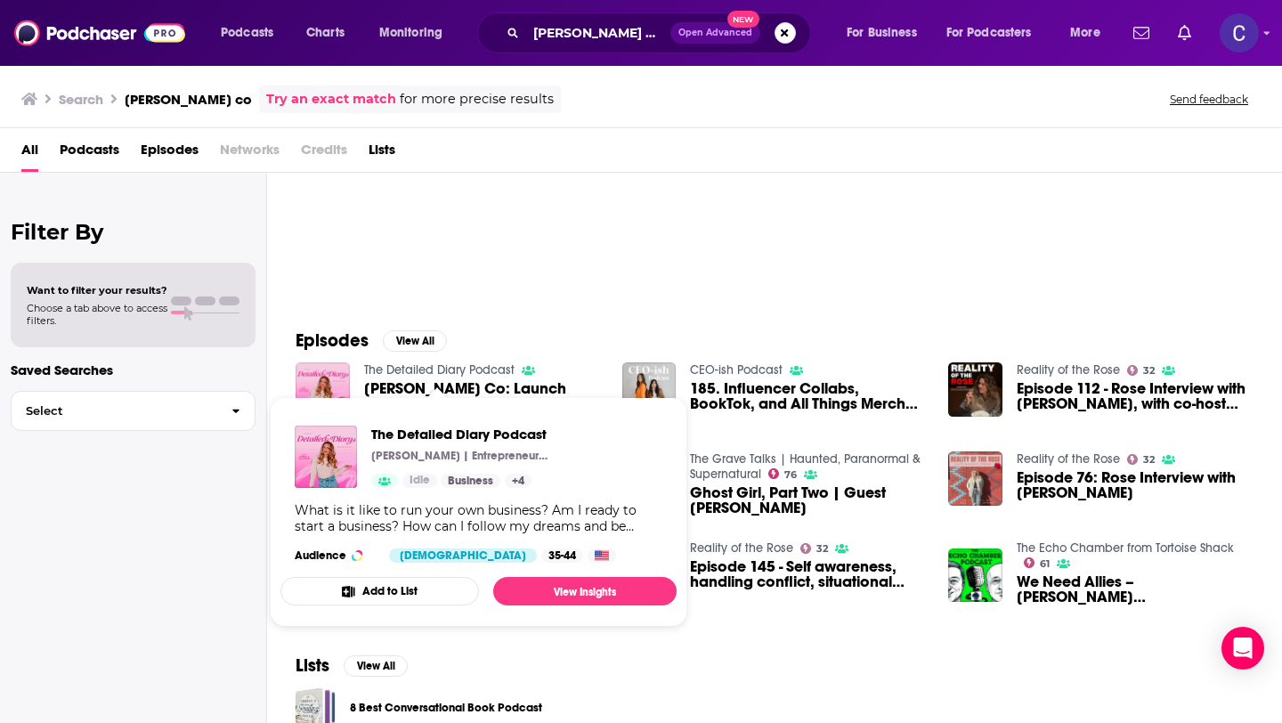
click at [453, 369] on link "The Detailed Diary Podcast" at bounding box center [439, 369] width 150 height 15
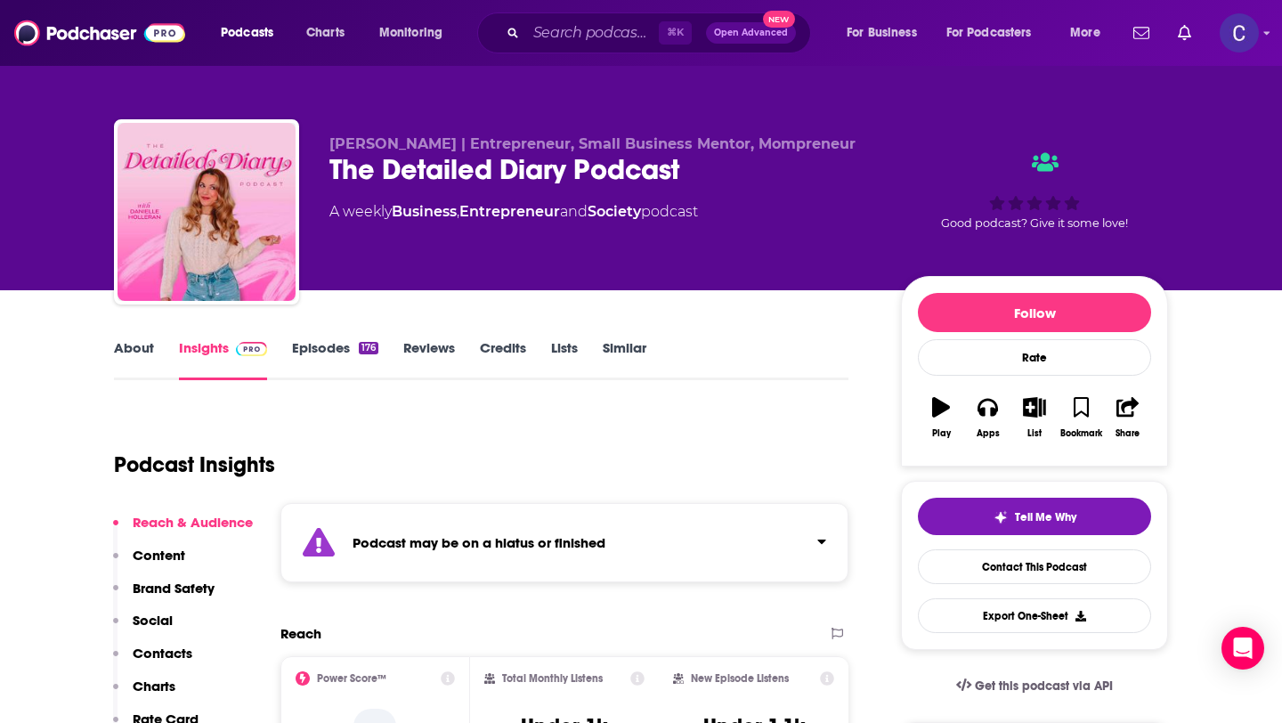
click at [635, 349] on link "Similar" at bounding box center [625, 359] width 44 height 41
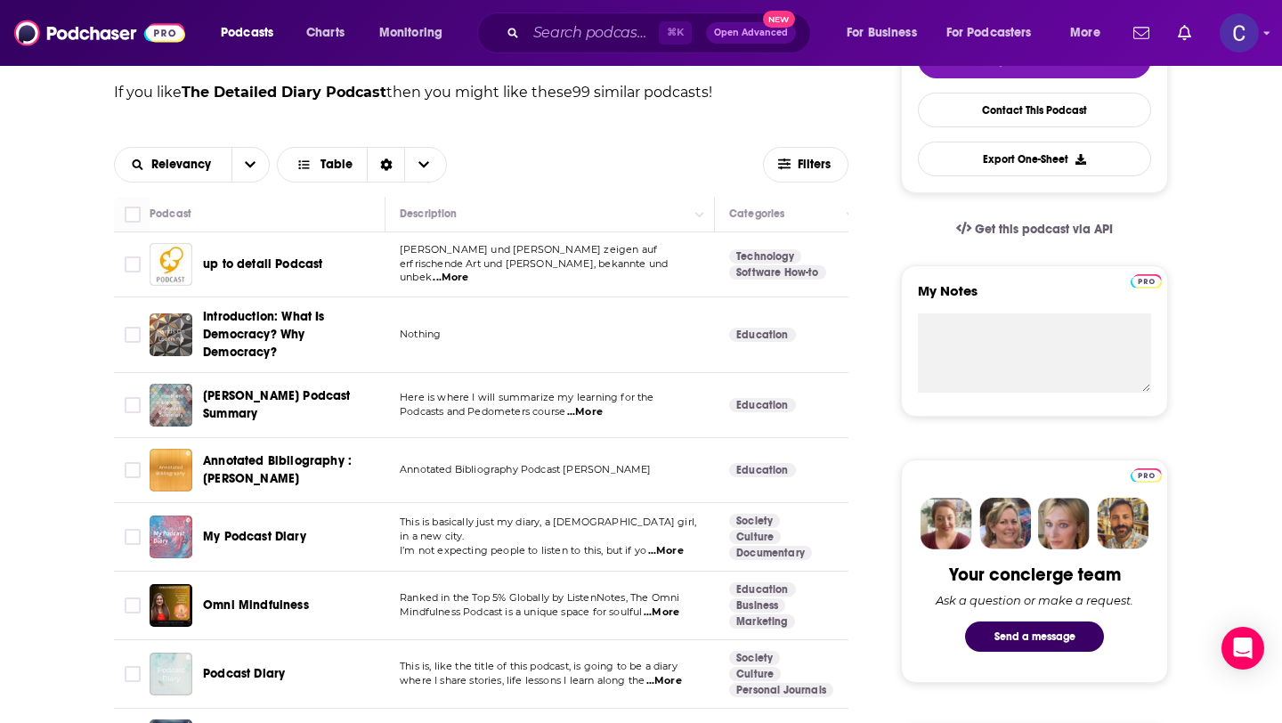
scroll to position [799, 0]
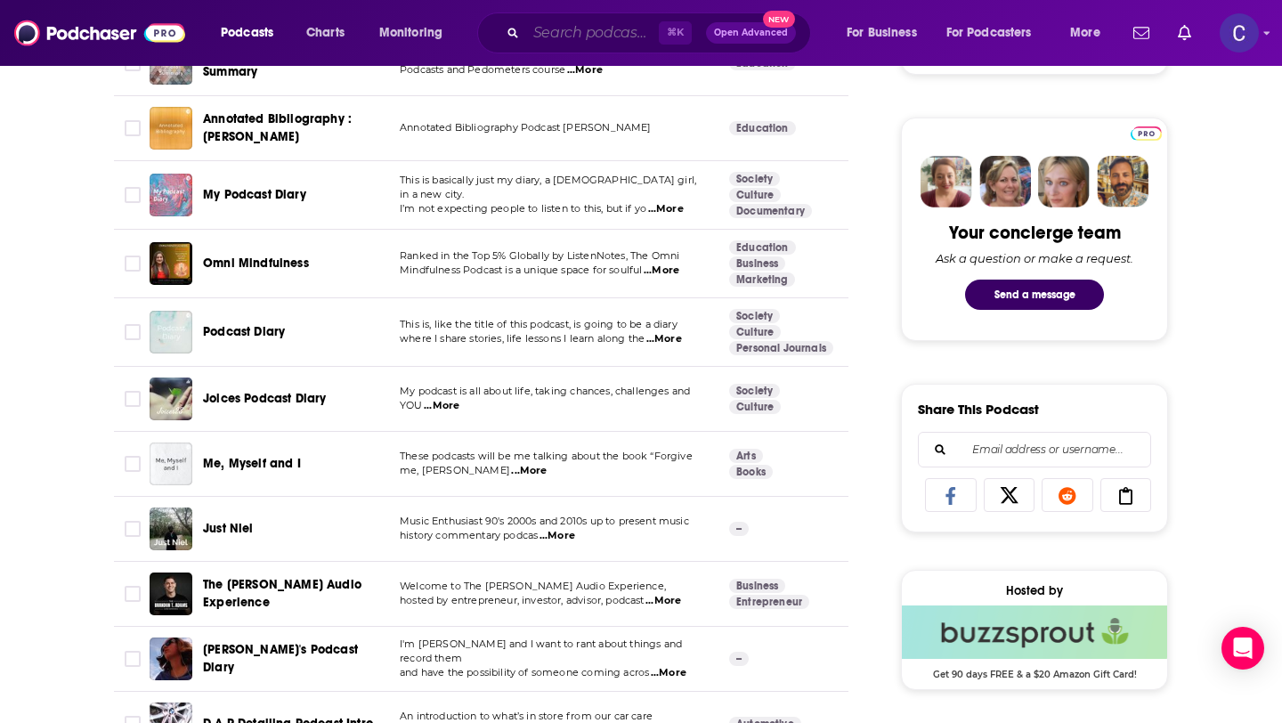
click at [634, 33] on input "Search podcasts, credits, & more..." at bounding box center [592, 33] width 133 height 28
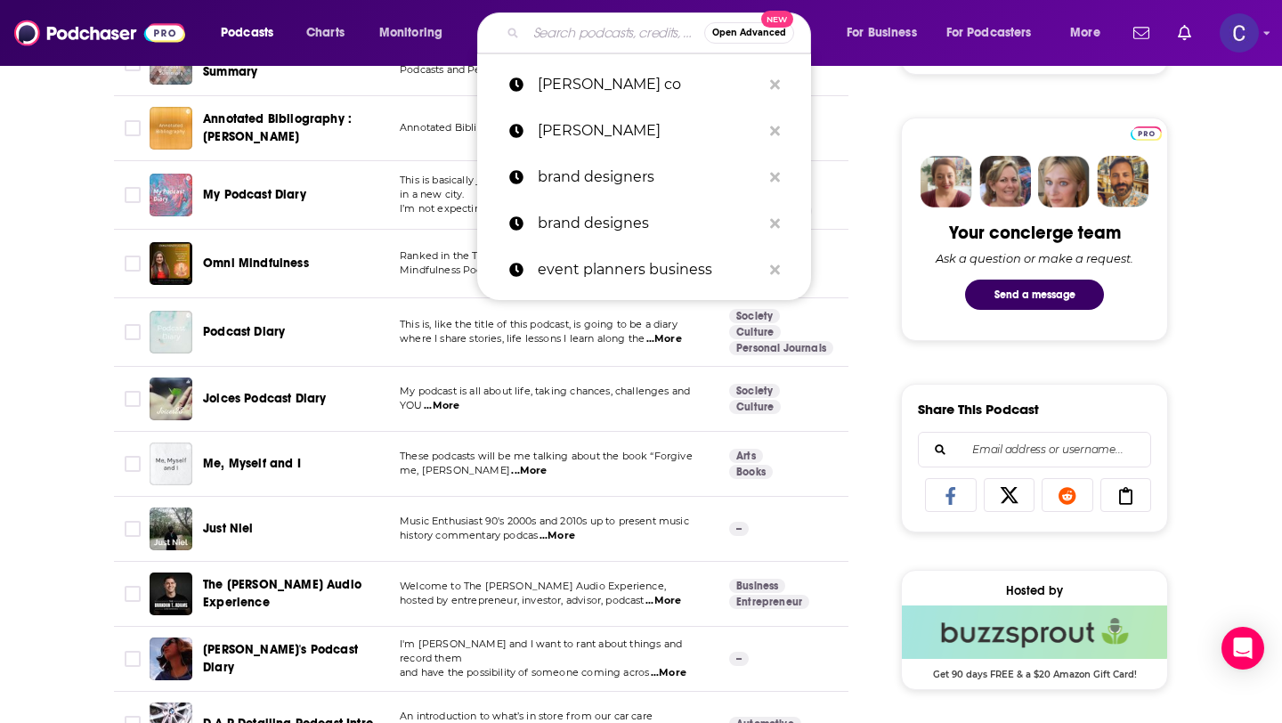
paste input "executive coaching"
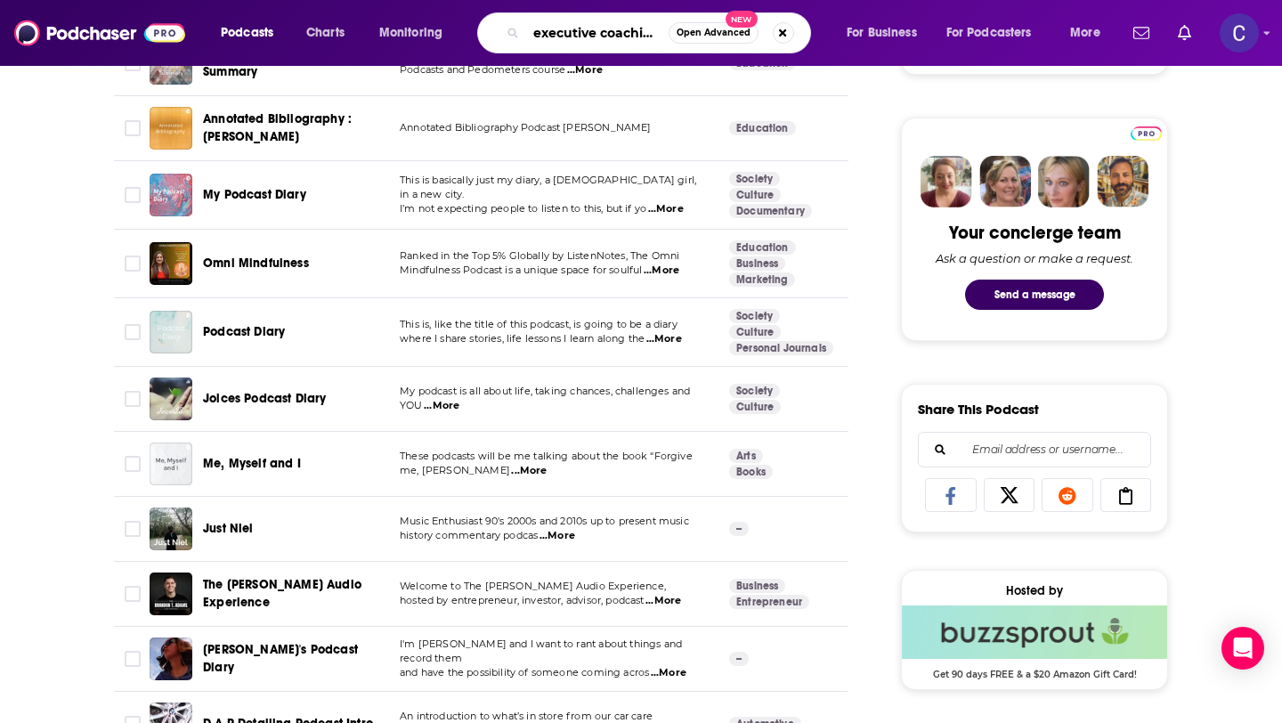
scroll to position [0, 4]
type input "executive coaching"
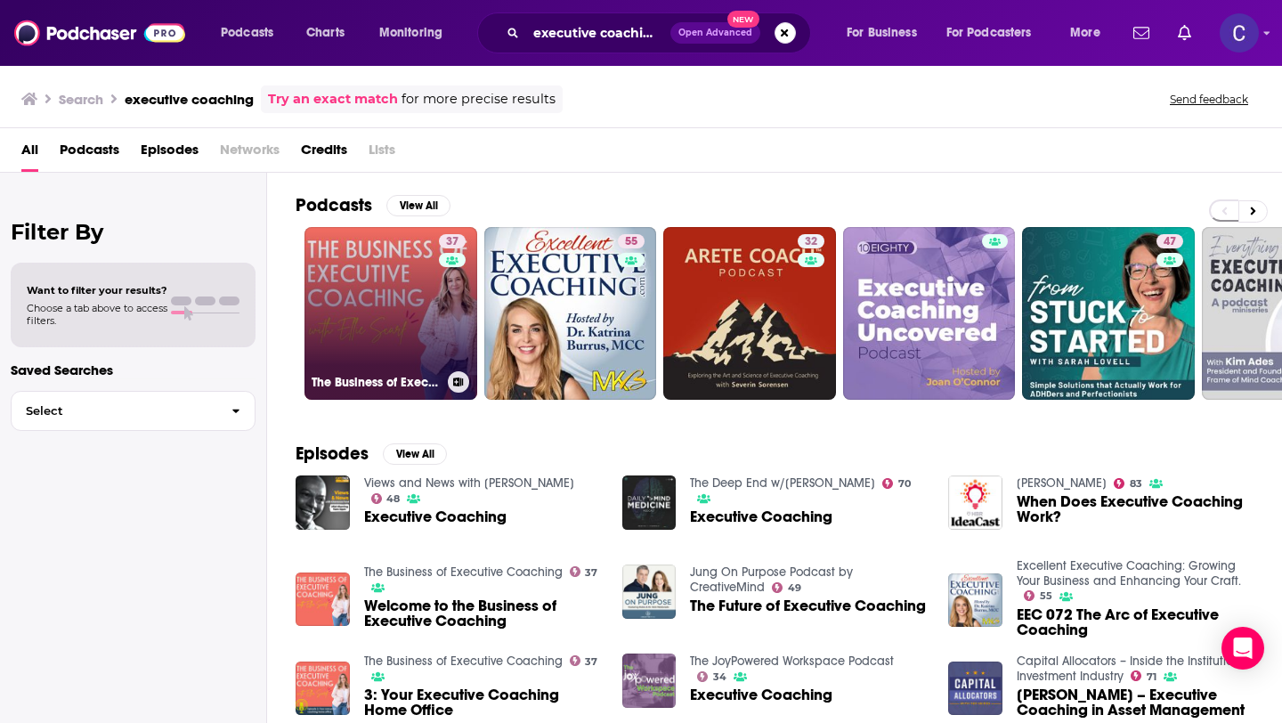
click at [453, 307] on div "37" at bounding box center [454, 302] width 31 height 137
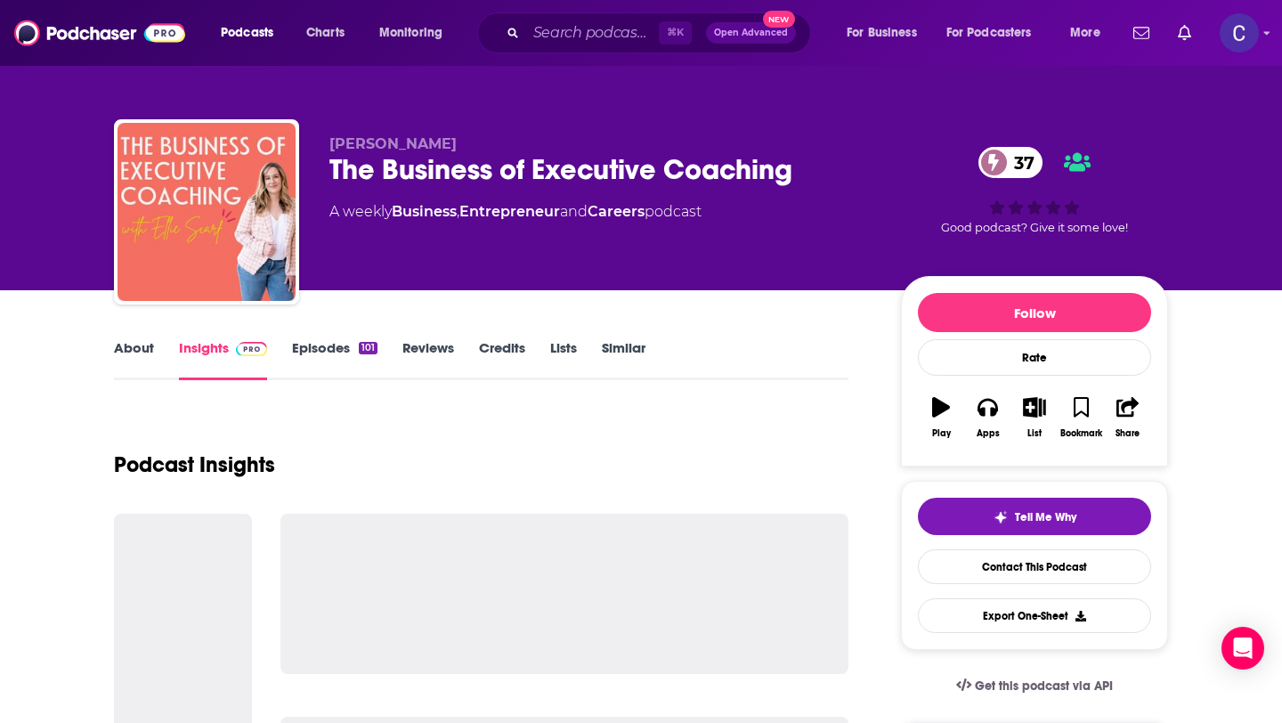
drag, startPoint x: 335, startPoint y: 171, endPoint x: 537, endPoint y: 171, distance: 202.1
click at [483, 171] on div "The Business of Executive Coaching 37" at bounding box center [600, 169] width 543 height 35
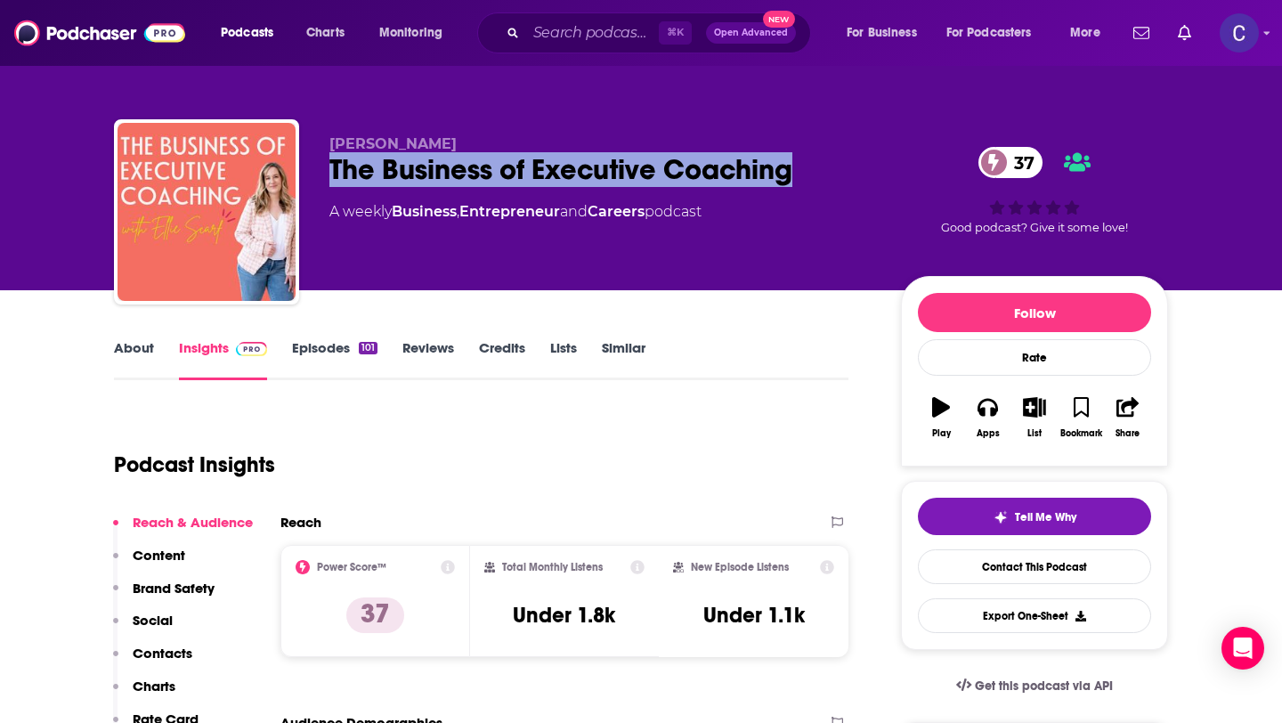
drag, startPoint x: 646, startPoint y: 179, endPoint x: 325, endPoint y: 170, distance: 321.5
click at [325, 170] on div "Ellie Scarf The Business of Executive Coaching 37 A weekly Business , Entrepren…" at bounding box center [641, 215] width 1054 height 192
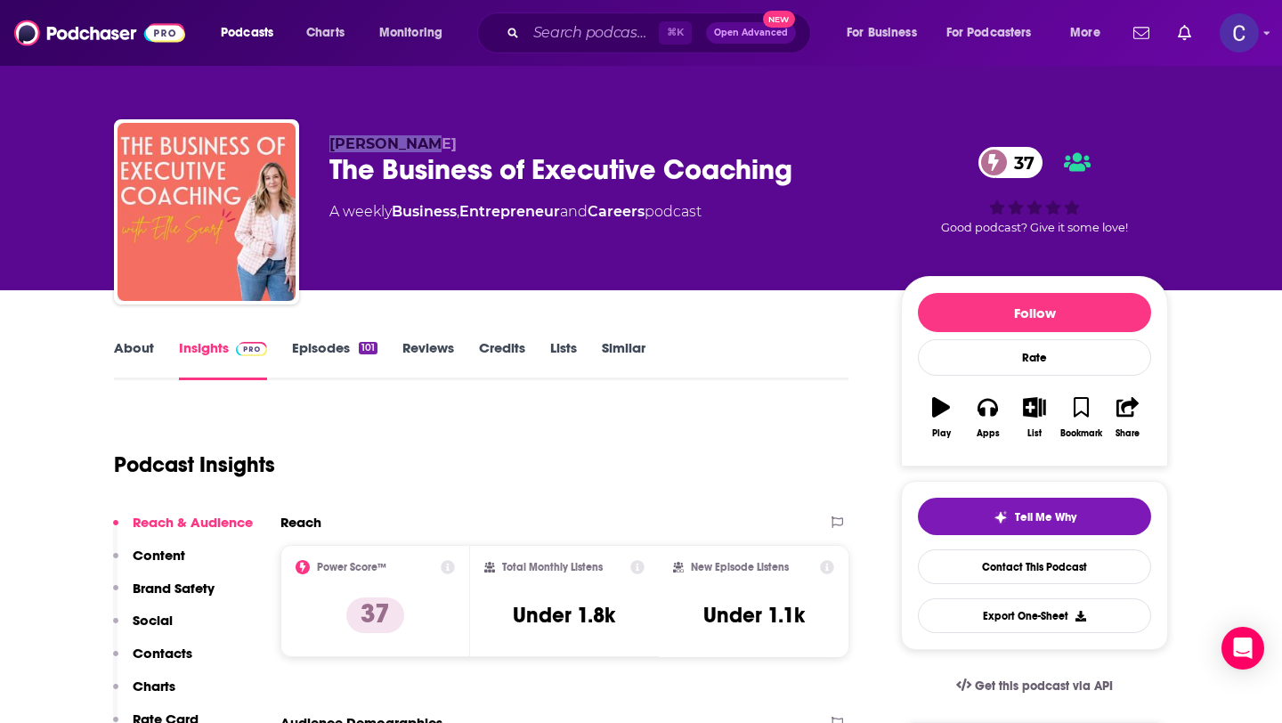
drag, startPoint x: 330, startPoint y: 140, endPoint x: 458, endPoint y: 150, distance: 128.6
click at [458, 150] on p "Ellie Scarf" at bounding box center [600, 143] width 543 height 17
copy span "Ellie Scarf"
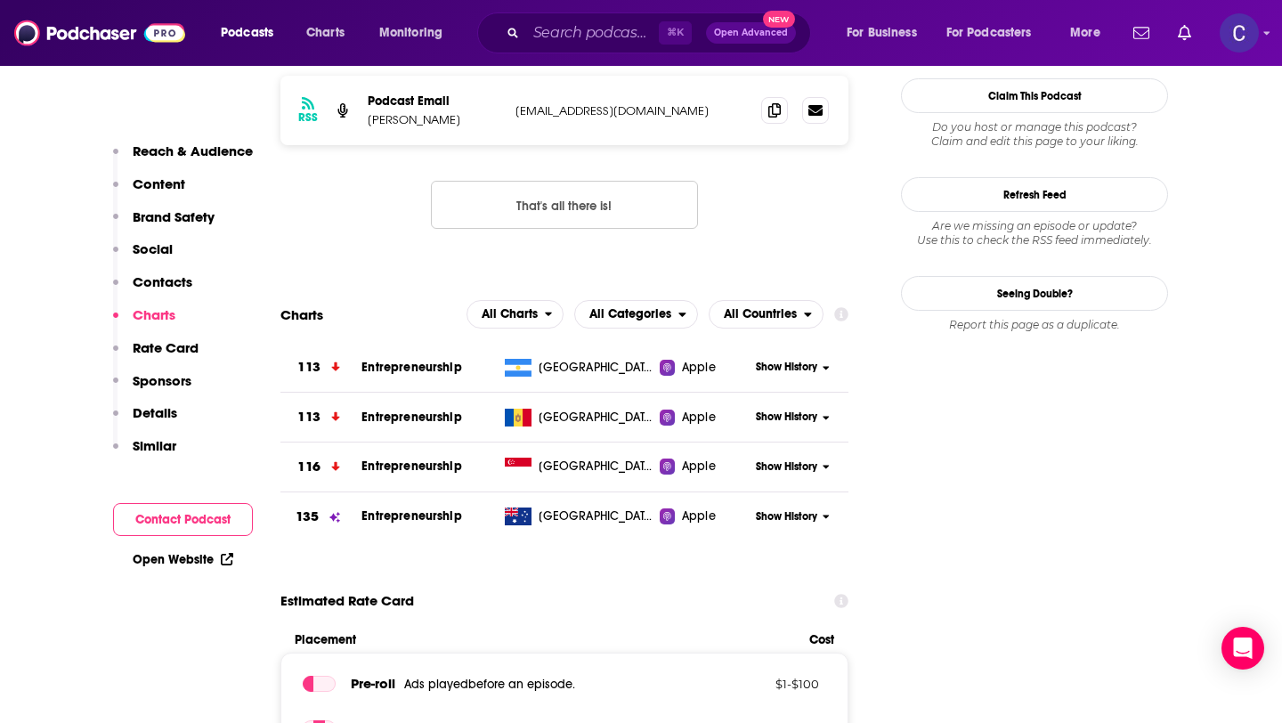
scroll to position [1404, 0]
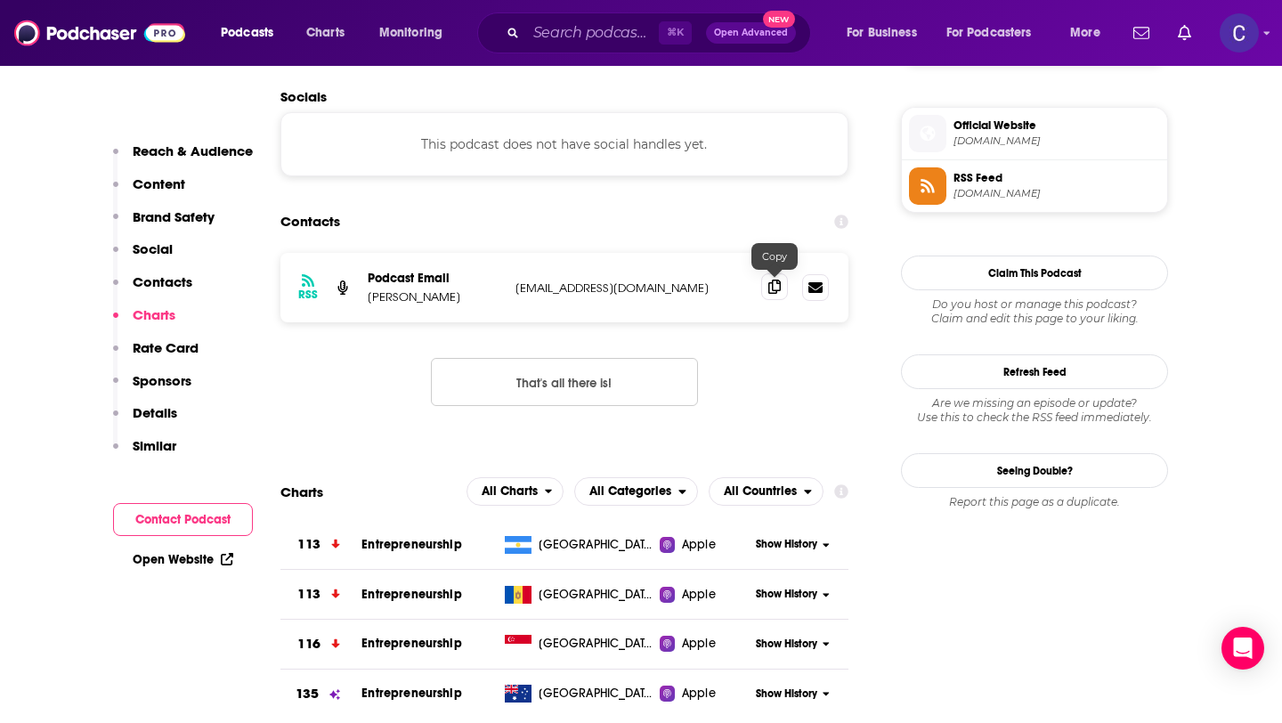
click at [784, 294] on span at bounding box center [774, 286] width 27 height 27
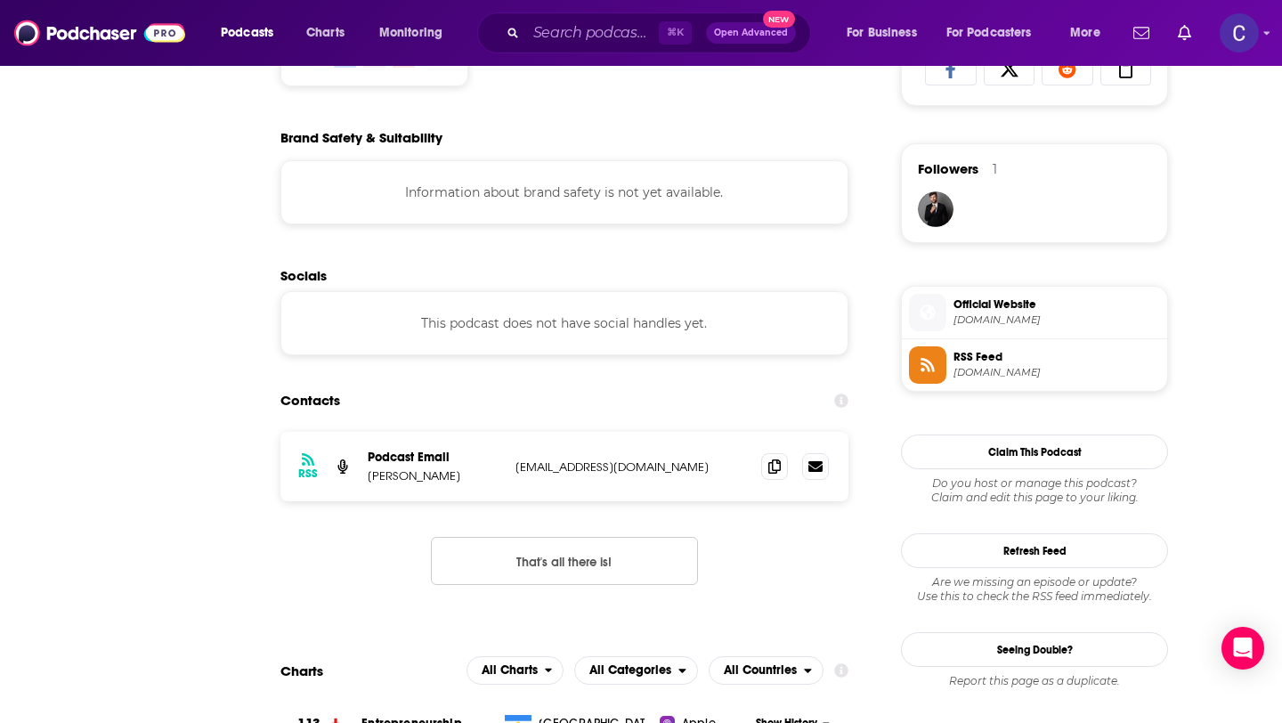
scroll to position [0, 0]
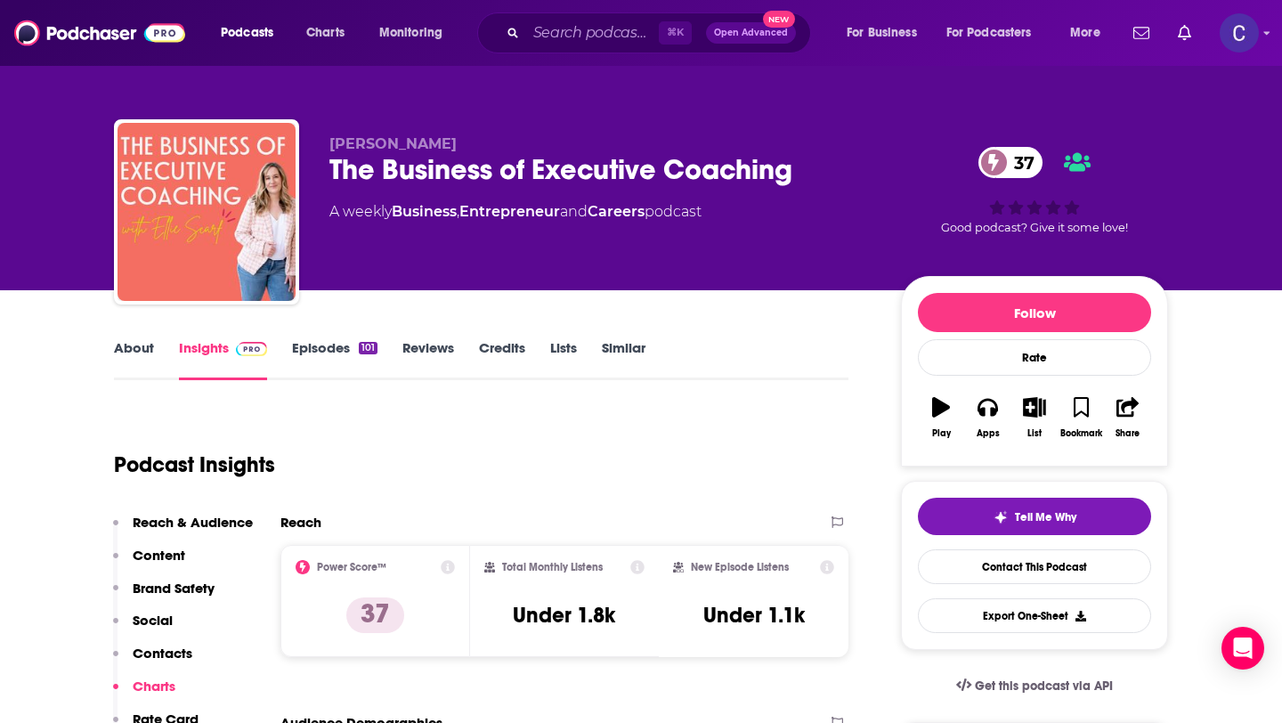
click at [612, 349] on link "Similar" at bounding box center [624, 359] width 44 height 41
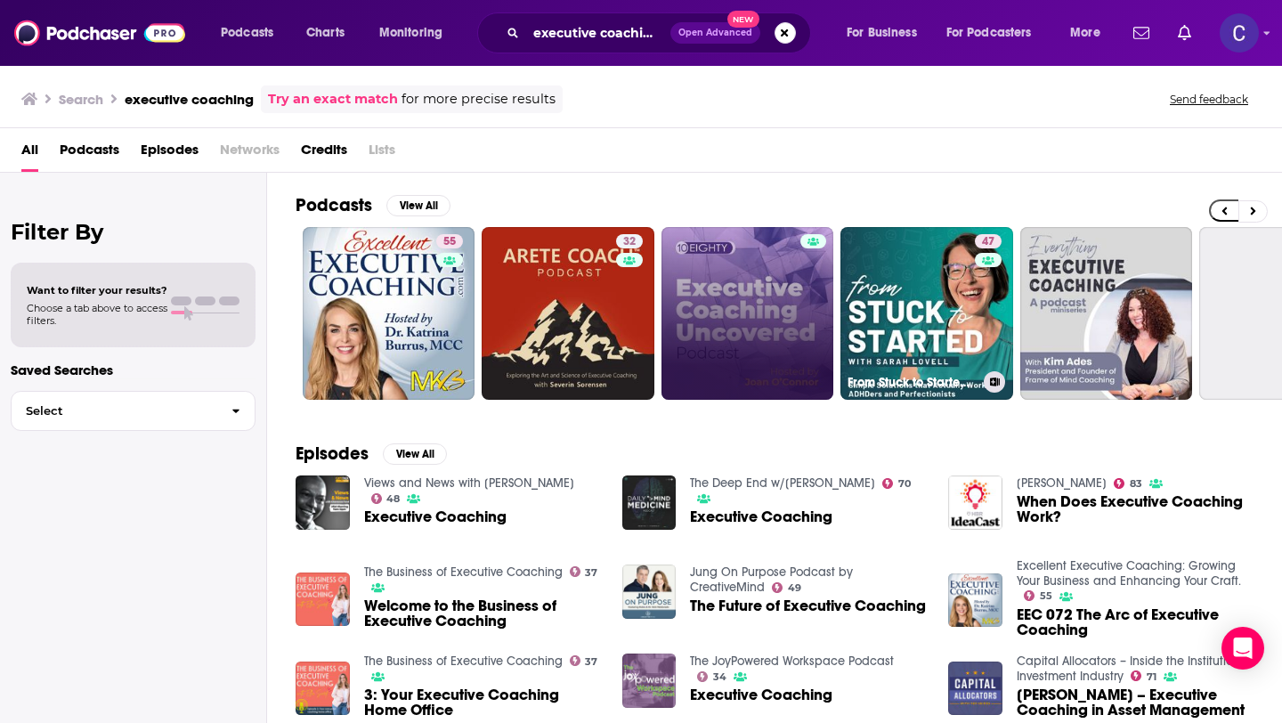
scroll to position [0, 207]
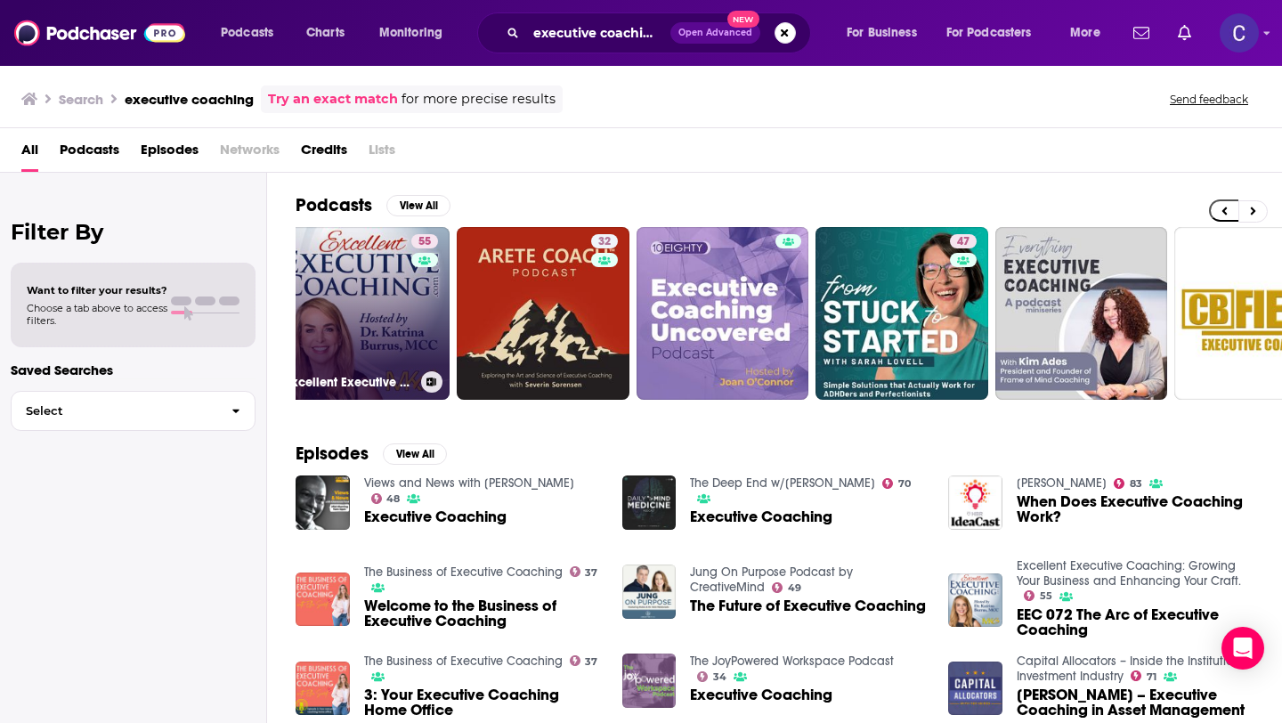
click at [392, 312] on link "55 Excellent Executive Coaching: Growing Your Business and Enhancing Your Craft." at bounding box center [364, 313] width 173 height 173
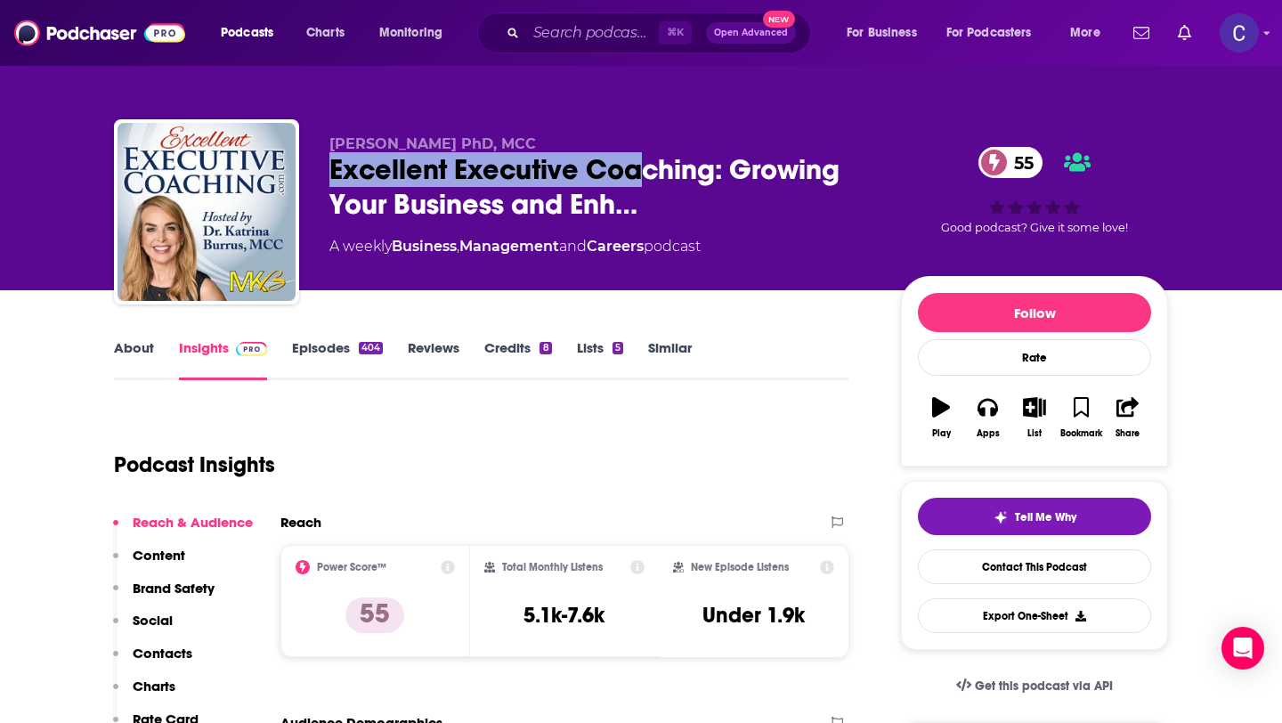
drag, startPoint x: 314, startPoint y: 177, endPoint x: 645, endPoint y: 186, distance: 330.4
click at [645, 186] on div "Dr. Katrina Burrus PhD, MCC Excellent Executive Coaching: Growing Your Business…" at bounding box center [641, 215] width 1054 height 192
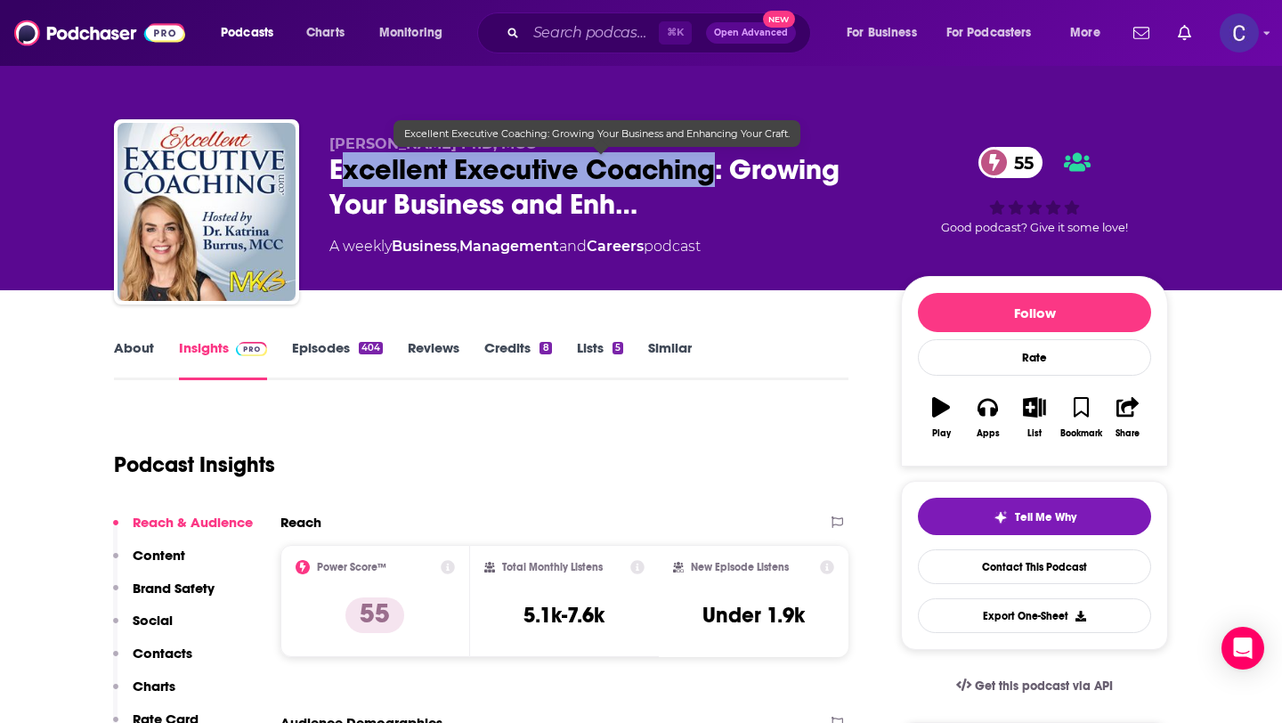
drag, startPoint x: 717, startPoint y: 180, endPoint x: 336, endPoint y: 168, distance: 380.3
click at [336, 168] on span "Excellent Executive Coaching: Growing Your Business and Enh…" at bounding box center [600, 186] width 543 height 69
drag, startPoint x: 328, startPoint y: 167, endPoint x: 715, endPoint y: 177, distance: 386.5
click at [715, 177] on span "Excellent Executive Coaching: Growing Your Business and Enh…" at bounding box center [600, 186] width 543 height 69
copy h2 "Excellent Executive Coaching"
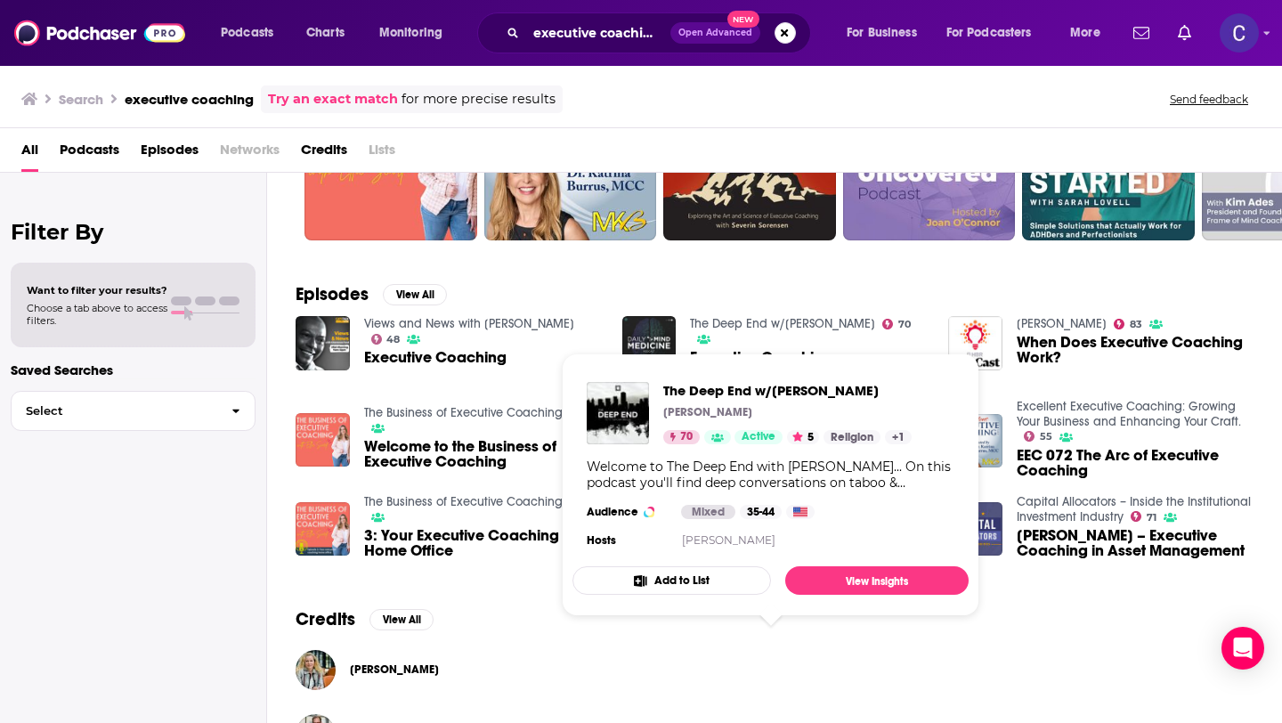
scroll to position [166, 0]
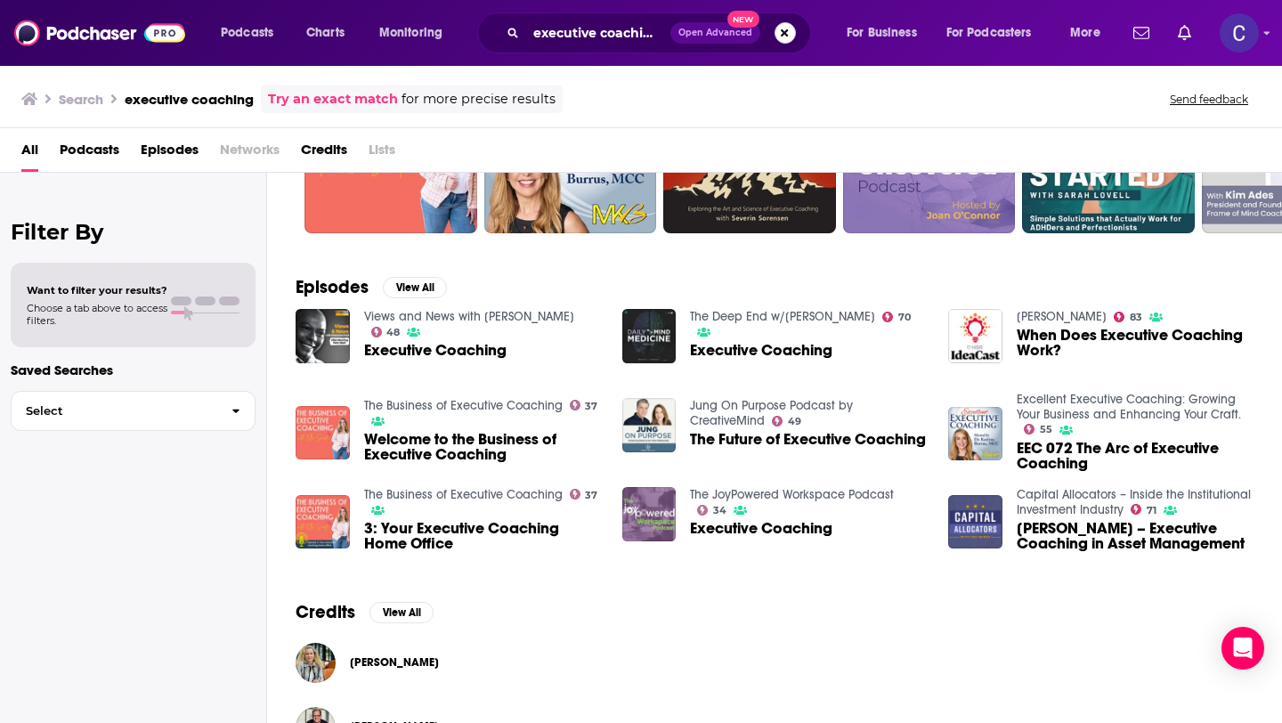
click at [780, 36] on button "Search podcasts, credits, & more..." at bounding box center [784, 32] width 21 height 21
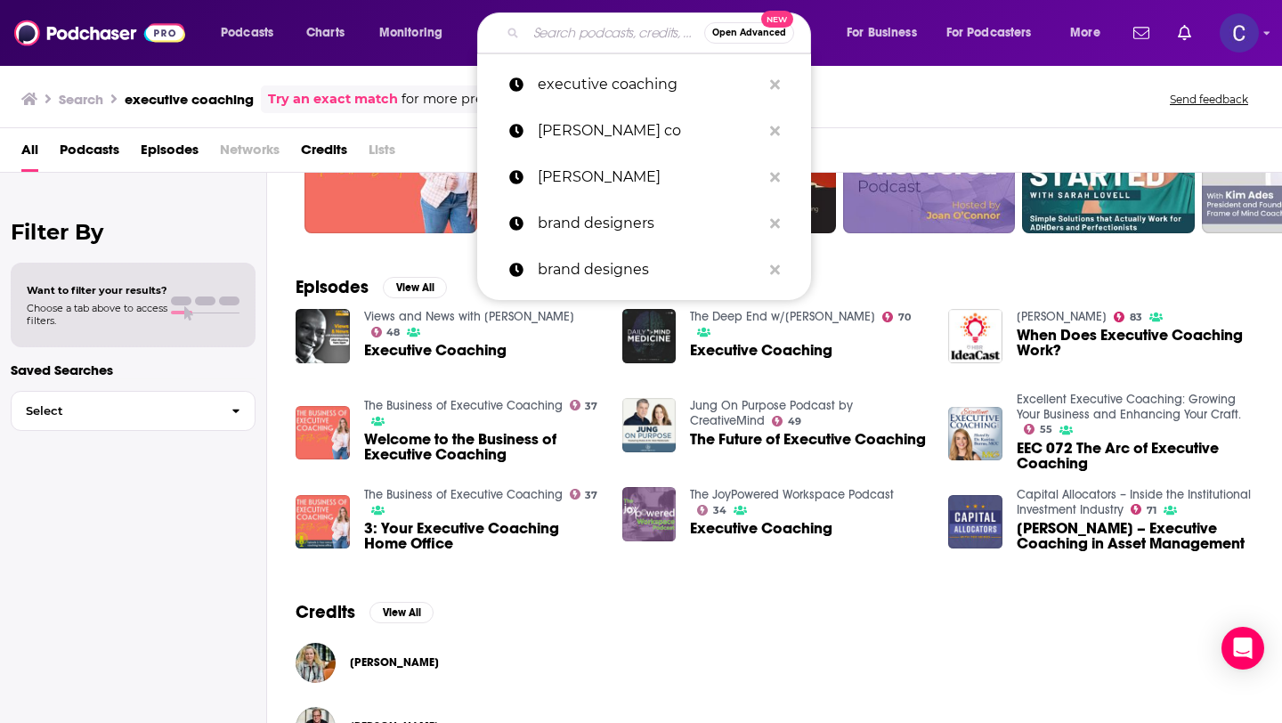
click at [629, 35] on input "Search podcasts, credits, & more..." at bounding box center [615, 33] width 178 height 28
paste input "copywriters"
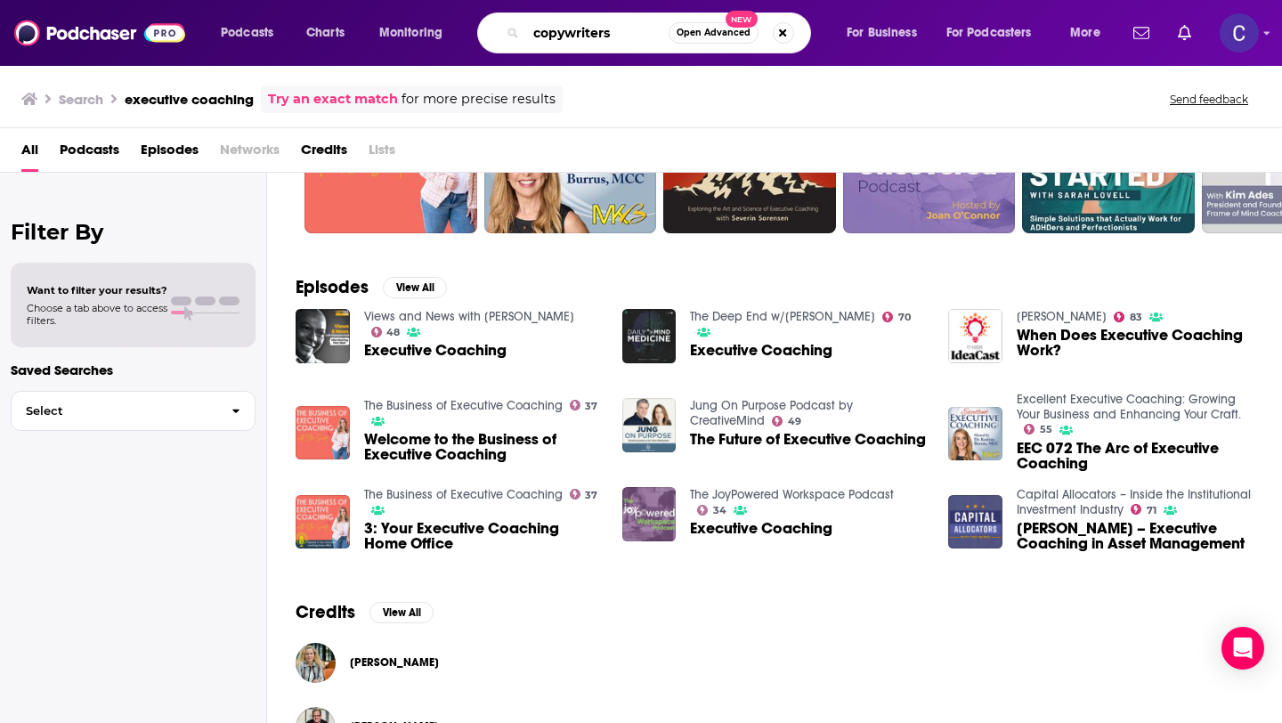
type input "copywriters"
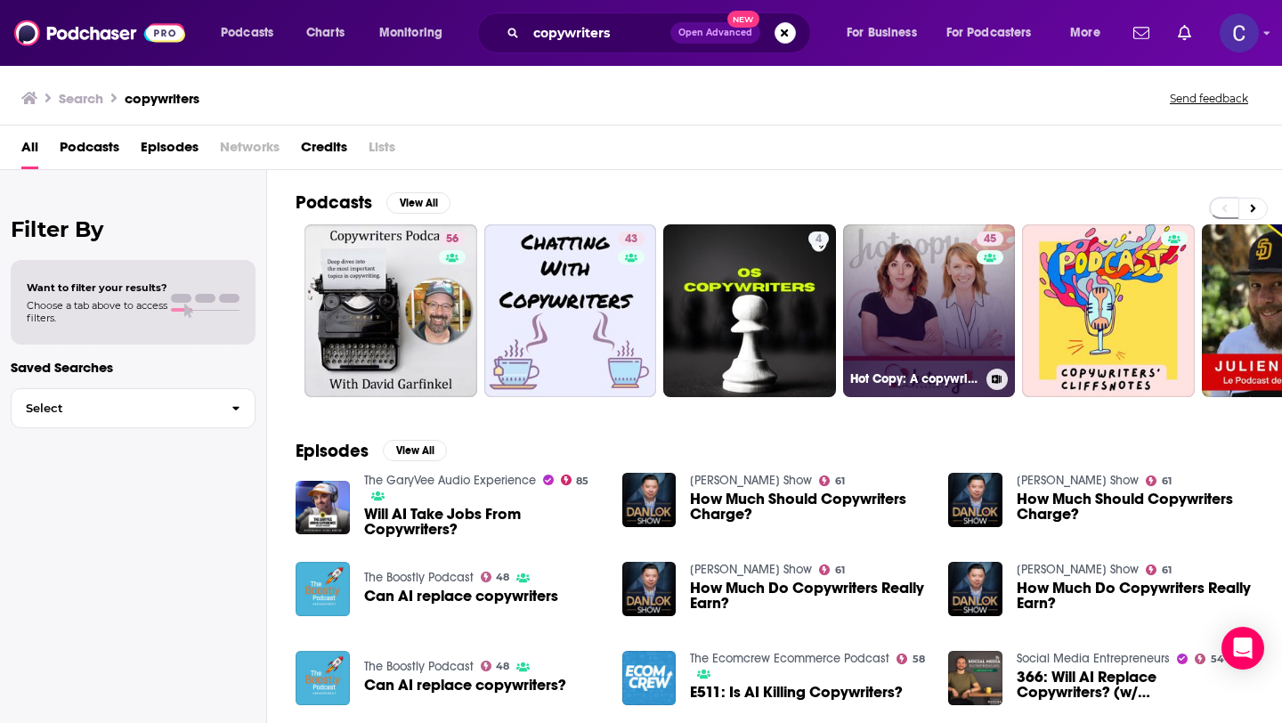
click at [937, 315] on link "45 Hot Copy: A copywriting podcast for copywriters" at bounding box center [929, 310] width 173 height 173
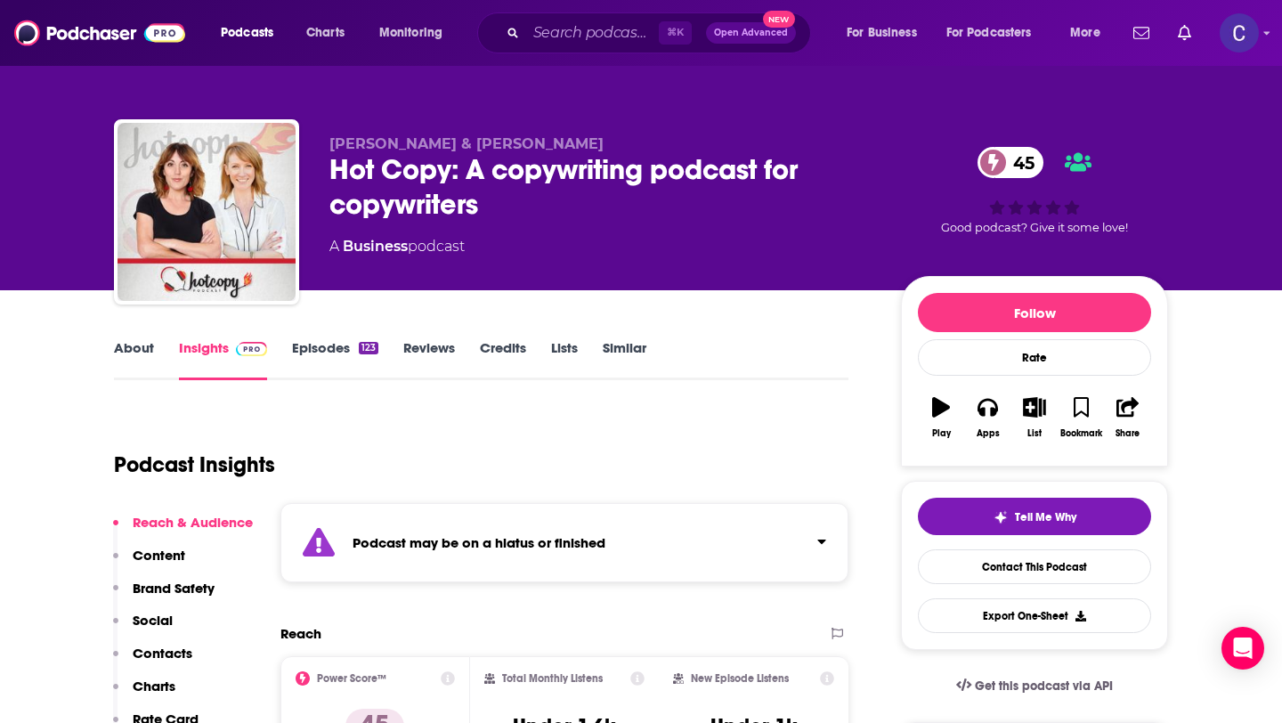
drag, startPoint x: 452, startPoint y: 177, endPoint x: 324, endPoint y: 173, distance: 128.3
click at [324, 173] on div "Kate Toon & Belinda Weaver Hot Copy: A copywriting podcast for copywriters 45 A…" at bounding box center [641, 215] width 1054 height 192
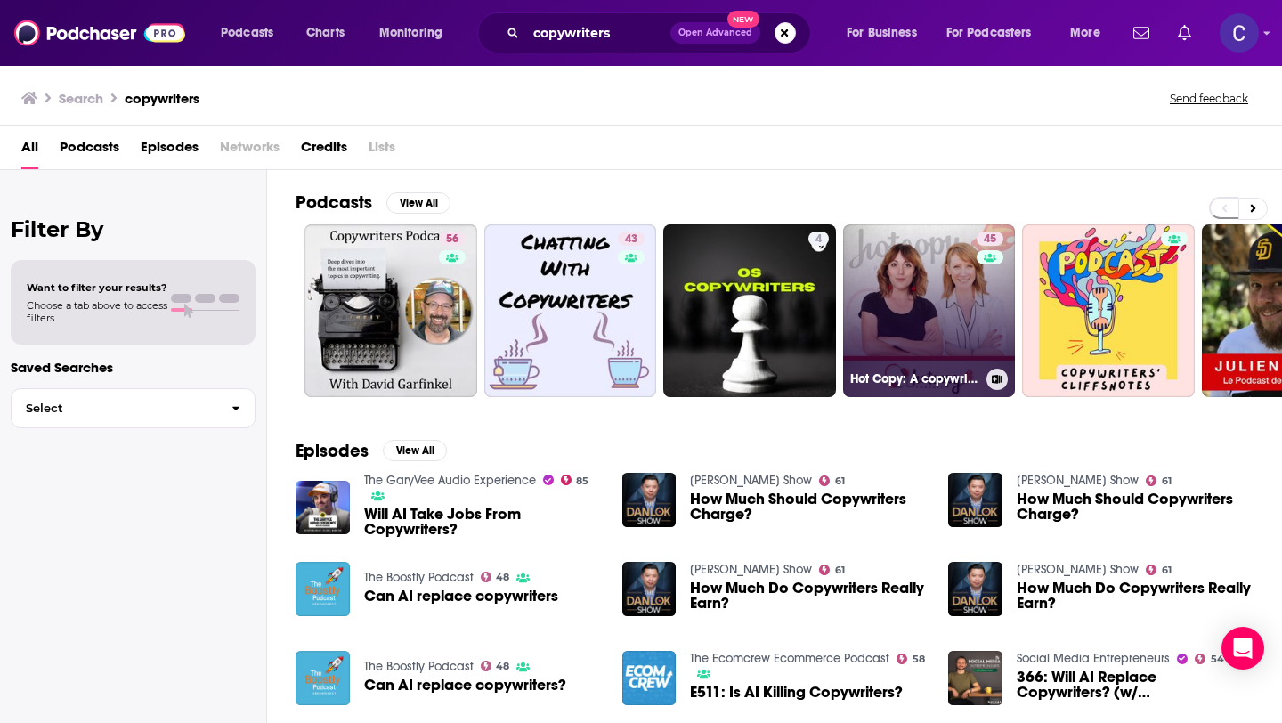
click at [921, 288] on link "45 Hot Copy: A copywriting podcast for copywriters" at bounding box center [929, 310] width 173 height 173
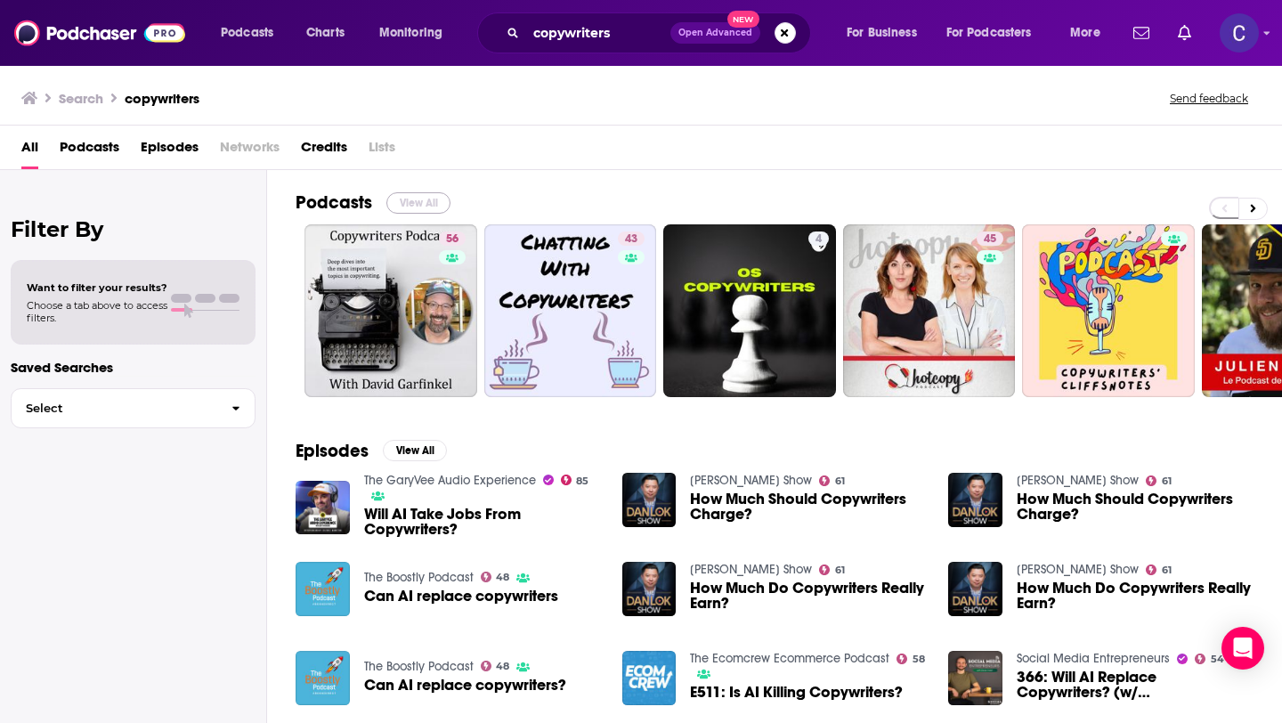
click at [424, 202] on button "View All" at bounding box center [418, 202] width 64 height 21
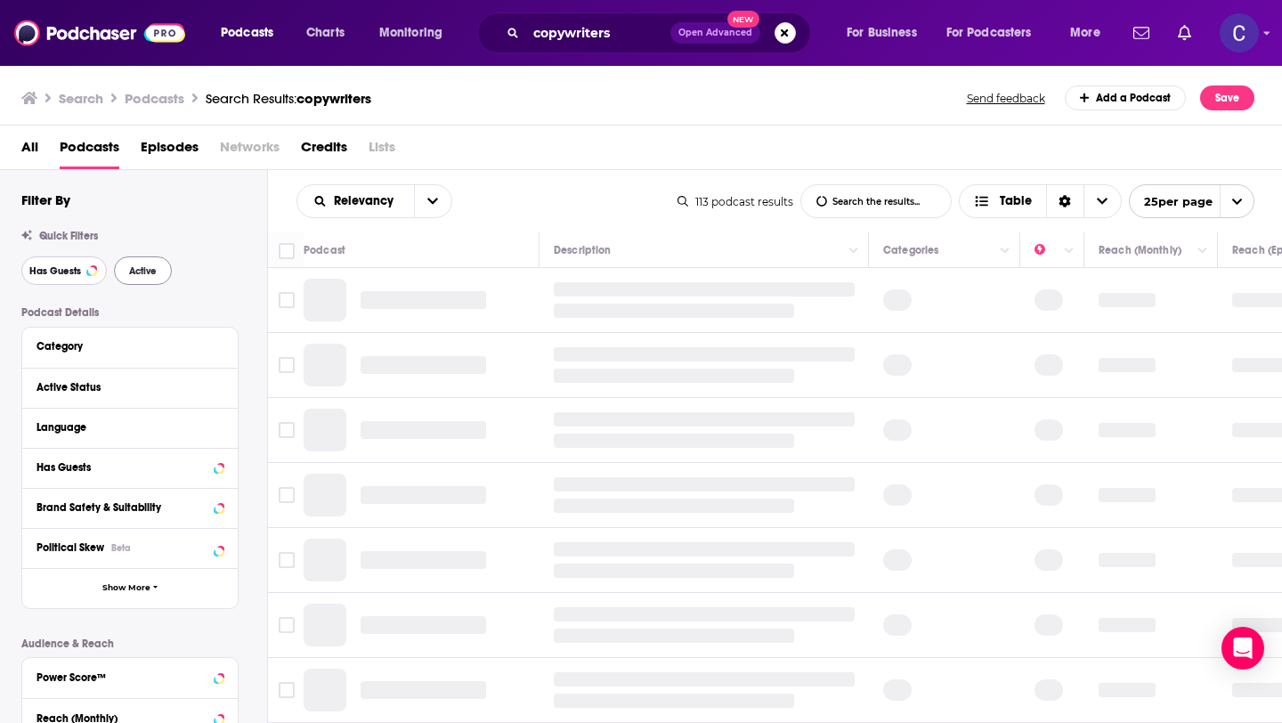
click at [59, 272] on span "Has Guests" at bounding box center [55, 271] width 52 height 10
click at [159, 272] on button "Active" at bounding box center [143, 270] width 58 height 28
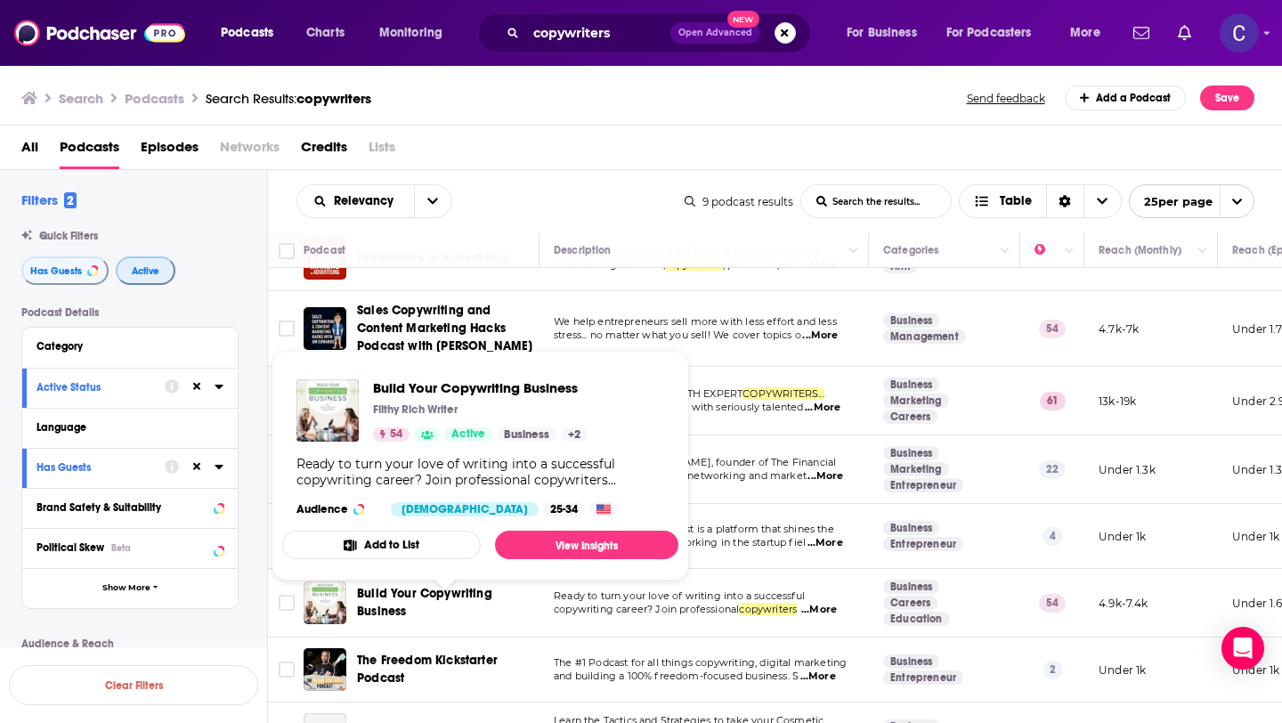
scroll to position [119, 0]
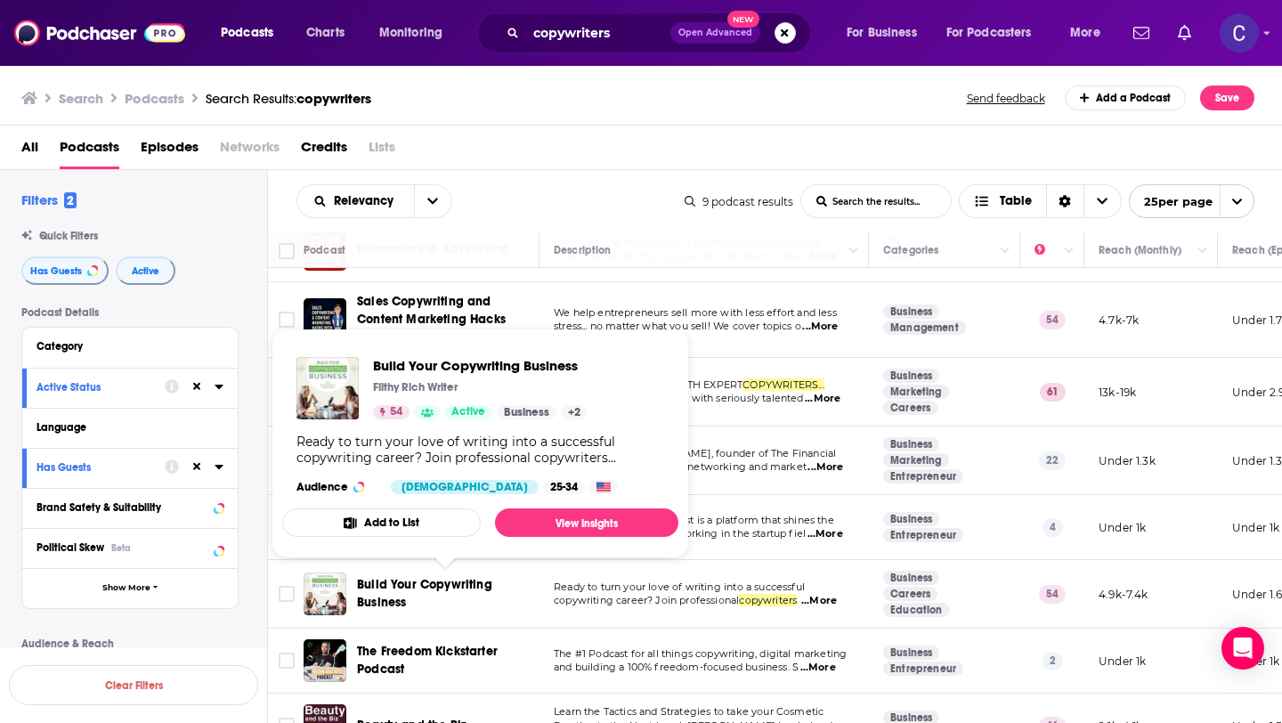
click at [432, 584] on span "Build Your Copywriting Business" at bounding box center [424, 593] width 135 height 33
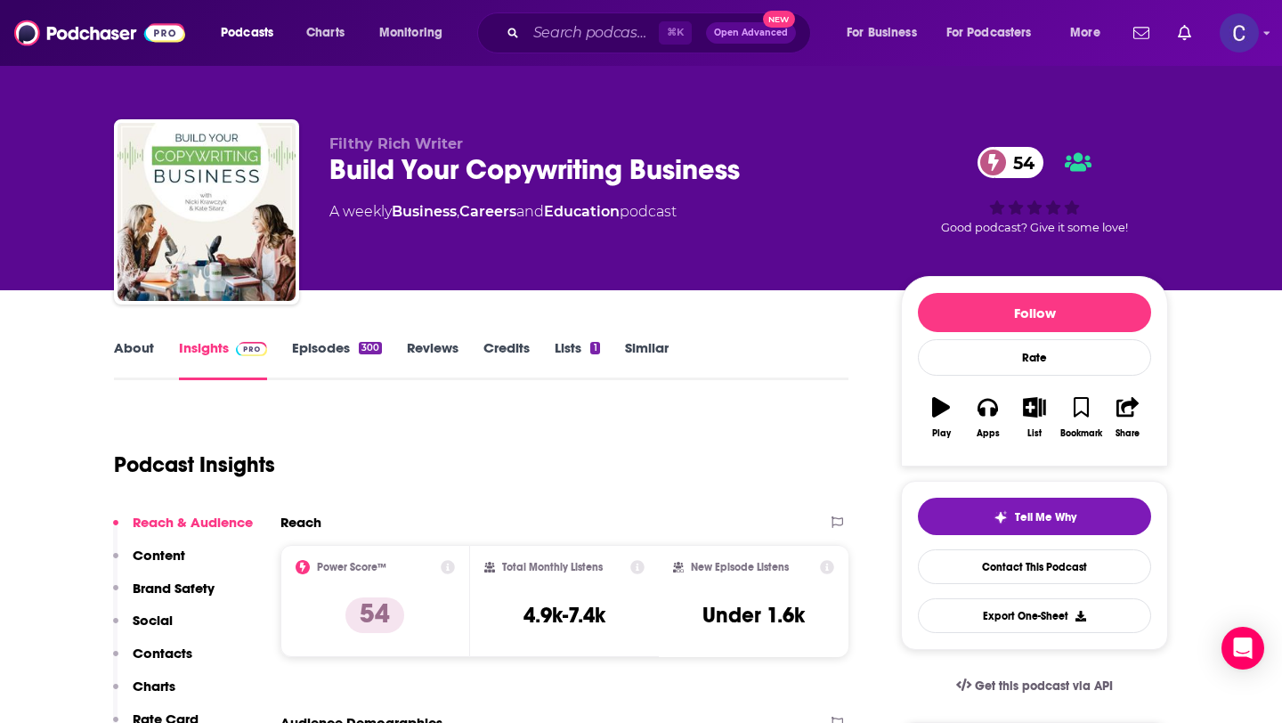
click at [642, 357] on link "Similar" at bounding box center [647, 359] width 44 height 41
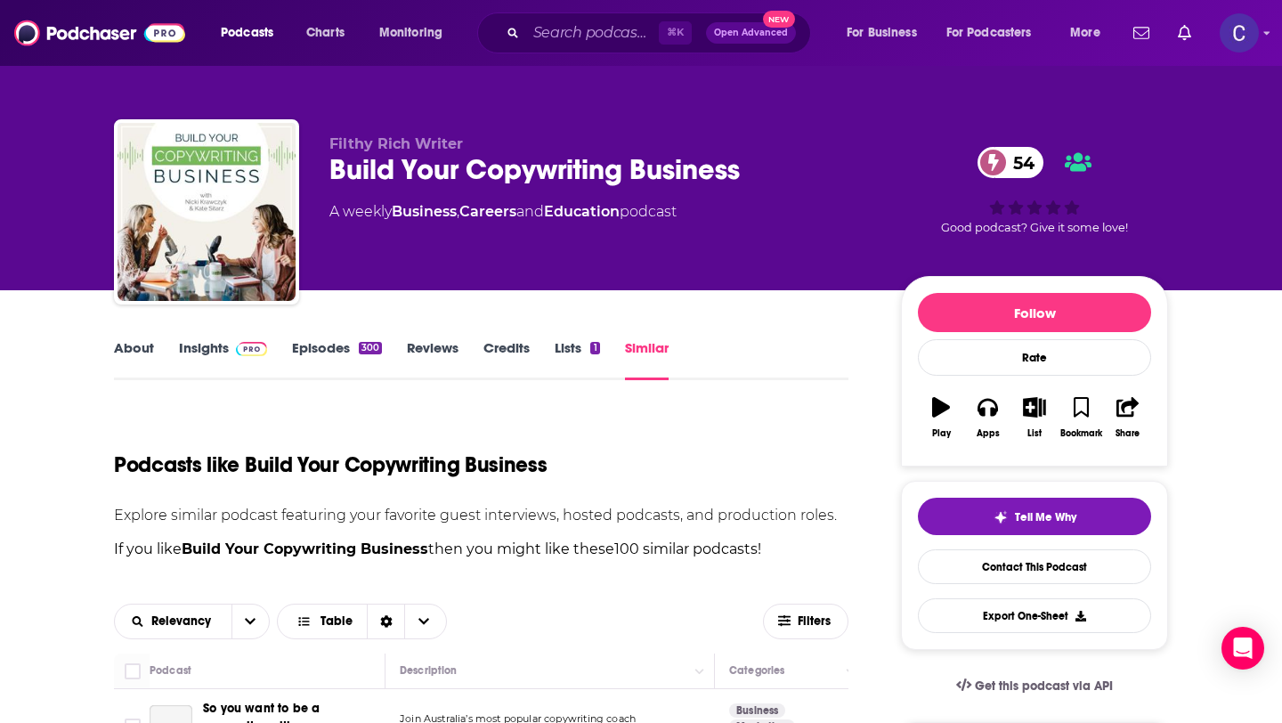
click at [654, 353] on link "Similar" at bounding box center [647, 359] width 44 height 41
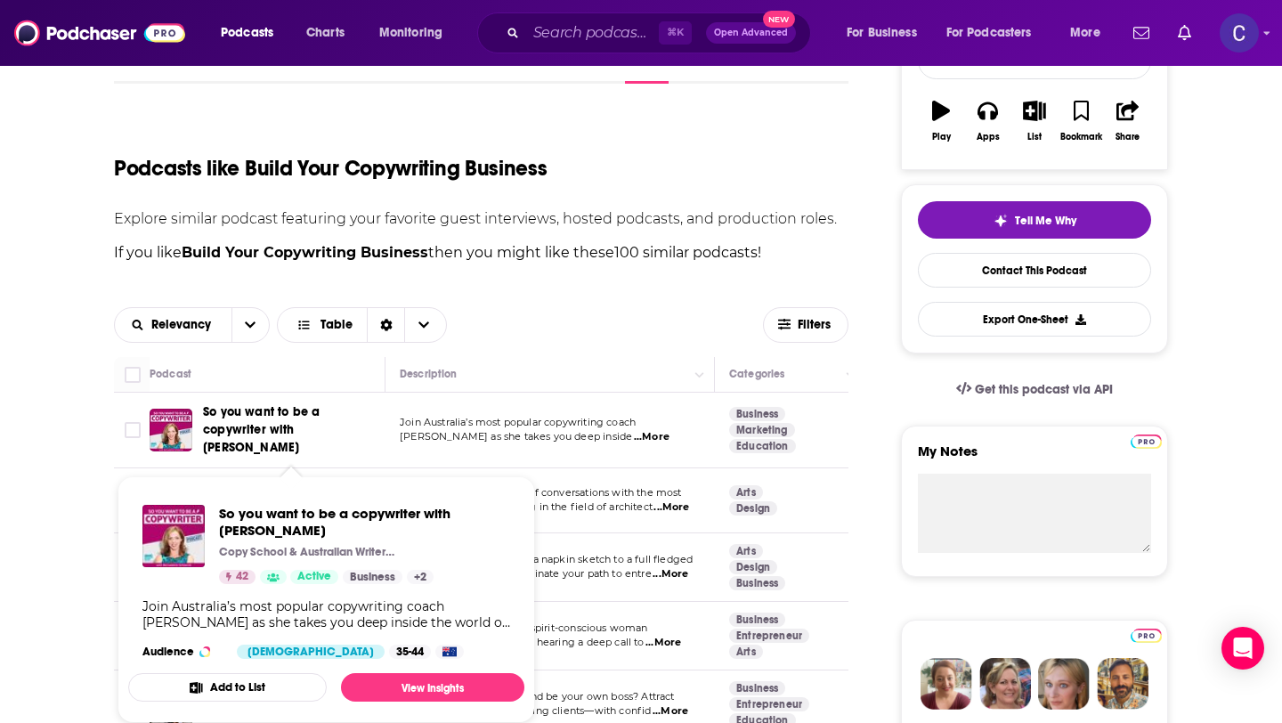
click at [304, 437] on span "So you want to be a copywriter with Bernadette Schwerdt" at bounding box center [261, 429] width 117 height 51
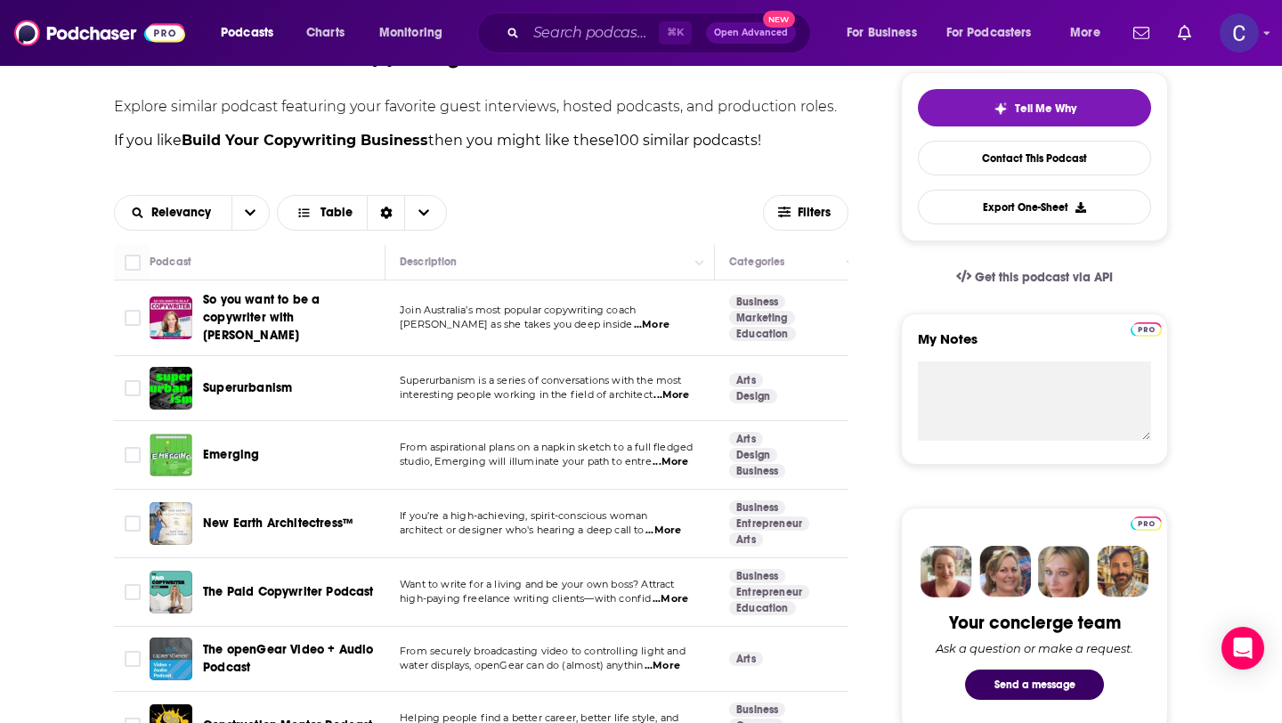
scroll to position [29, 0]
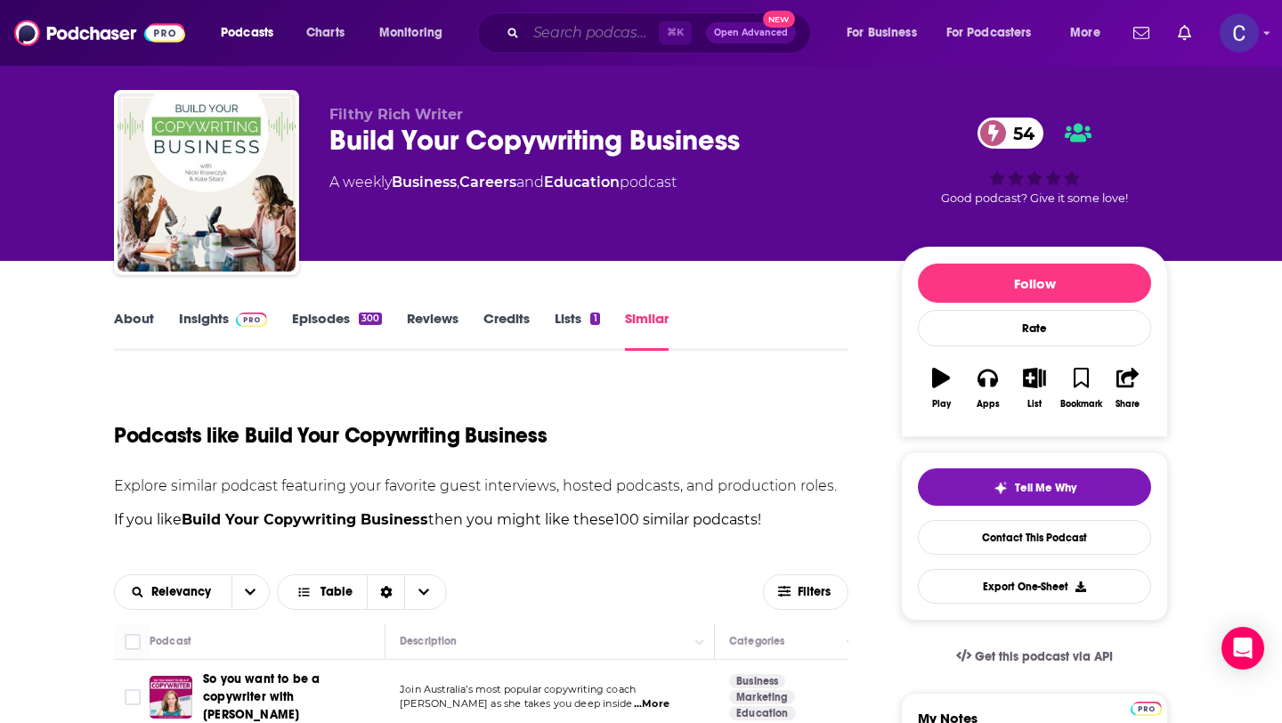
click at [577, 45] on input "Search podcasts, credits, & more..." at bounding box center [592, 33] width 133 height 28
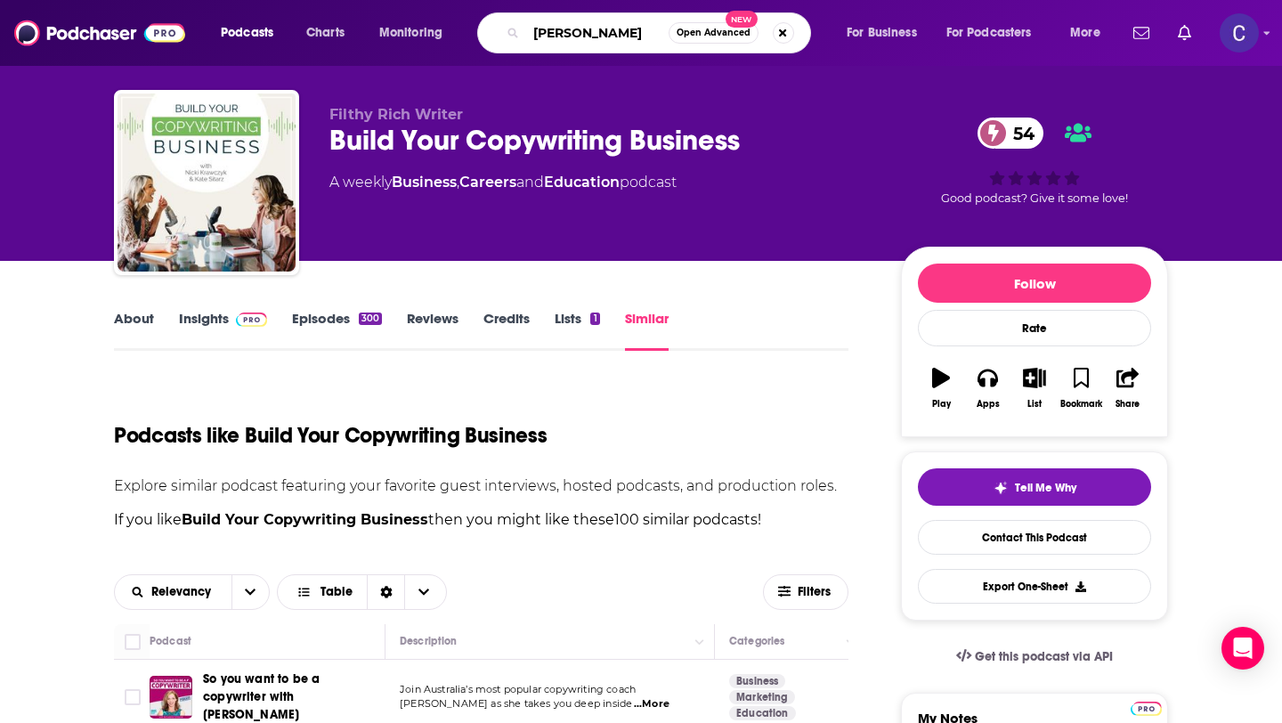
type input "sara wile"
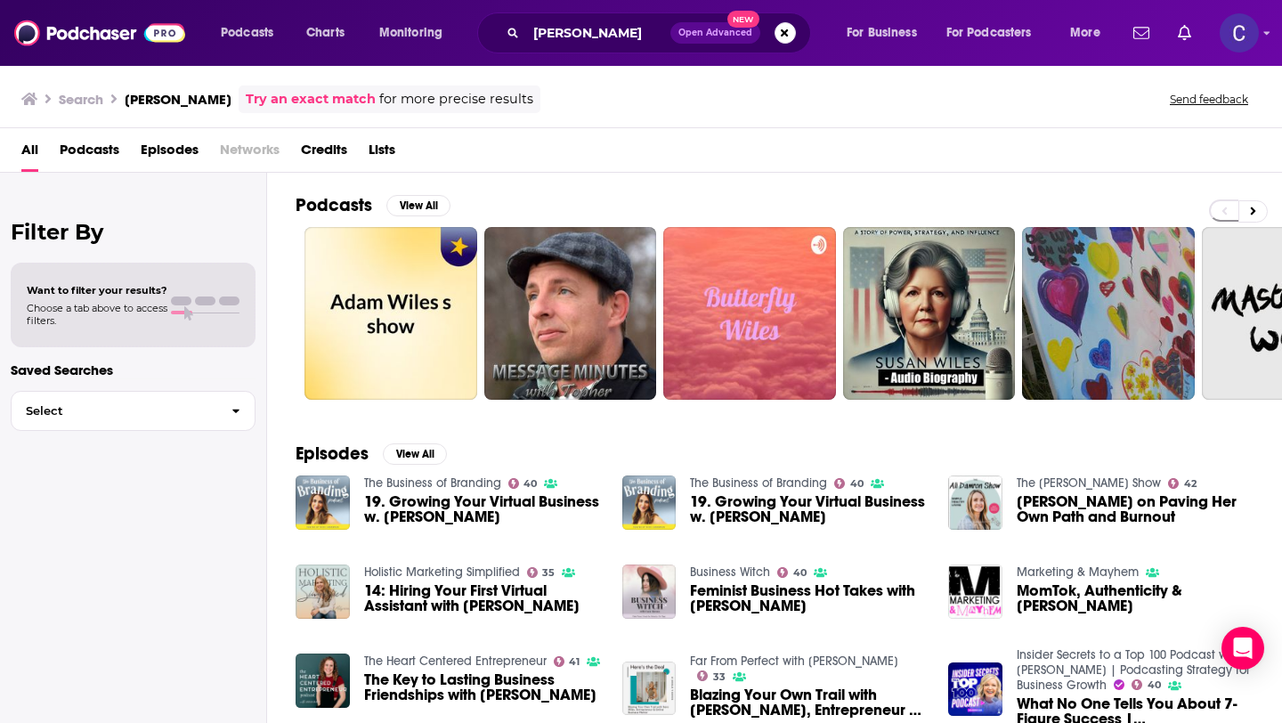
click at [949, 116] on div "Search sara wiles Try an exact match for more precise results Send feedback" at bounding box center [641, 96] width 1282 height 64
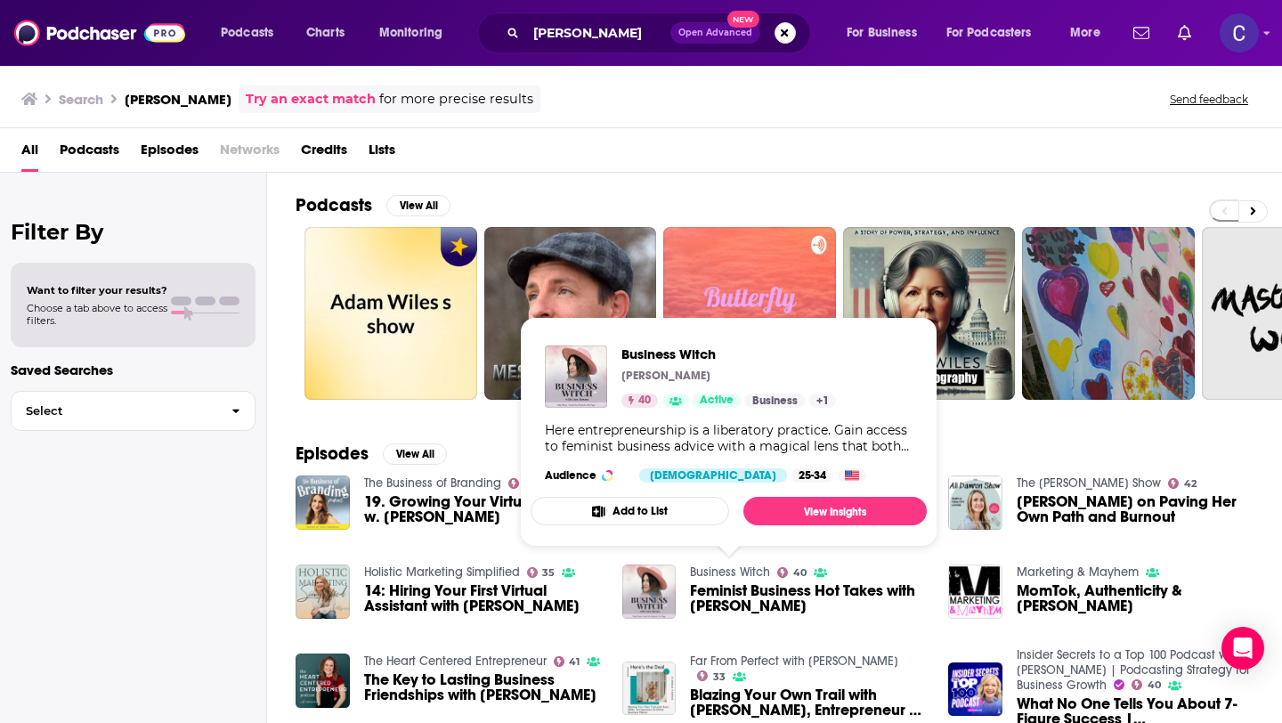
click at [720, 567] on link "Business Witch" at bounding box center [730, 571] width 80 height 15
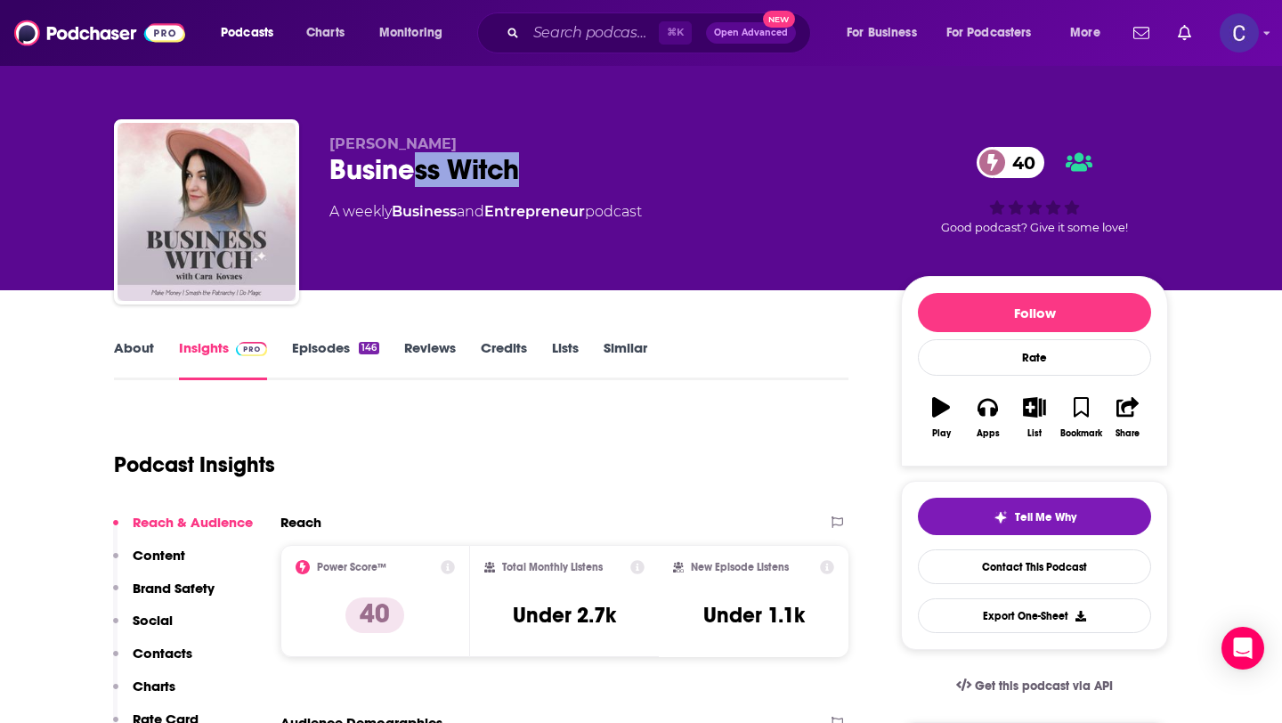
drag, startPoint x: 511, startPoint y: 174, endPoint x: 335, endPoint y: 170, distance: 176.3
click at [326, 168] on div "Cara Kovacs Business Witch 40 A weekly Business and Entrepreneur podcast 40 Goo…" at bounding box center [641, 215] width 1054 height 192
copy h2 "ss Witch"
click at [631, 347] on link "Similar" at bounding box center [626, 359] width 44 height 41
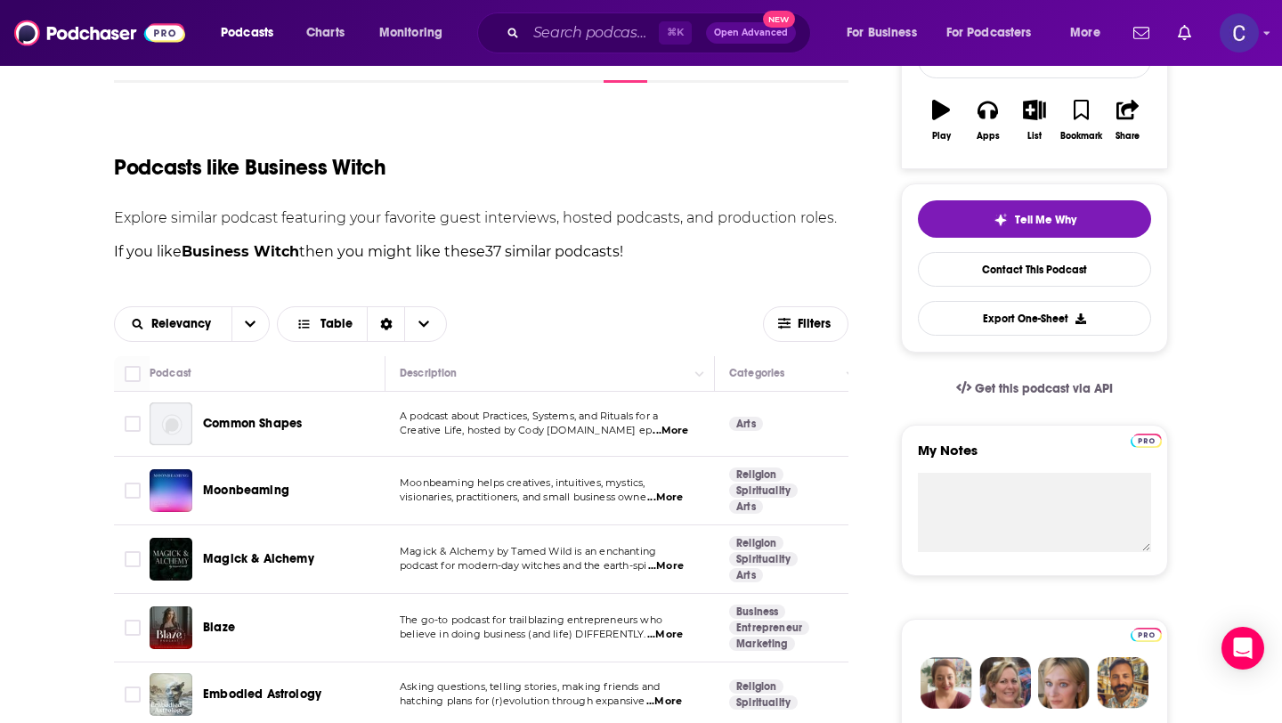
scroll to position [595, 0]
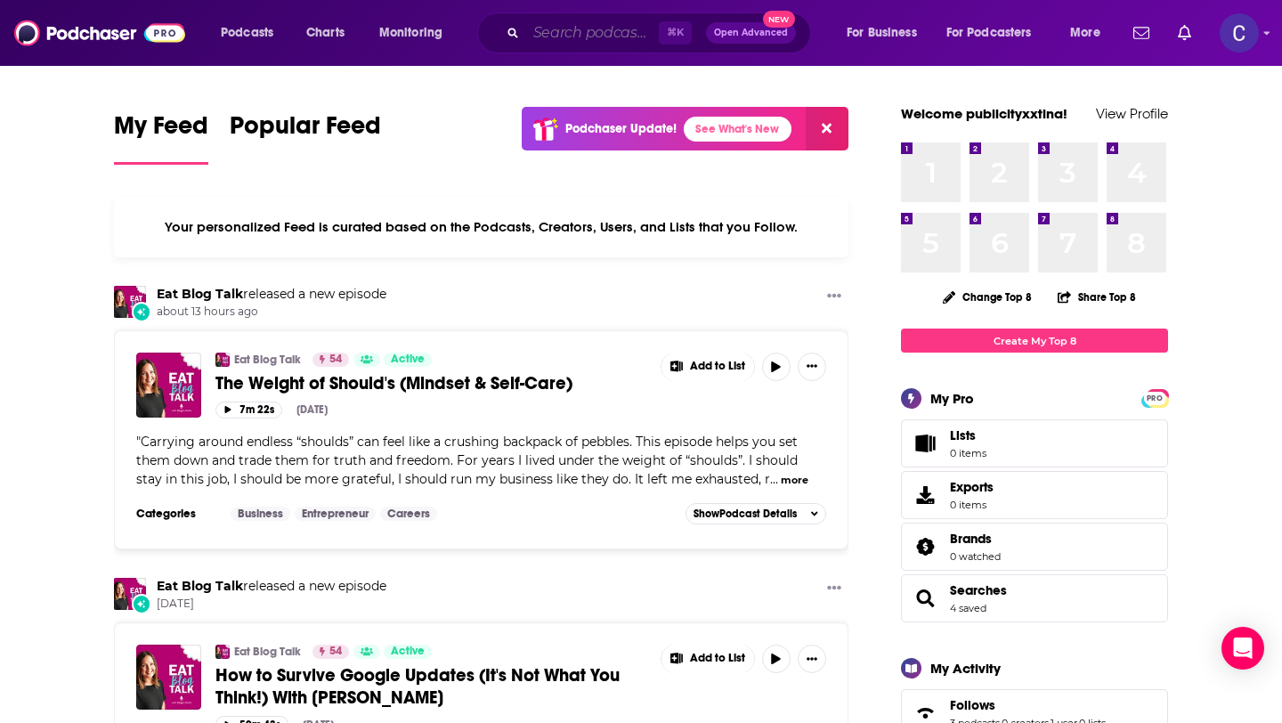
click at [615, 38] on input "Search podcasts, credits, & more..." at bounding box center [592, 33] width 133 height 28
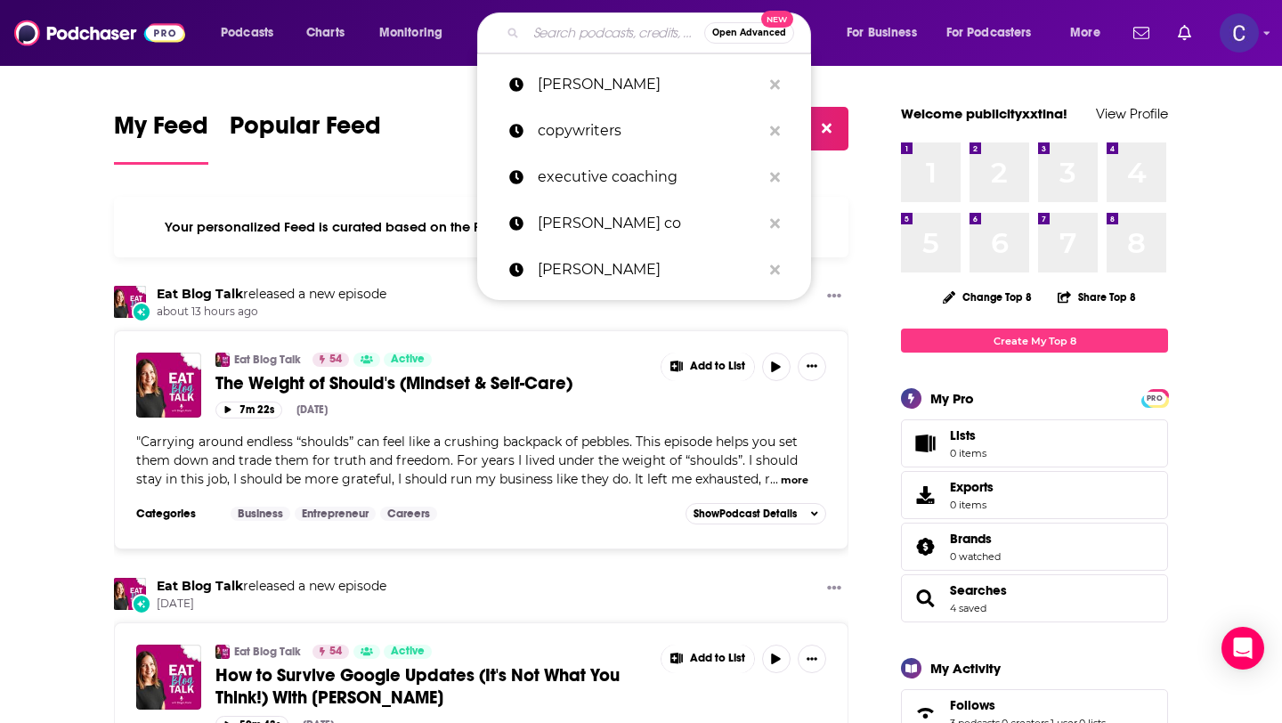
paste input "Leadership is Feminine"
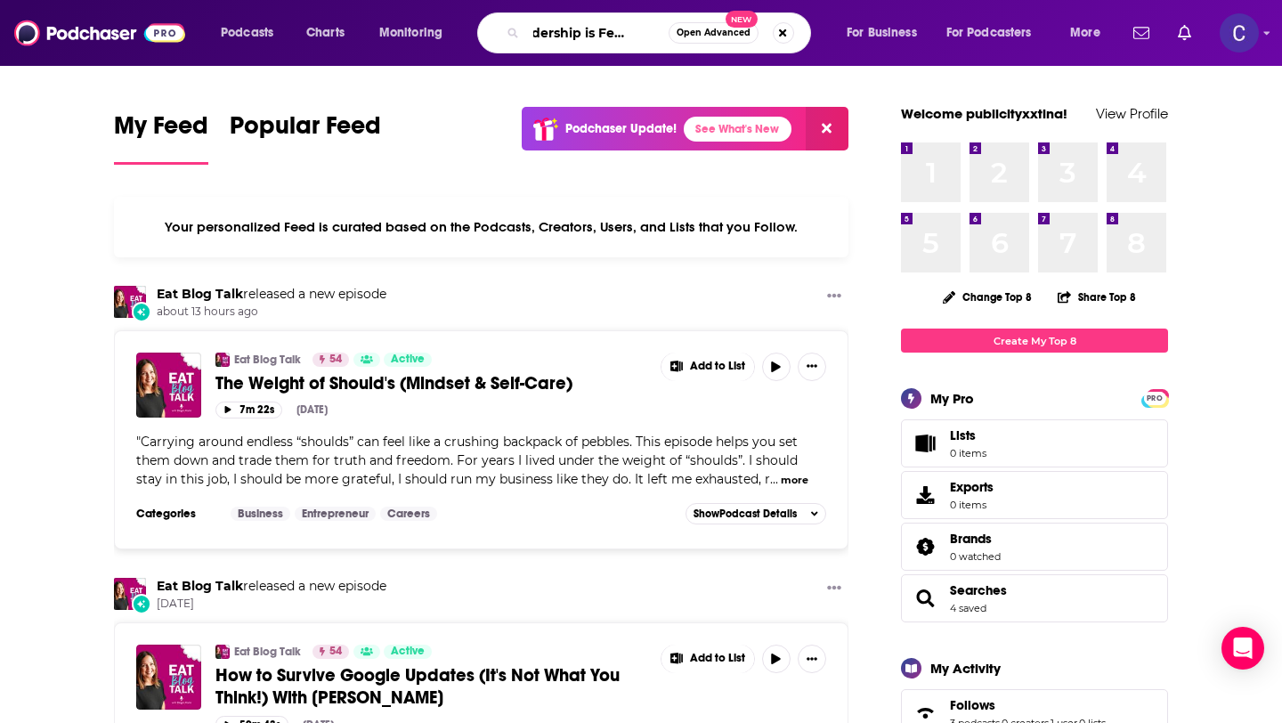
type input "Leadership is Feminine"
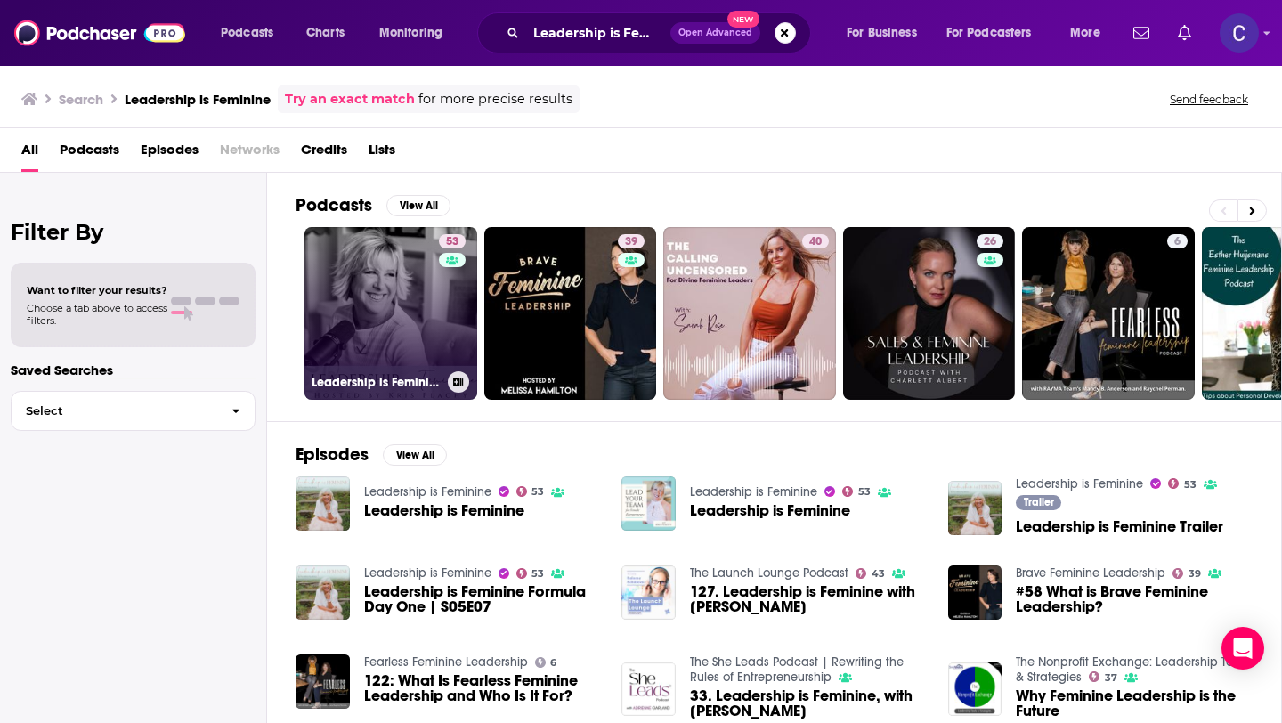
click at [432, 345] on link "53 Leadership is Feminine" at bounding box center [390, 313] width 173 height 173
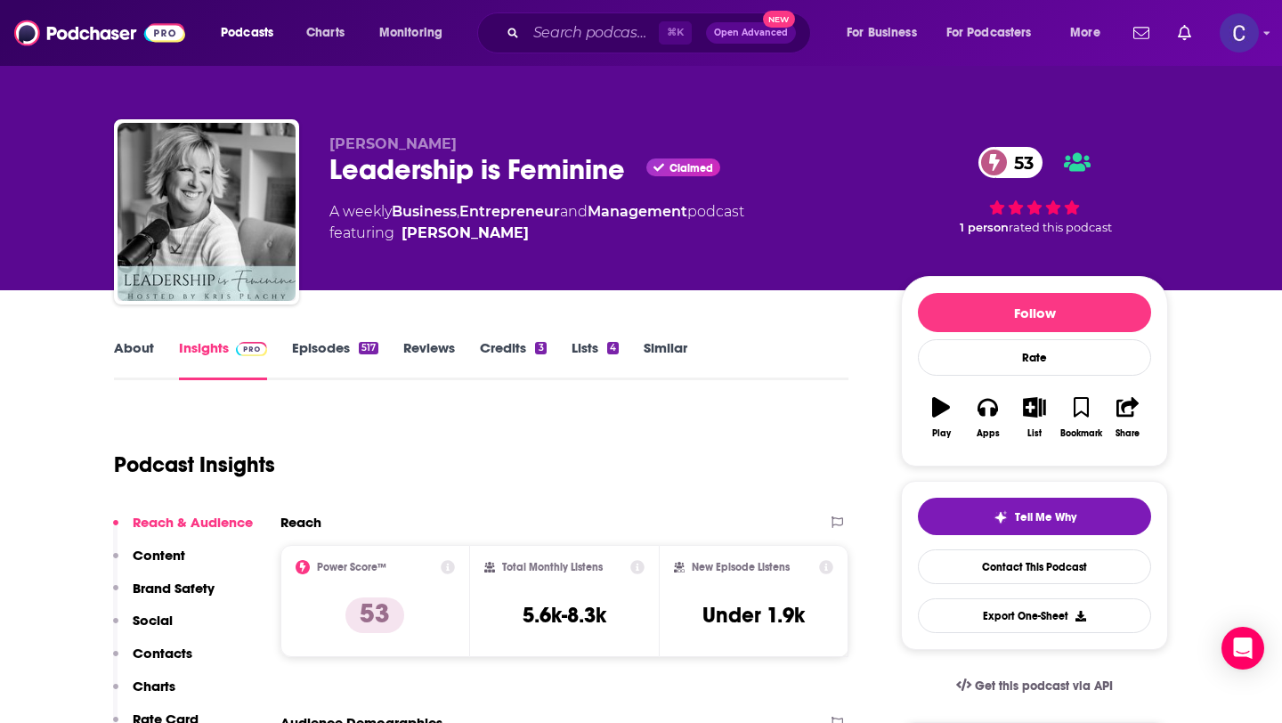
click at [325, 348] on link "Episodes 517" at bounding box center [335, 359] width 86 height 41
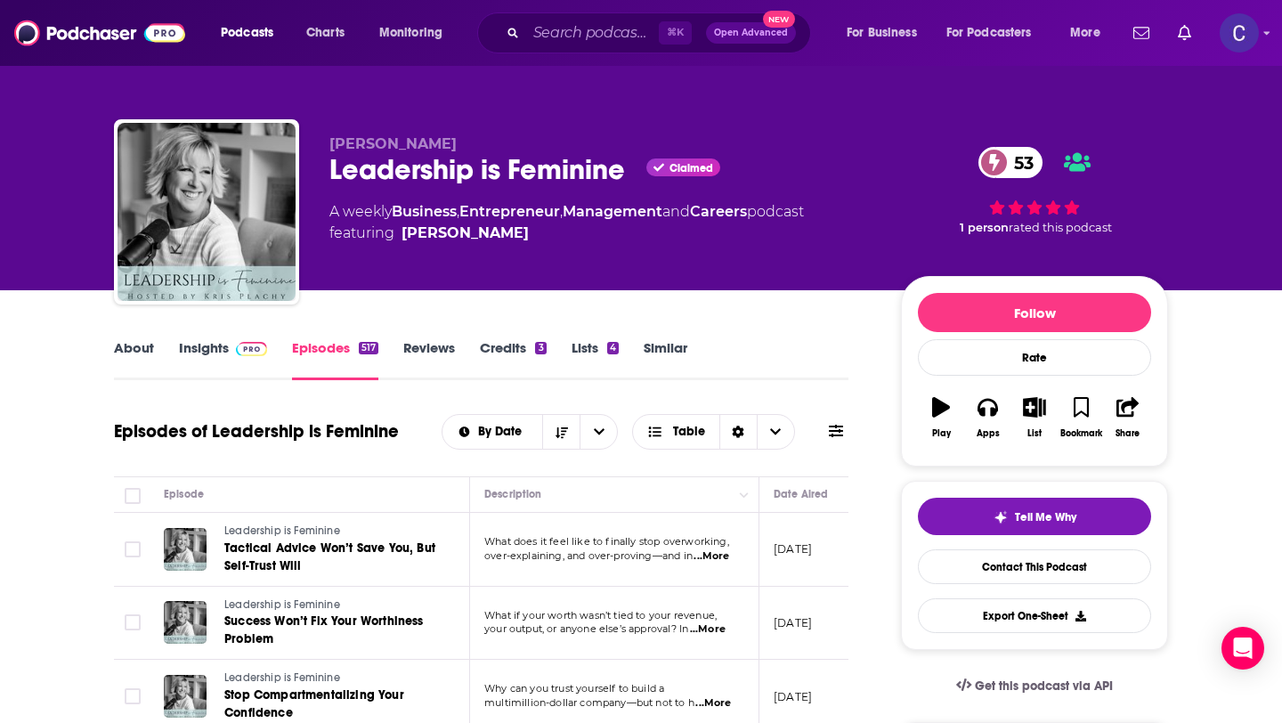
click at [829, 433] on icon at bounding box center [836, 431] width 14 height 14
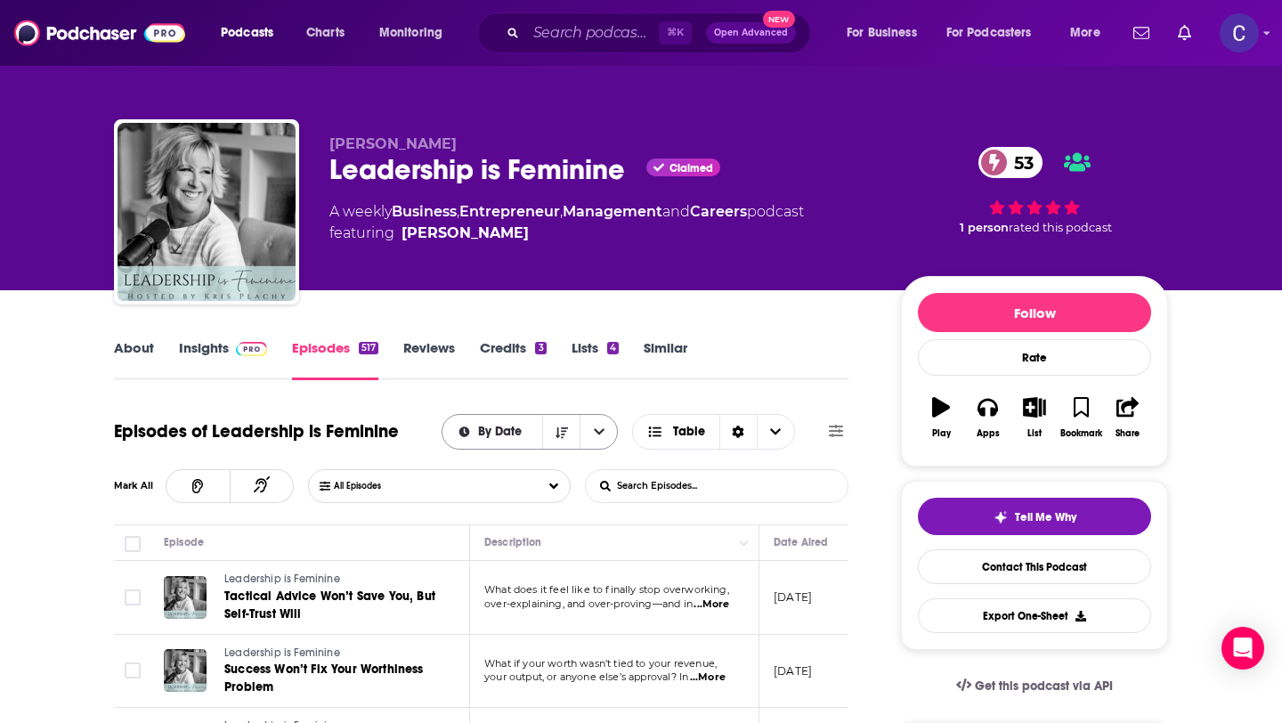
click at [597, 432] on icon "open menu" at bounding box center [599, 431] width 11 height 6
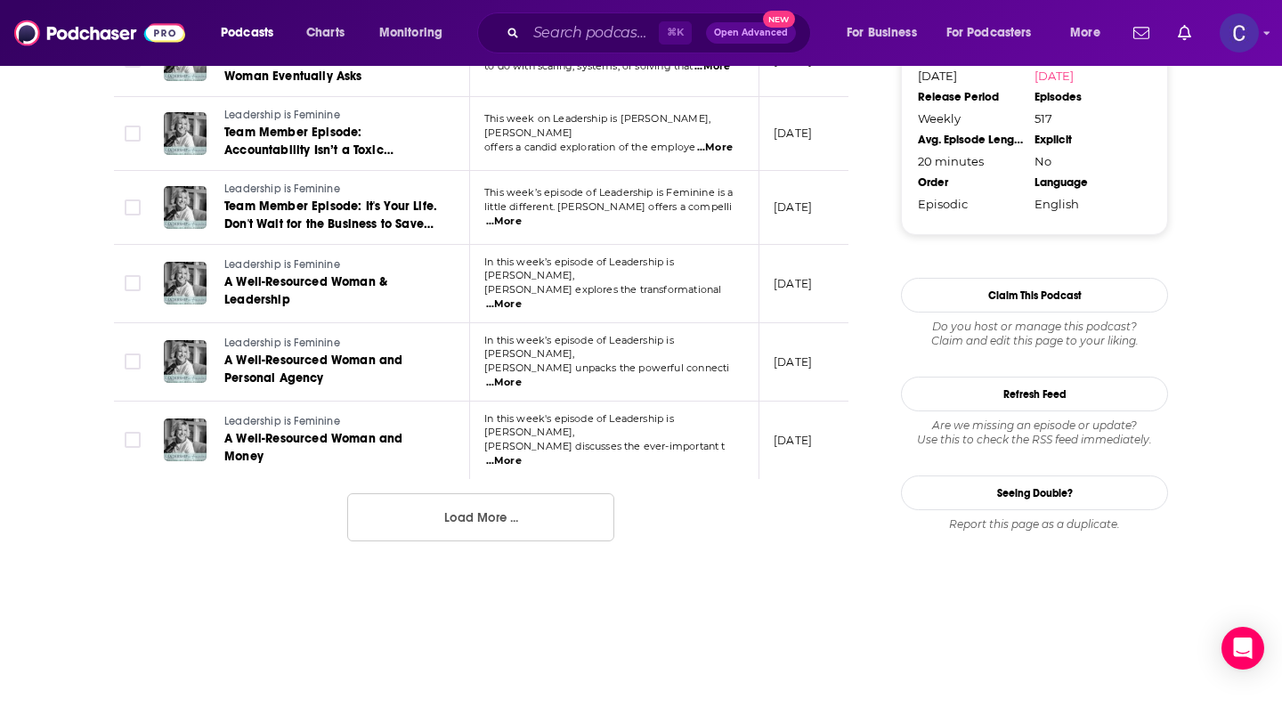
scroll to position [1947, 0]
